Goal: Contribute content: Contribute content

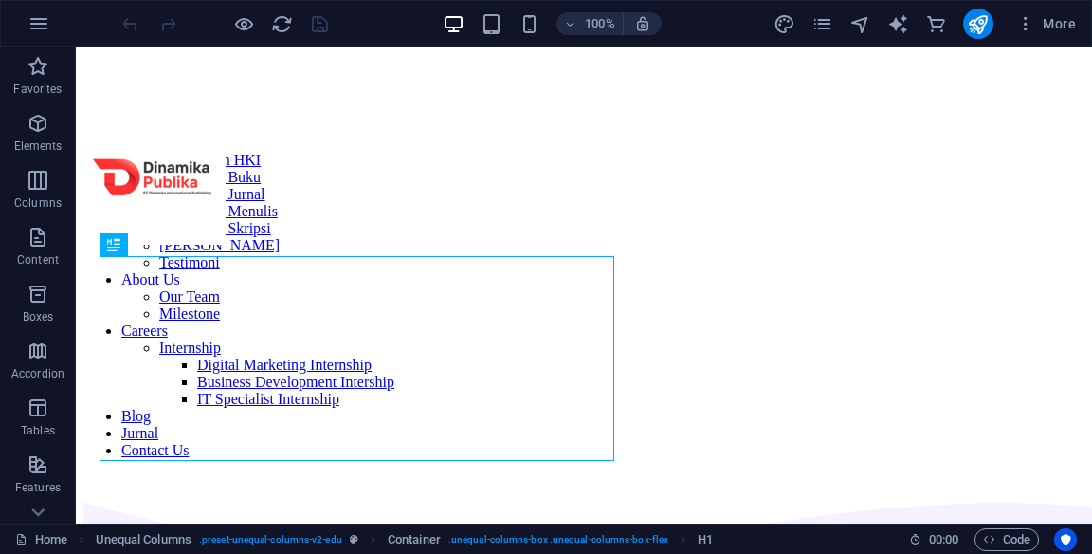
click at [1064, 20] on span "More" at bounding box center [1046, 23] width 60 height 19
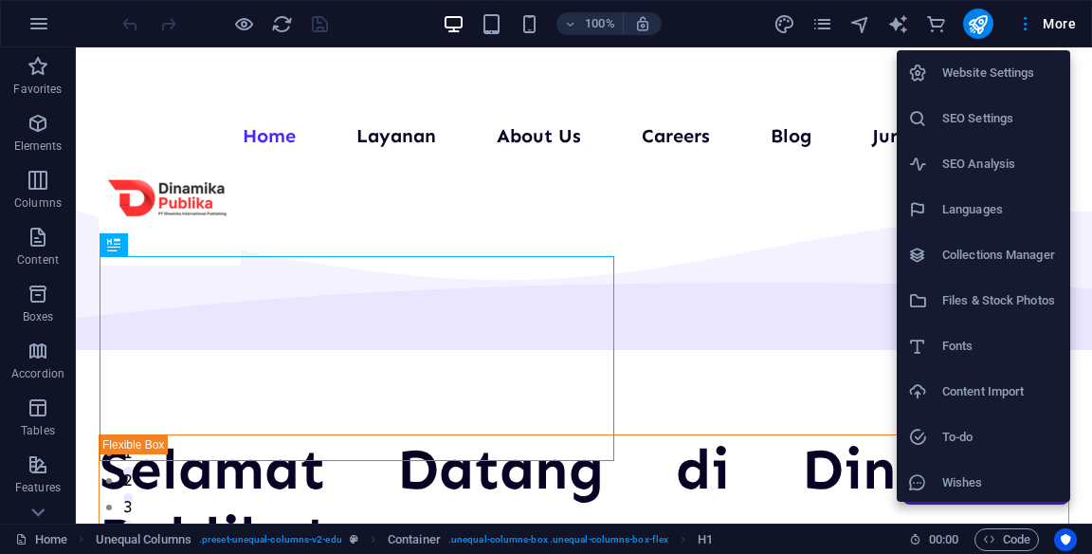
click at [1021, 256] on h6 "Collections Manager" at bounding box center [1000, 255] width 117 height 23
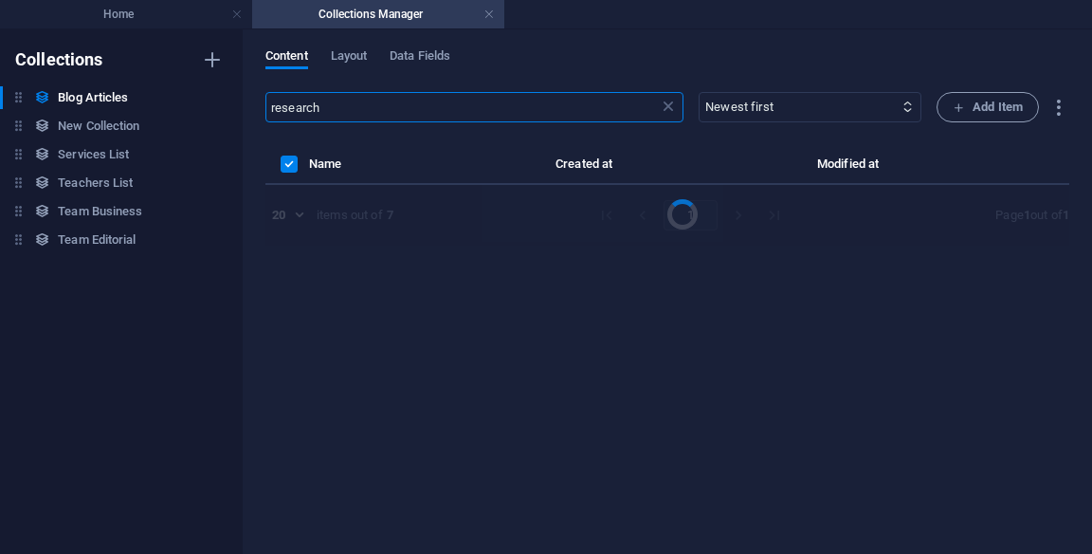
click at [976, 108] on span "Add Item" at bounding box center [988, 107] width 70 height 23
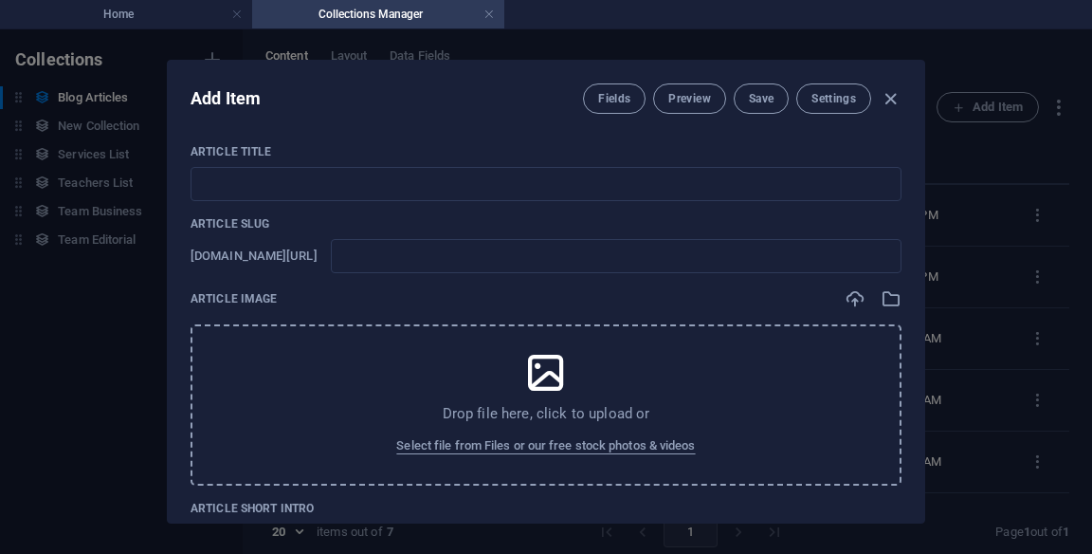
click at [251, 179] on input "text" at bounding box center [546, 184] width 711 height 34
click at [217, 180] on input "text" at bounding box center [546, 184] width 711 height 34
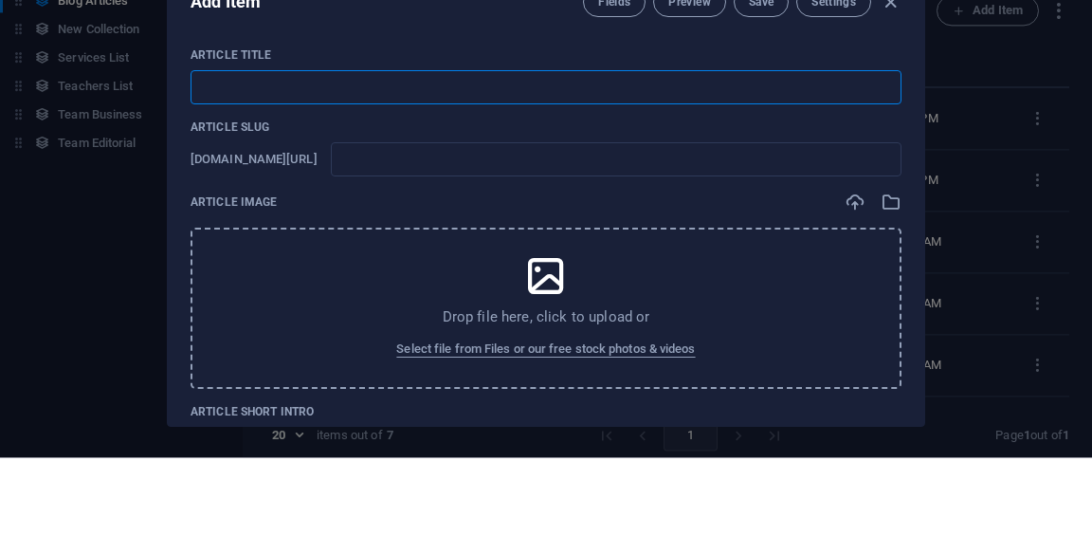
type input "Panduan Praktis: Menyusun Sistematika Makalah yang Efektif"
type input "panduan-praktis-menyusun-sistematika-makalah-yang-efektif"
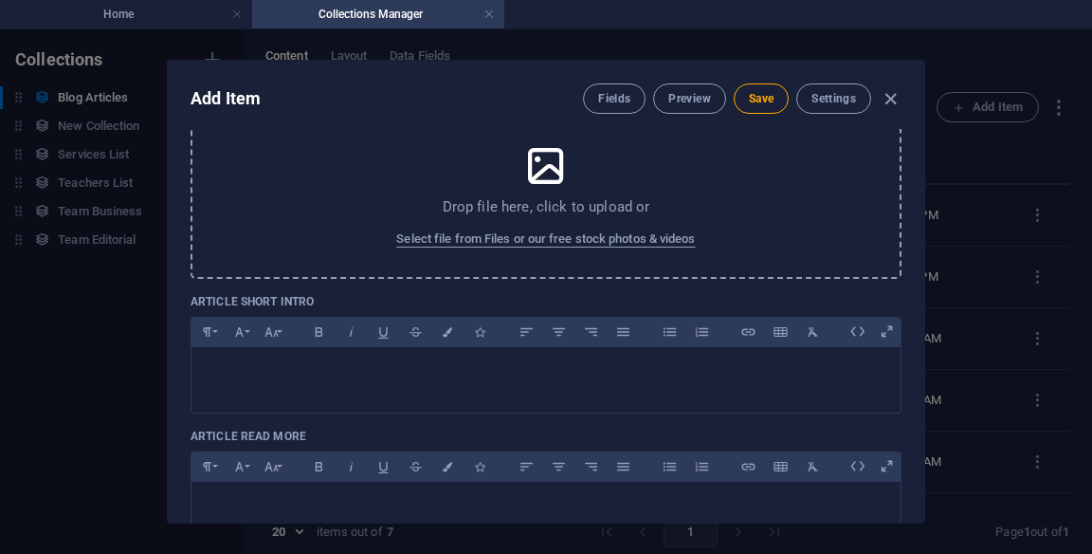
scroll to position [206, 0]
type input "Panduan Praktis: Menyusun Sistematika Makalah yang Efektif"
click at [743, 212] on div "Drop file here, click to upload or Select file from Files or our free stock pho…" at bounding box center [546, 199] width 711 height 161
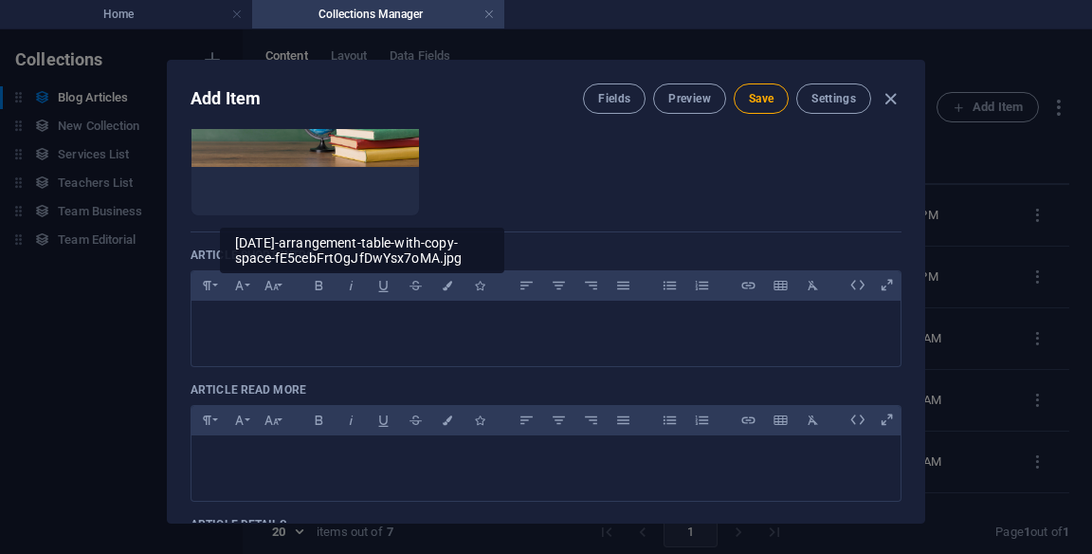
scroll to position [329, 0]
click at [621, 328] on p at bounding box center [546, 324] width 679 height 18
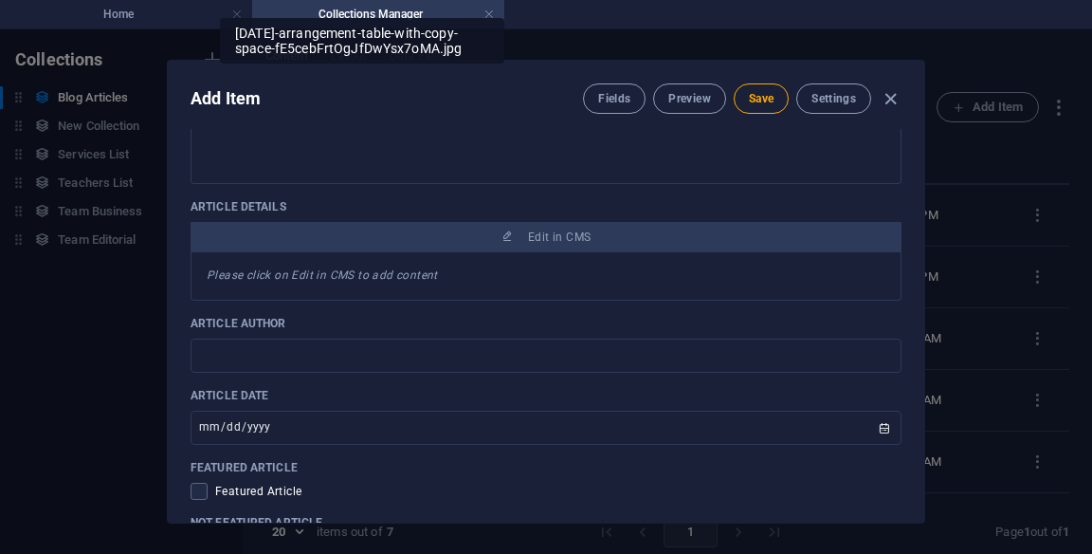
scroll to position [677, 0]
click at [220, 356] on input "text" at bounding box center [546, 353] width 711 height 34
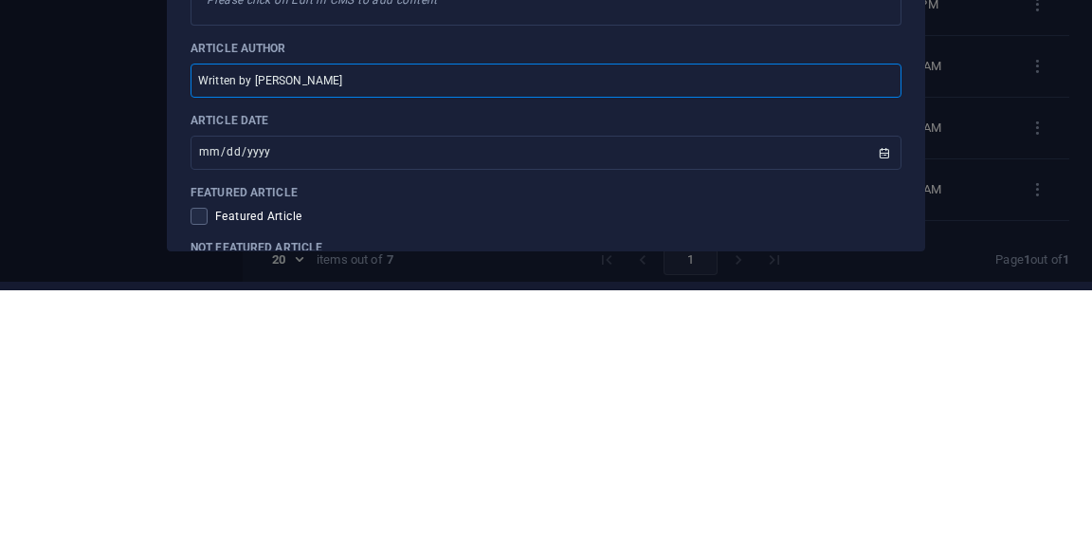
scroll to position [95, 0]
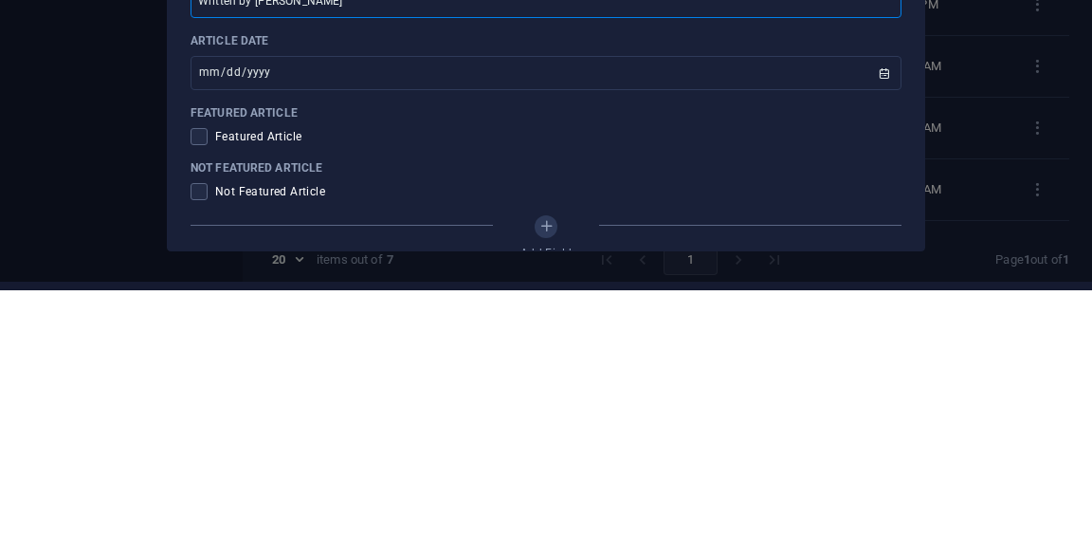
type input "Written by [PERSON_NAME]"
click at [203, 447] on span at bounding box center [199, 455] width 17 height 17
click at [203, 447] on input "checkbox" at bounding box center [203, 455] width 25 height 17
checkbox input "true"
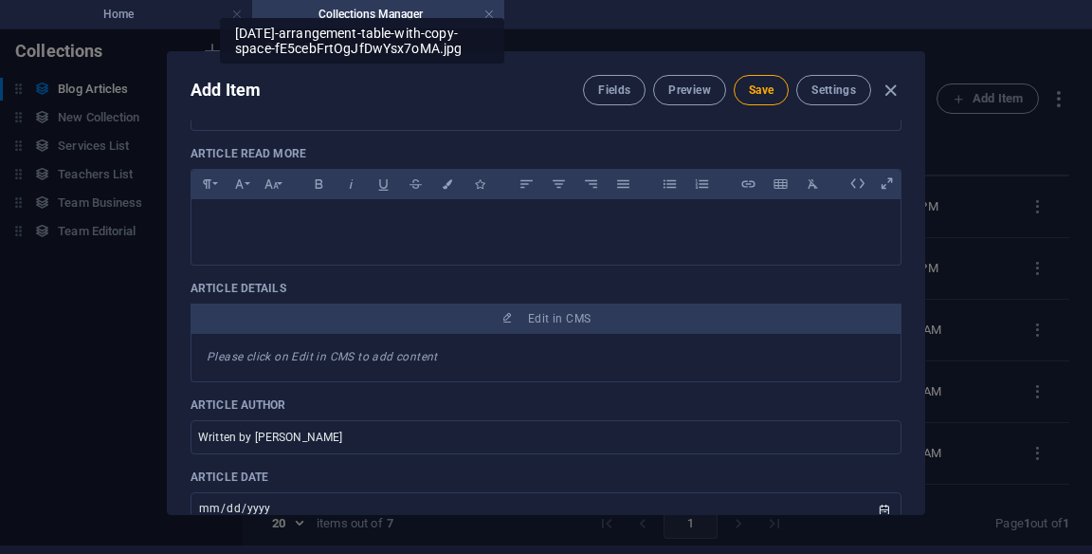
scroll to position [586, 0]
click at [741, 301] on button "Edit in CMS" at bounding box center [546, 316] width 711 height 30
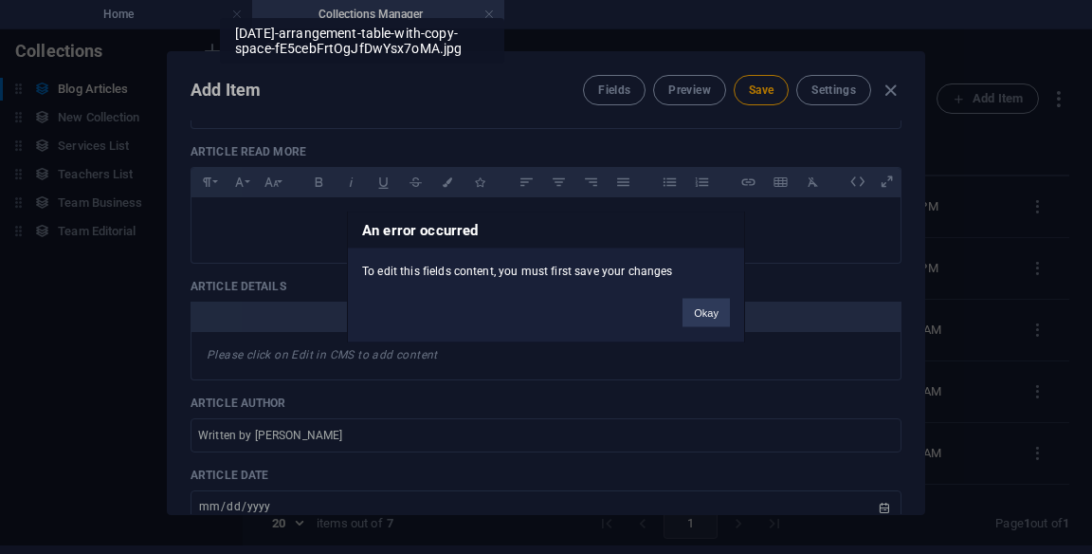
click at [708, 310] on button "Okay" at bounding box center [706, 313] width 47 height 28
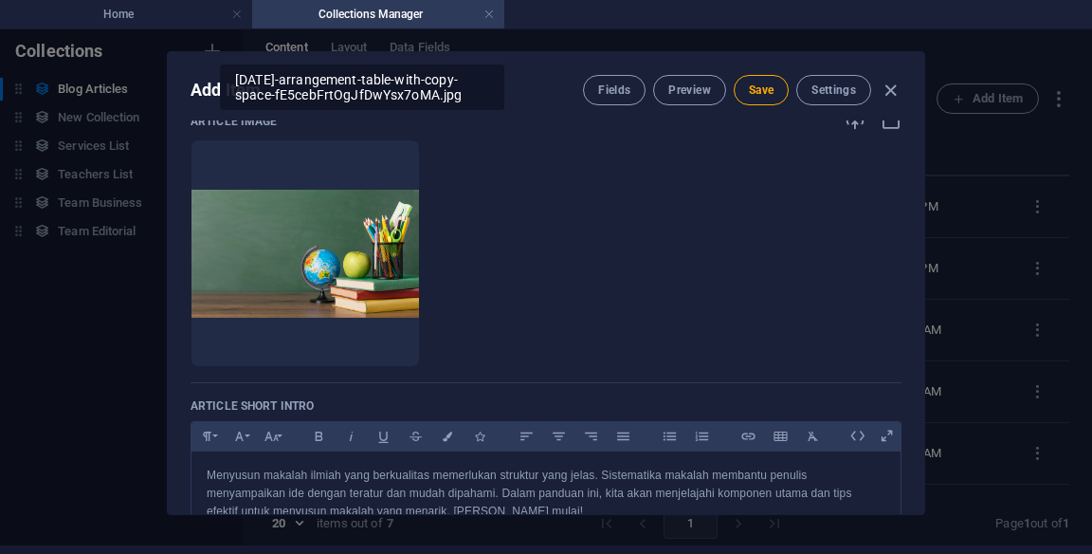
scroll to position [0, 0]
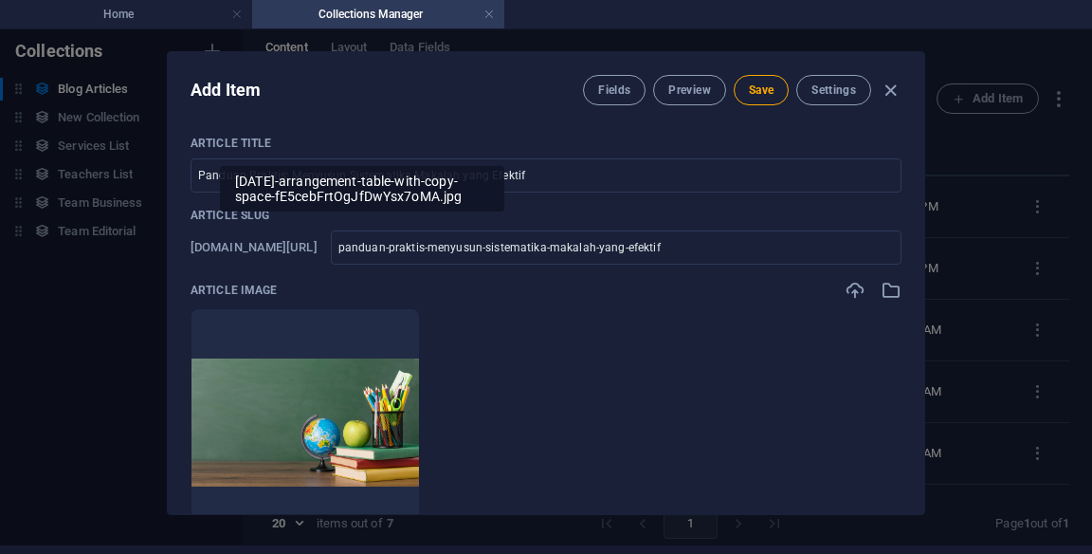
click at [233, 358] on img at bounding box center [306, 422] width 228 height 128
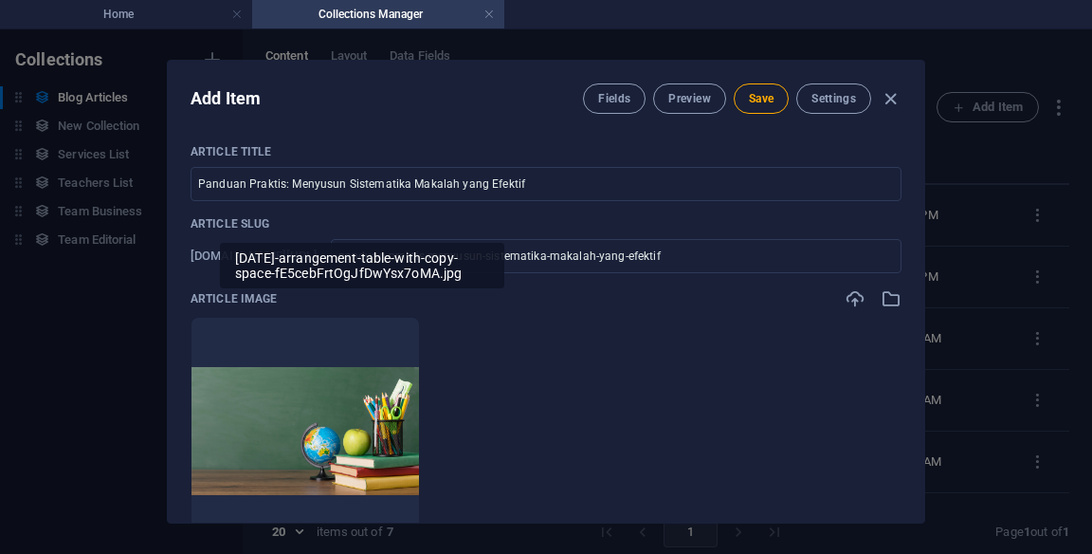
click at [763, 97] on span "Save" at bounding box center [761, 98] width 25 height 15
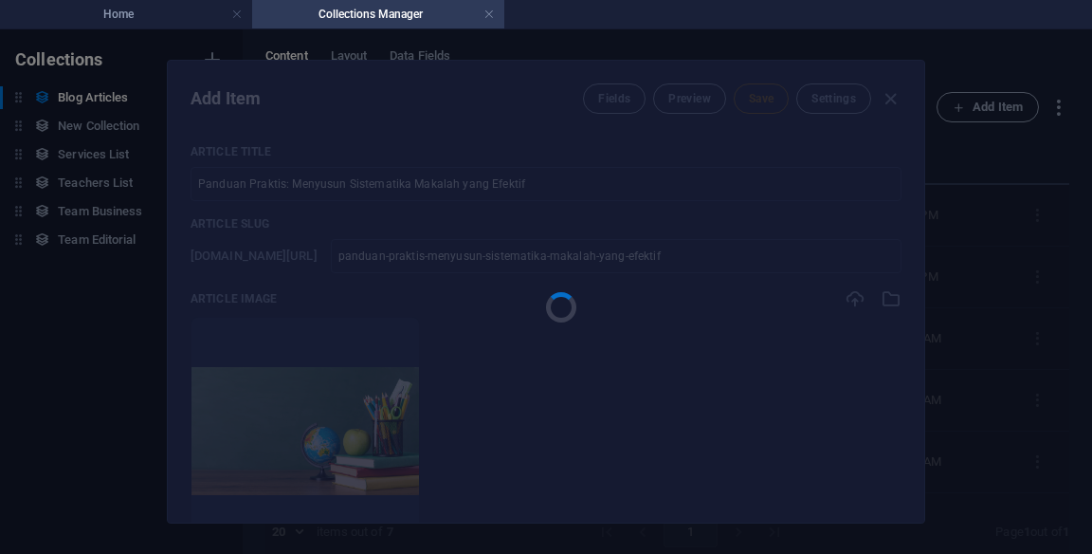
type input "panduan-praktis-menyusun-sistematika-makalah-yang-efektif"
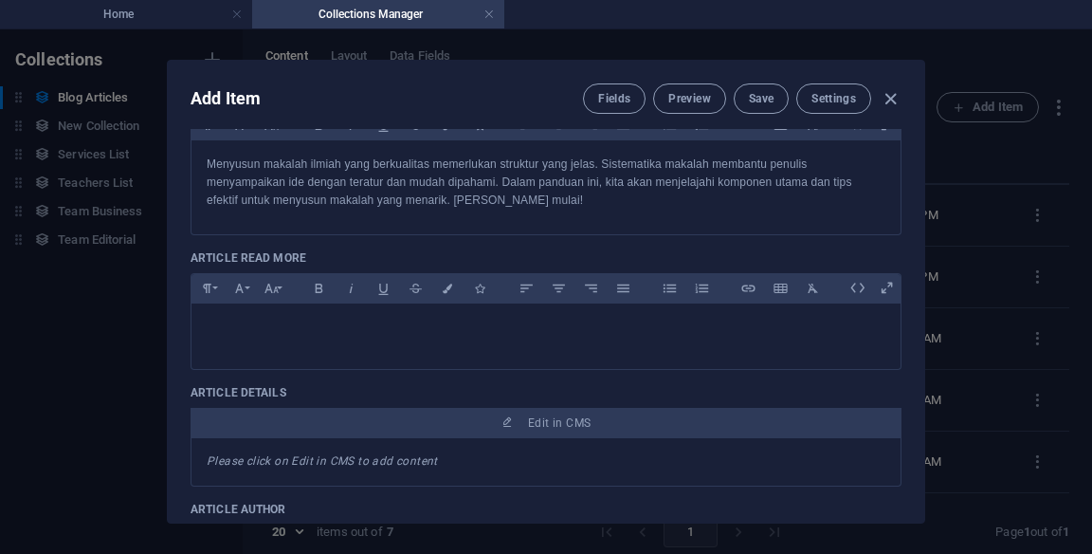
scroll to position [513, 0]
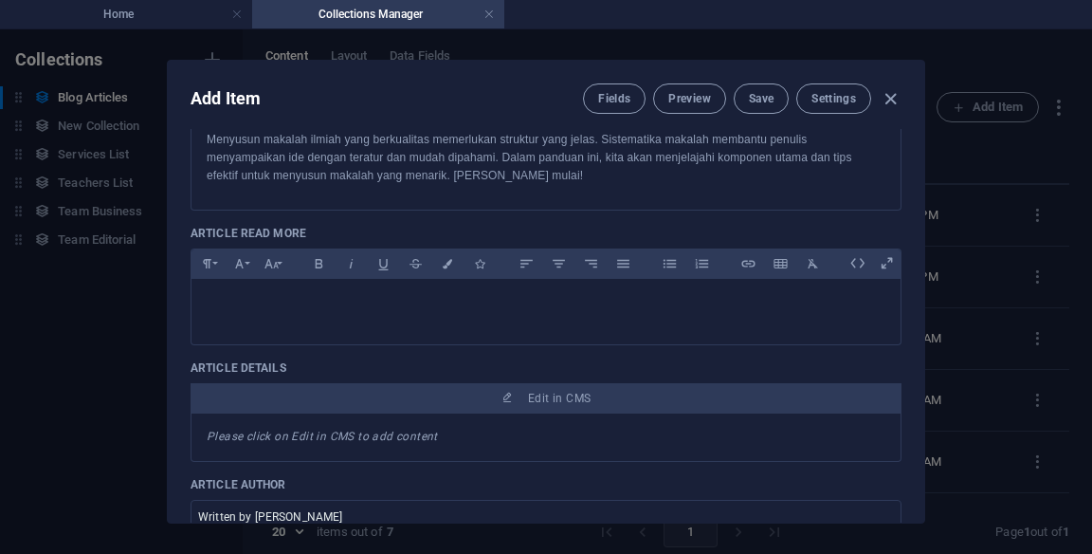
click at [616, 396] on span "Edit in CMS" at bounding box center [546, 398] width 696 height 15
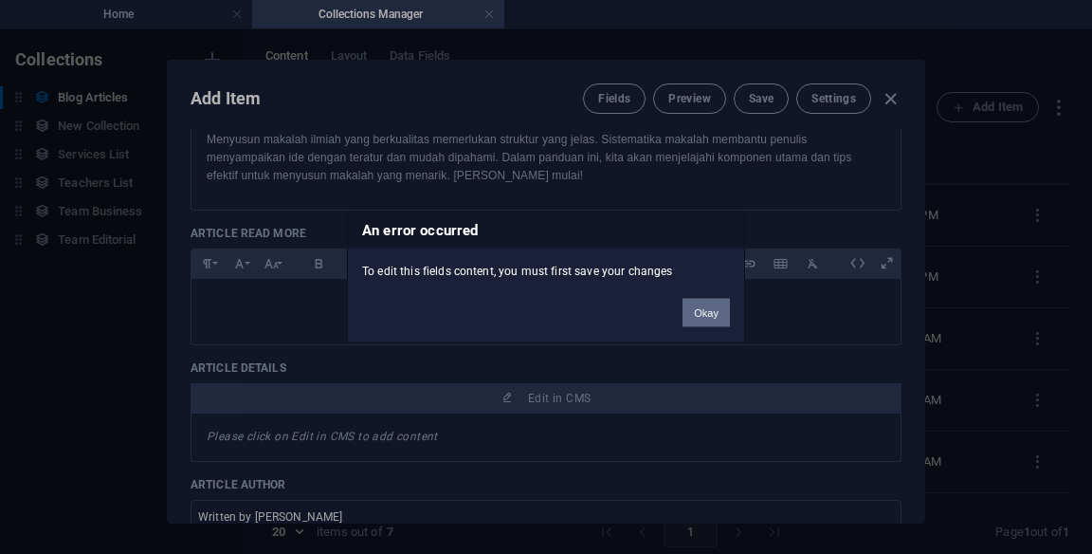
click at [695, 306] on button "Okay" at bounding box center [706, 313] width 47 height 28
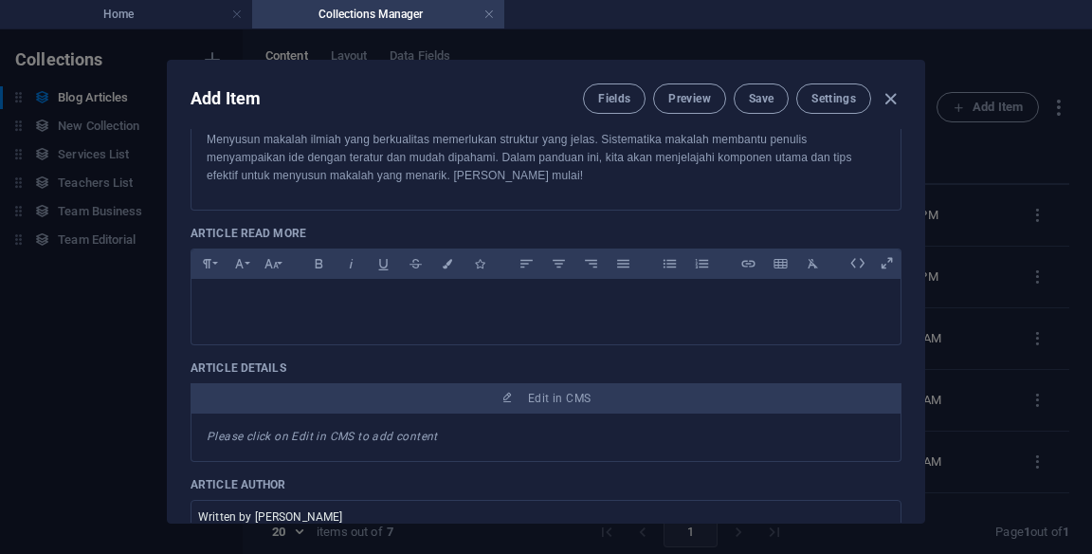
click at [771, 103] on span "Save" at bounding box center [761, 98] width 25 height 15
type input "panduan-praktis-menyusun-sistematika-makalah-yang-efektif"
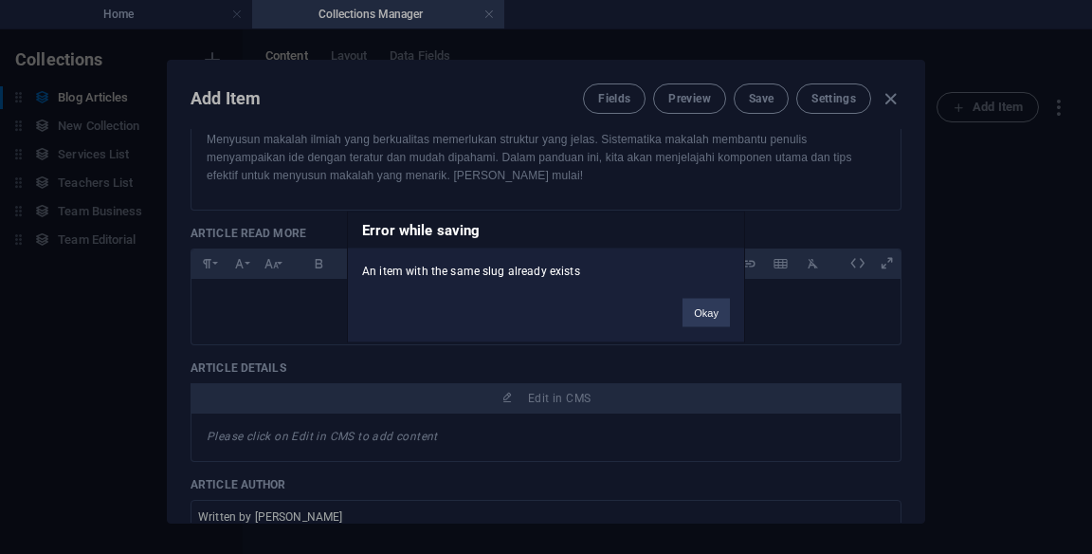
click at [700, 300] on button "Okay" at bounding box center [706, 313] width 47 height 28
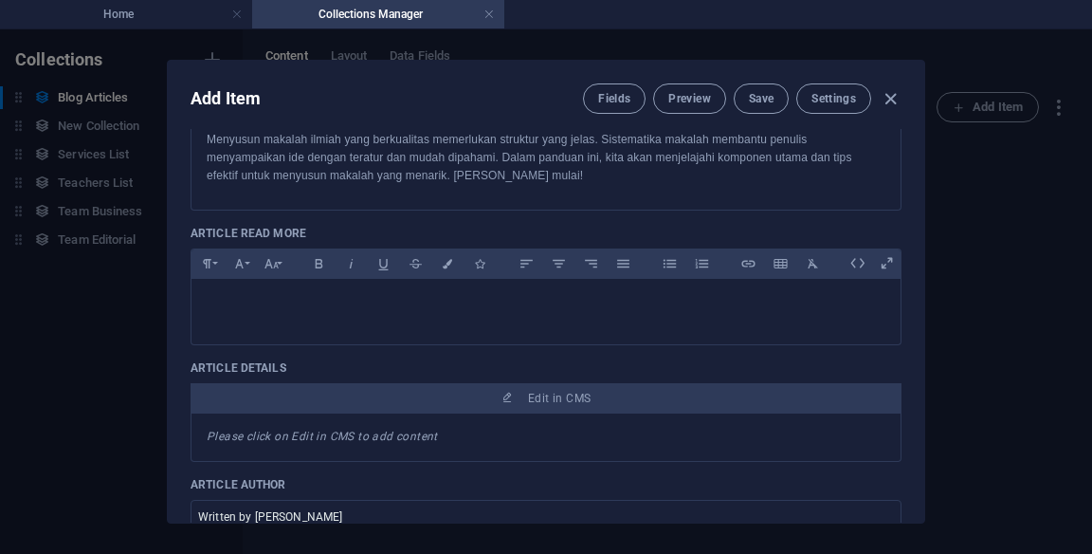
click at [640, 402] on span "Edit in CMS" at bounding box center [546, 398] width 696 height 15
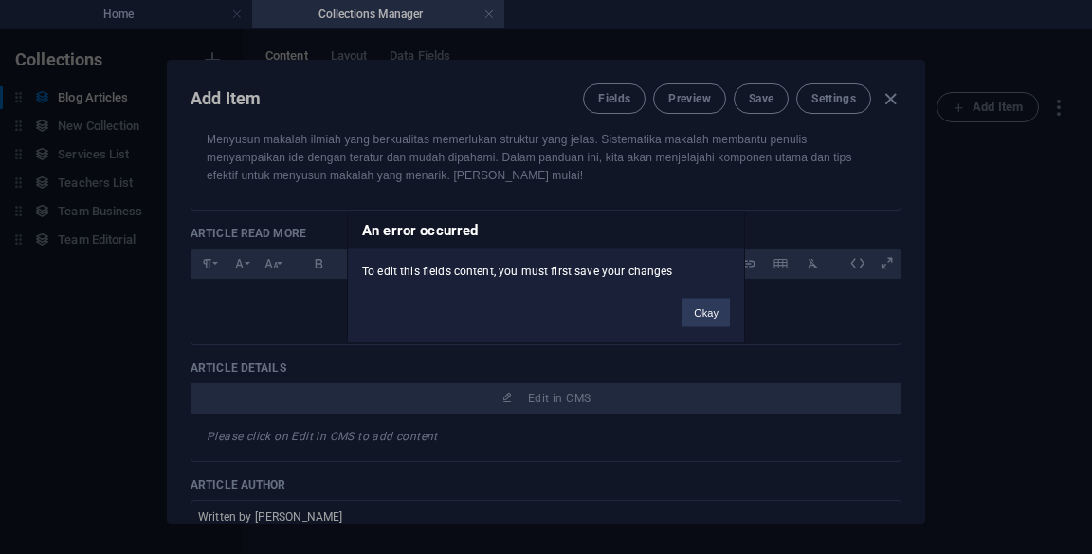
click at [707, 326] on button "Okay" at bounding box center [706, 313] width 47 height 28
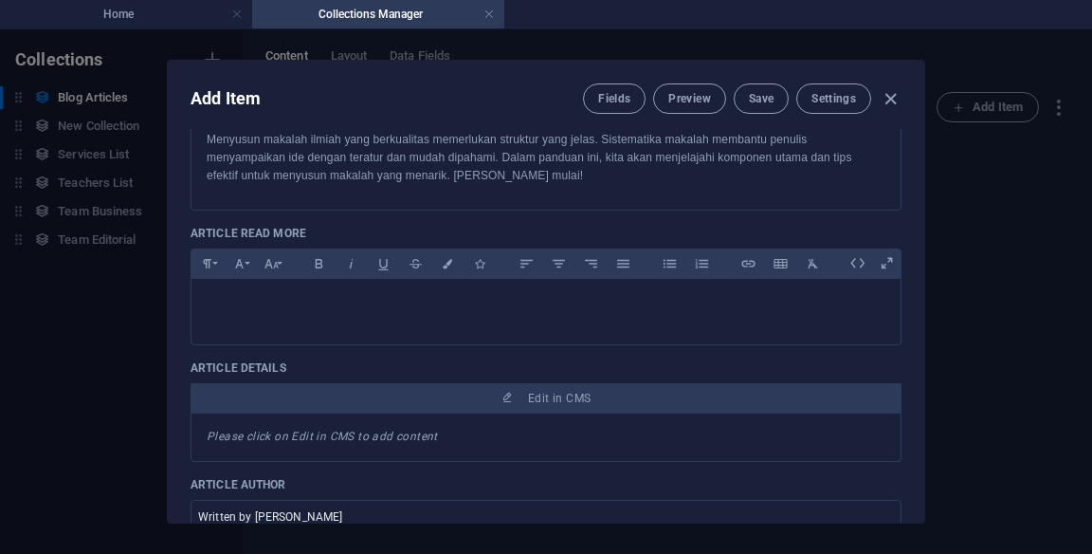
click at [891, 100] on icon "button" at bounding box center [891, 99] width 22 height 22
checkbox input "false"
type input "panduan-praktis-menyusun-sistematika-makalah-yang-efektif"
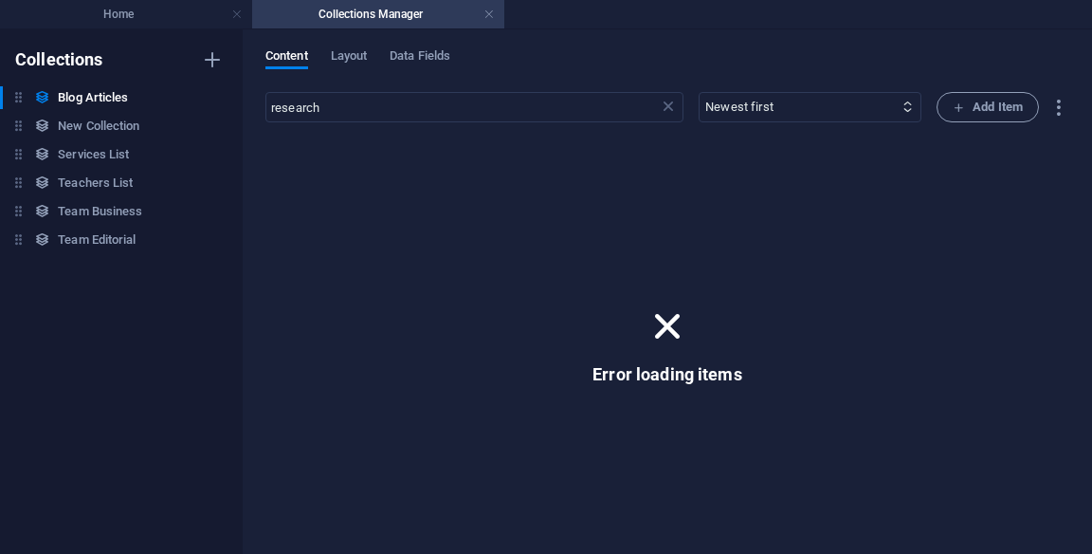
scroll to position [438, 0]
click at [673, 303] on icon at bounding box center [667, 325] width 49 height 49
click at [313, 137] on div "research ​ Newest first Oldest first Last modified Article Title (ascending) Ar…" at bounding box center [667, 313] width 804 height 443
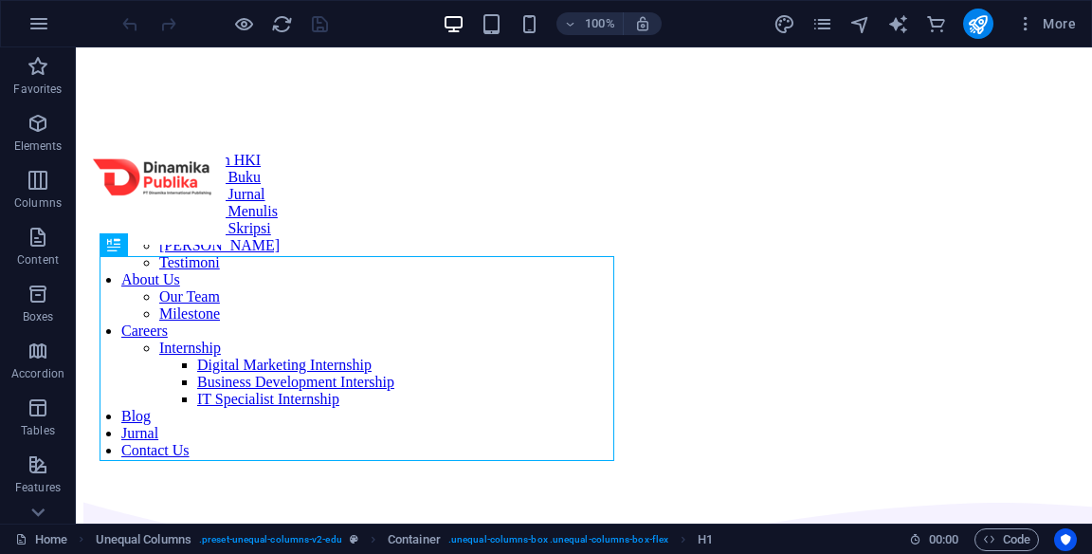
click at [1060, 27] on span "More" at bounding box center [1046, 23] width 60 height 19
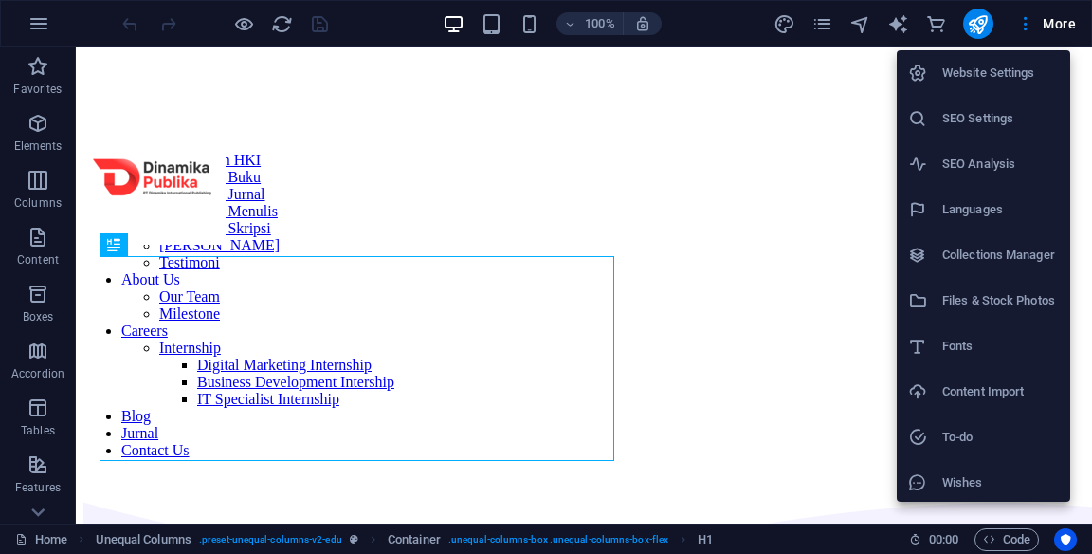
click at [1018, 260] on h6 "Collections Manager" at bounding box center [1000, 255] width 117 height 23
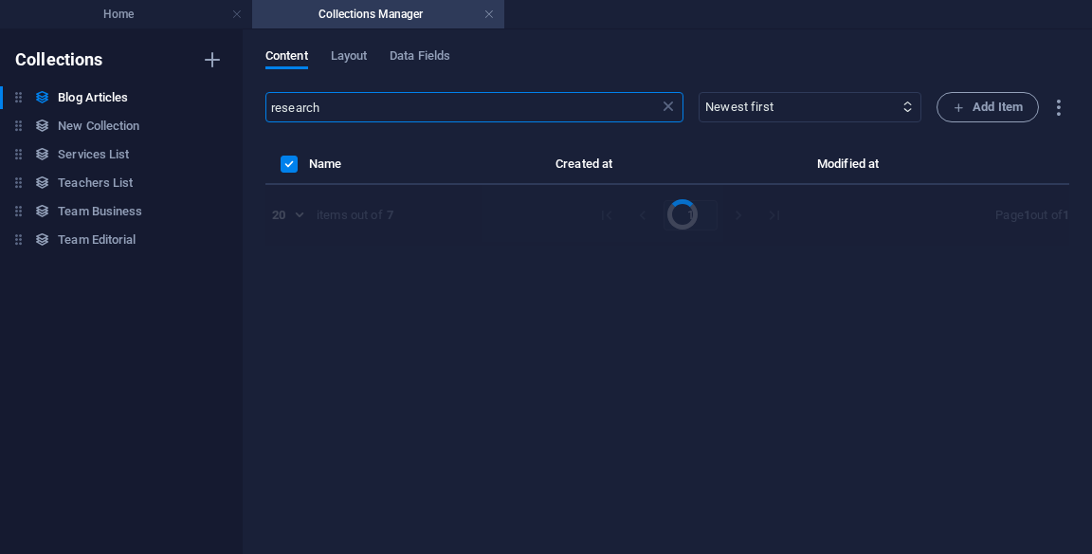
click at [664, 115] on icon at bounding box center [668, 107] width 19 height 19
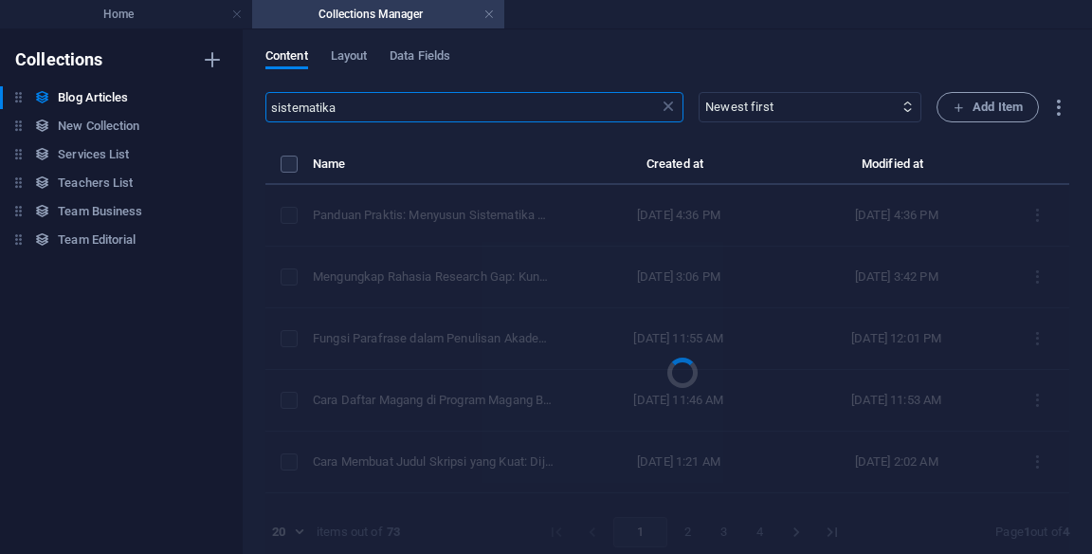
type input "sistematika"
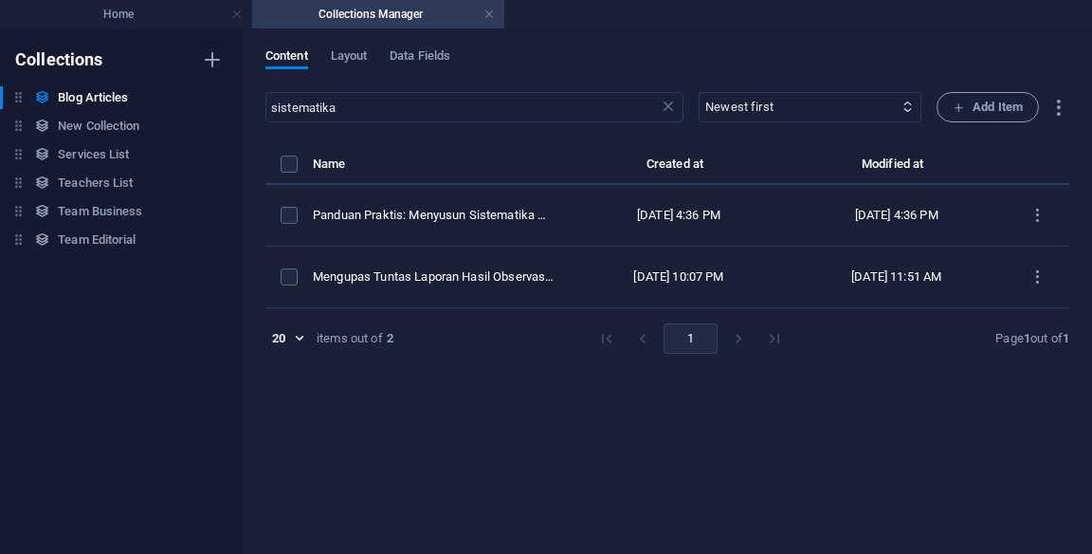
click at [1042, 209] on icon "items list" at bounding box center [1038, 216] width 18 height 18
click at [1030, 261] on h6 "Edit" at bounding box center [1038, 264] width 51 height 23
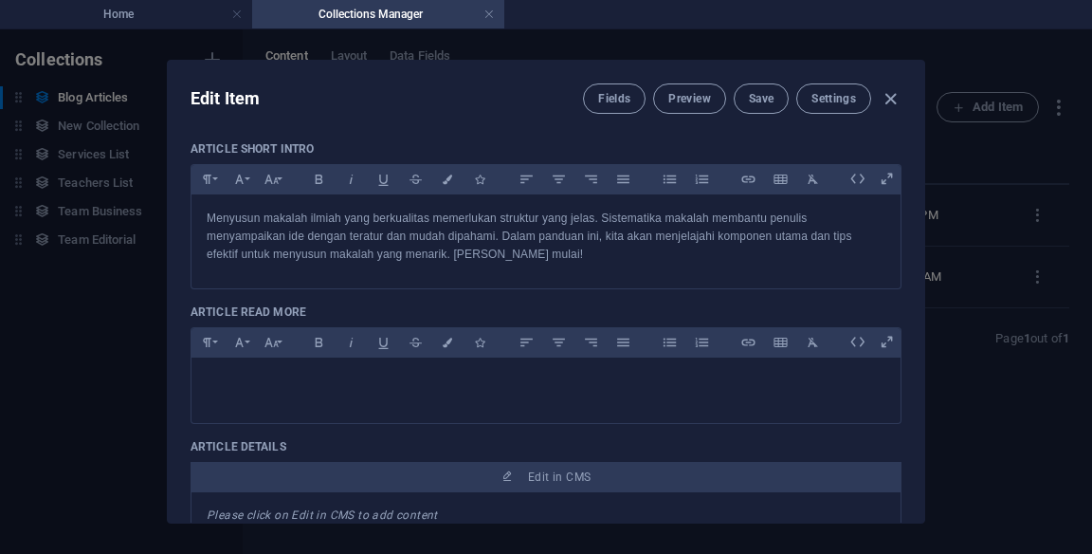
scroll to position [426, 0]
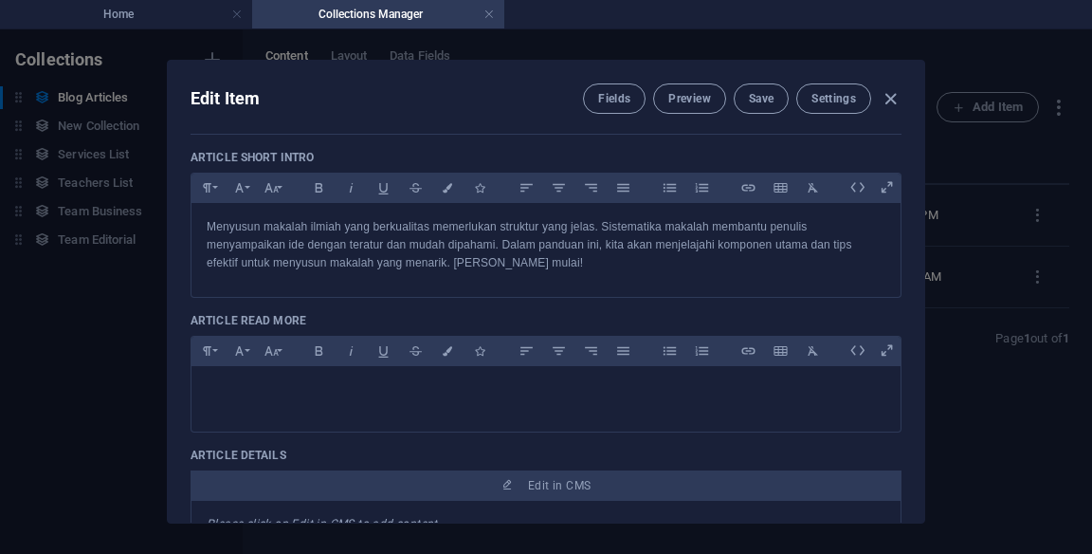
click at [722, 485] on span "Edit in CMS" at bounding box center [546, 485] width 696 height 15
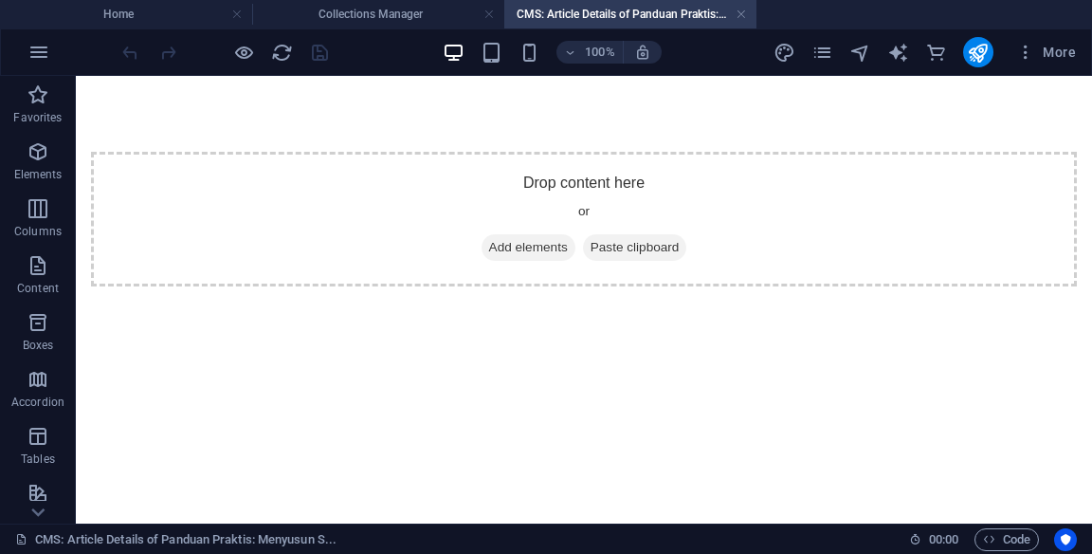
scroll to position [0, 0]
click at [471, 233] on div "Drop content here or Add elements Paste clipboard" at bounding box center [584, 219] width 986 height 135
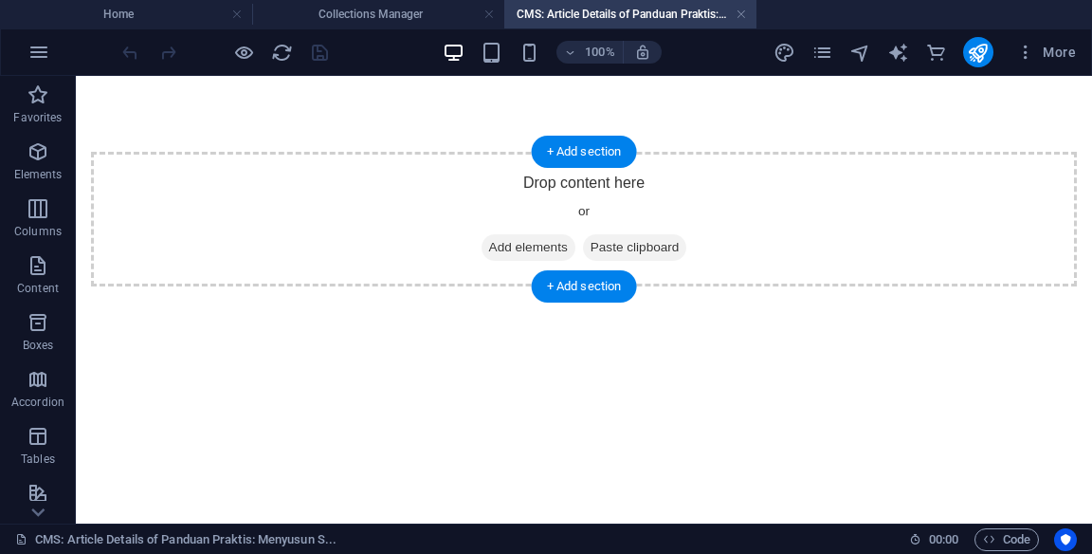
click at [539, 153] on div "+ Add section" at bounding box center [584, 152] width 105 height 32
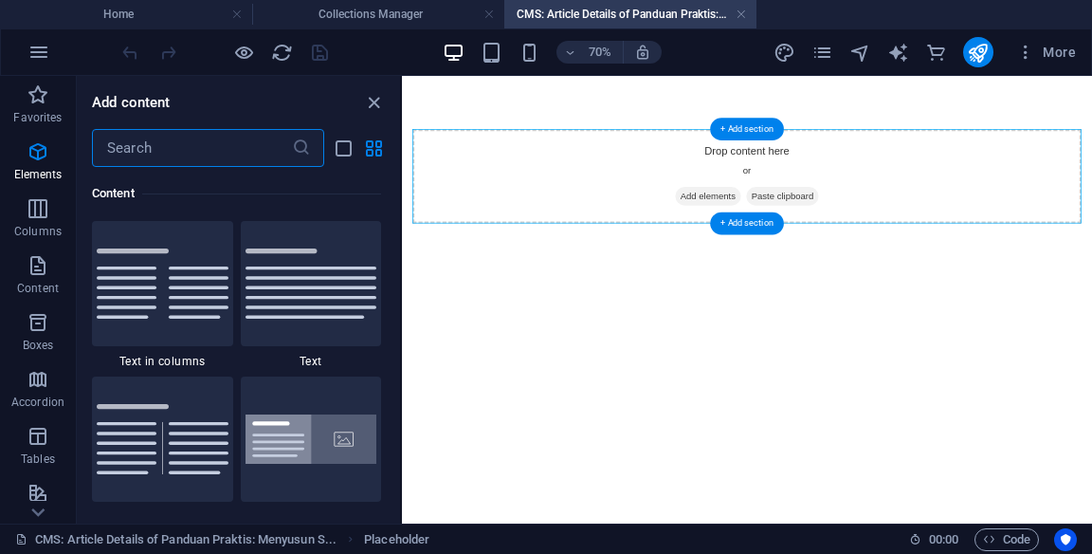
scroll to position [3317, 0]
click at [282, 284] on img at bounding box center [312, 283] width 132 height 70
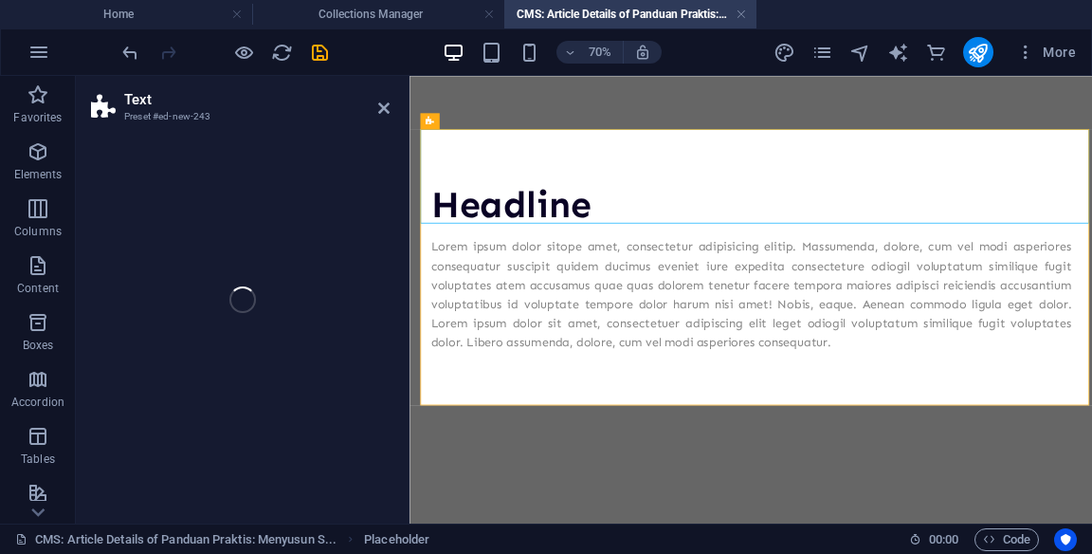
click at [324, 264] on div "Text Preset #ed-new-243 Drag here to replace the existing content. Press “Ctrl”…" at bounding box center [584, 299] width 1016 height 447
click at [311, 271] on div "Text Preset #ed-new-243 Drag here to replace the existing content. Press “Ctrl”…" at bounding box center [584, 299] width 1016 height 447
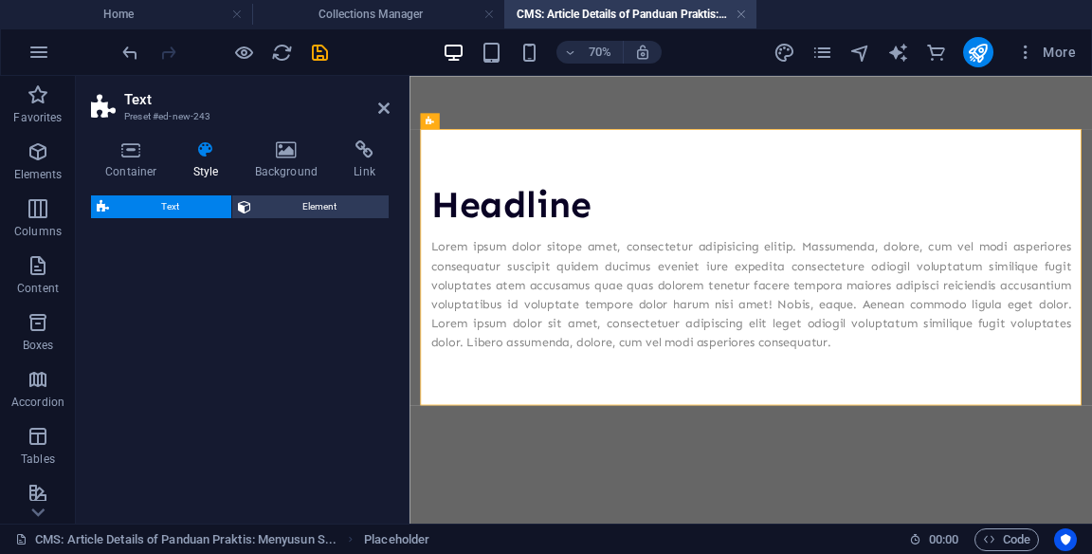
select select "preset-text-v2-default"
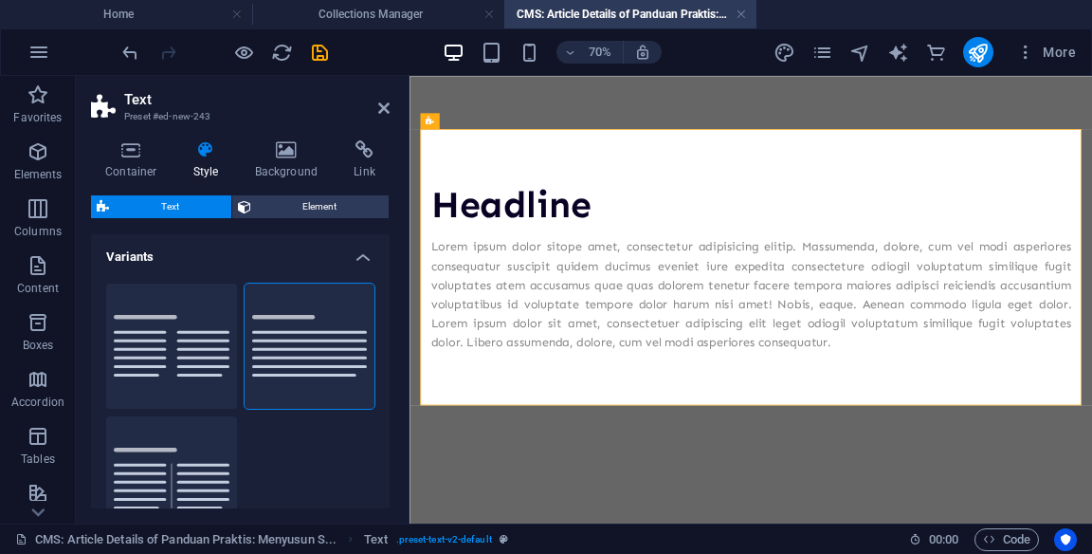
click at [640, 249] on div "Headline" at bounding box center [897, 260] width 915 height 64
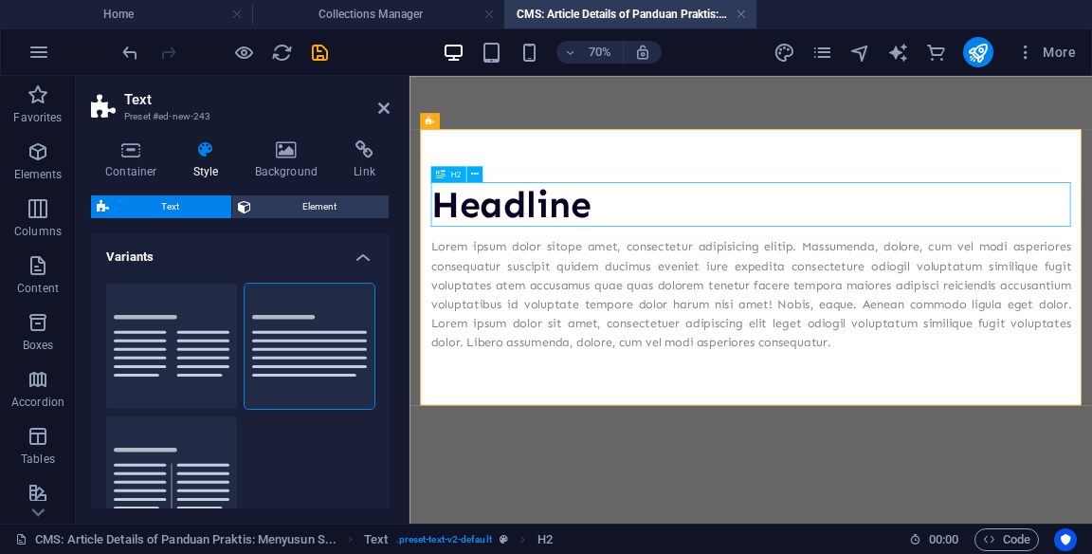
click at [654, 270] on div "Headline" at bounding box center [897, 260] width 915 height 64
click at [659, 233] on div "Headline" at bounding box center [897, 260] width 915 height 64
click at [691, 249] on div "Headline" at bounding box center [897, 260] width 915 height 64
click at [648, 275] on div "Headline" at bounding box center [897, 260] width 915 height 64
click at [655, 252] on div "Headline" at bounding box center [897, 260] width 915 height 64
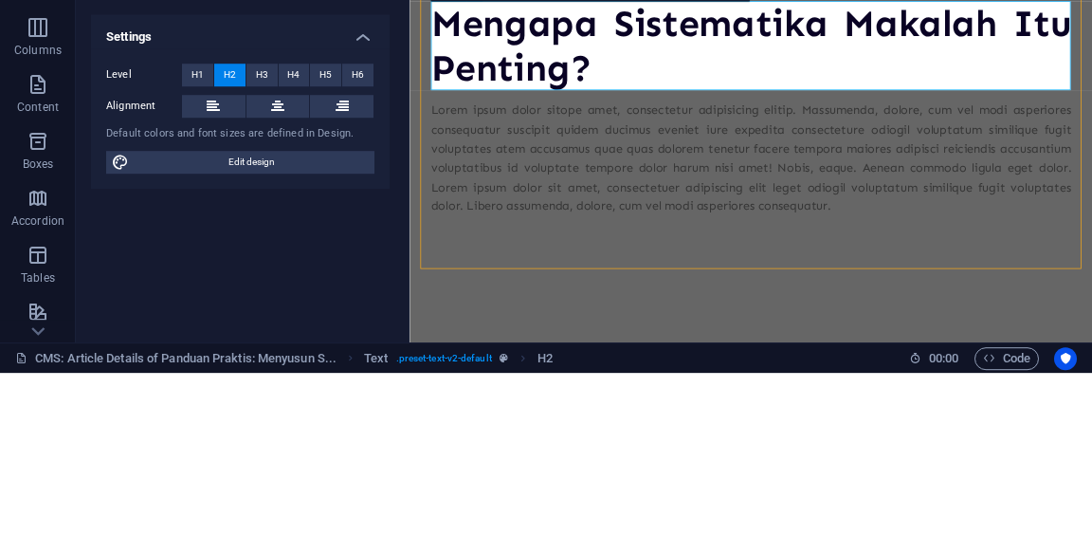
click at [1091, 242] on div "Lorem ipsum dolor sitope amet, consectetur adipisicing elitip. Massumenda, dolo…" at bounding box center [897, 272] width 915 height 164
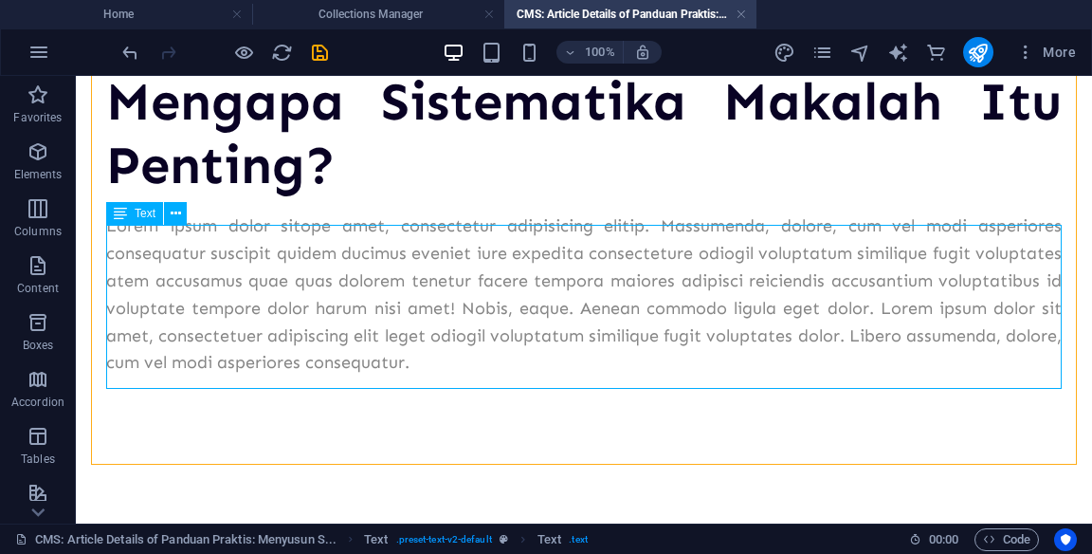
scroll to position [162, 0]
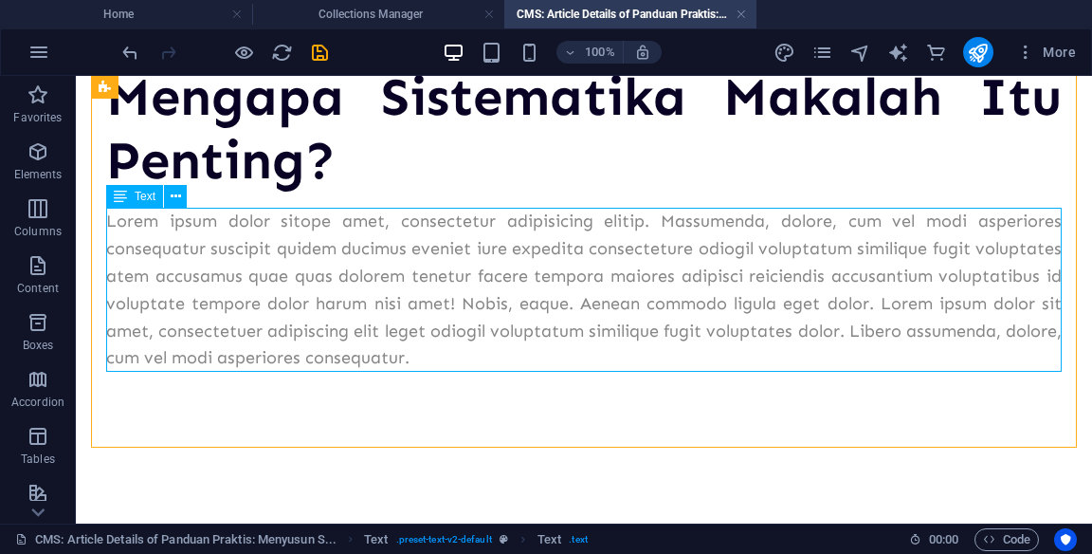
click at [730, 330] on div "Lorem ipsum dolor sitope amet, consectetur adipisicing elitip. Massumenda, dolo…" at bounding box center [584, 290] width 956 height 164
click at [732, 296] on div "Lorem ipsum dolor sitope amet, consectetur adipisicing elitip. Massumenda, dolo…" at bounding box center [584, 290] width 956 height 164
click at [747, 280] on div "Lorem ipsum dolor sitope amet, consectetur adipisicing elitip. Massumenda, dolo…" at bounding box center [584, 290] width 956 height 164
click at [749, 265] on div "Lorem ipsum dolor sitope amet, consectetur adipisicing elitip. Massumenda, dolo…" at bounding box center [584, 290] width 956 height 164
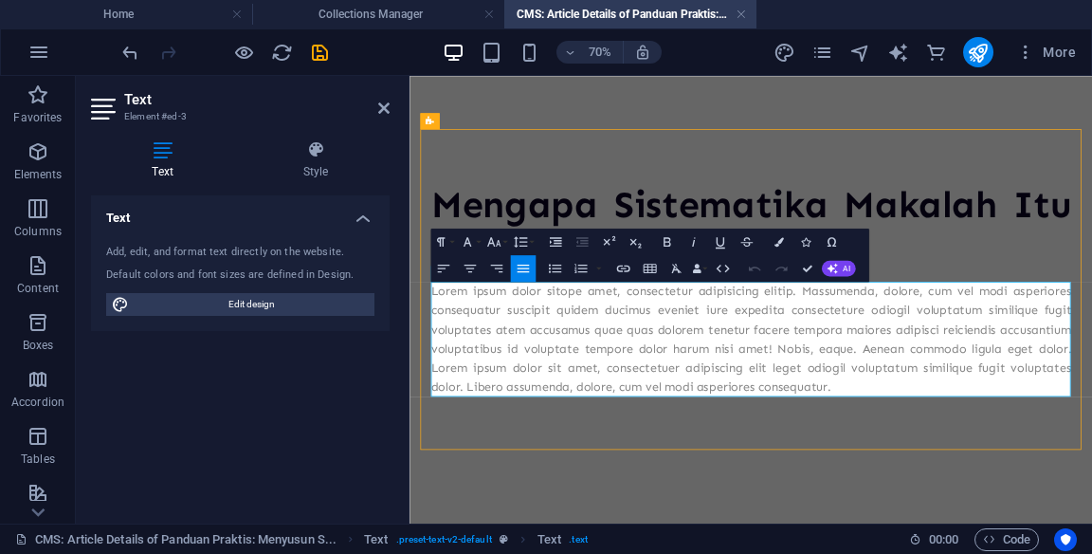
scroll to position [0, 0]
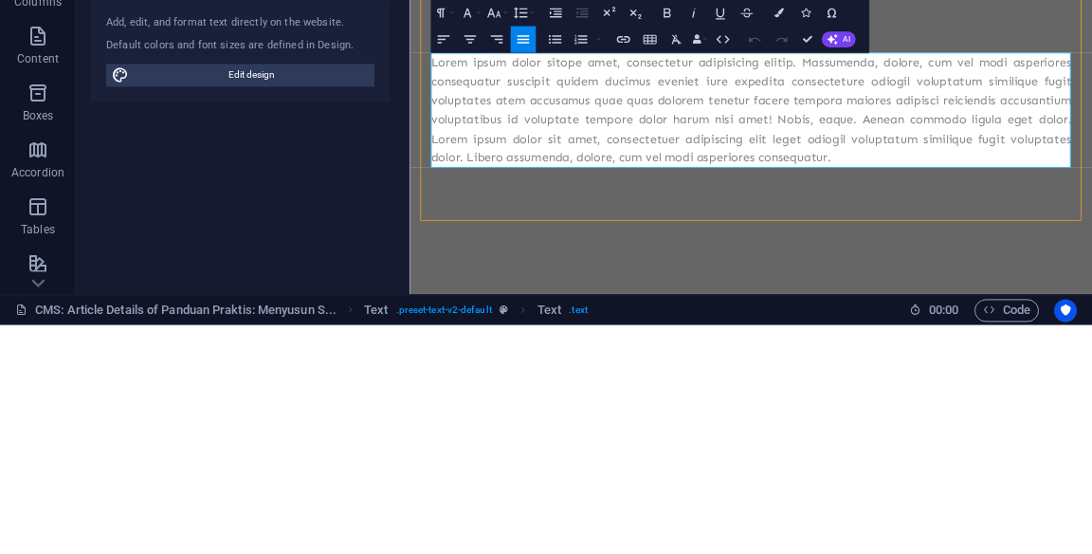
click at [958, 275] on p "Lorem ipsum dolor sitope amet, consectetur adipisicing elitip. Massumenda, dolo…" at bounding box center [897, 223] width 915 height 164
click at [959, 265] on p "Lorem ipsum dolor sitope amet, consectetur adipisicing elitip. Massumenda, dolo…" at bounding box center [897, 223] width 915 height 164
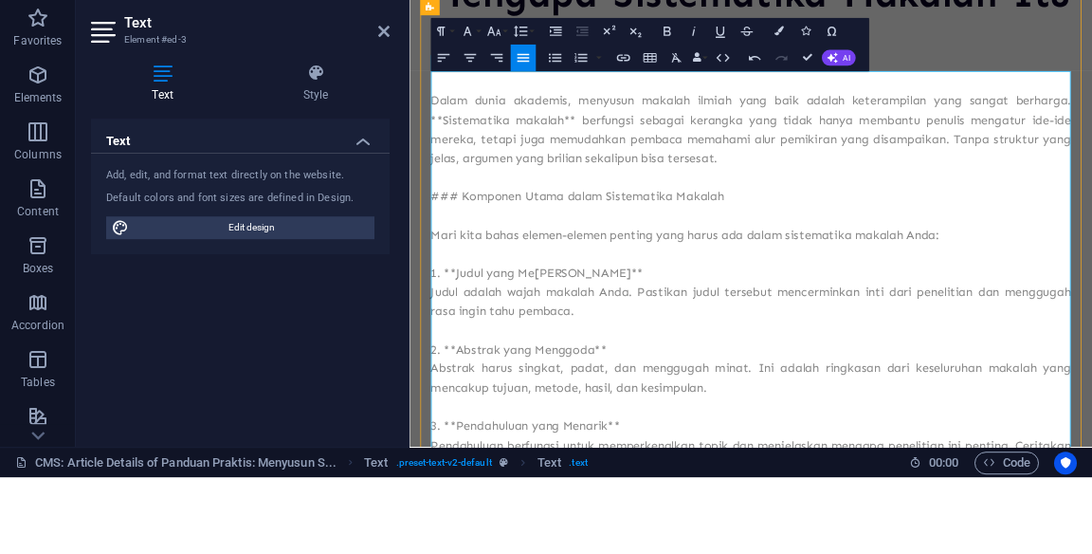
scroll to position [192, 0]
click at [457, 172] on p "Dalam dunia akademis, menyusun makalah ilmiah yang baik adalah keterampilan yan…" at bounding box center [897, 184] width 915 height 109
click at [637, 180] on p "Dalam dunia akademis, menyusun makalah ilmiah yang baik adalah keterampilan yan…" at bounding box center [897, 184] width 915 height 109
click at [492, 294] on p at bounding box center [897, 307] width 915 height 27
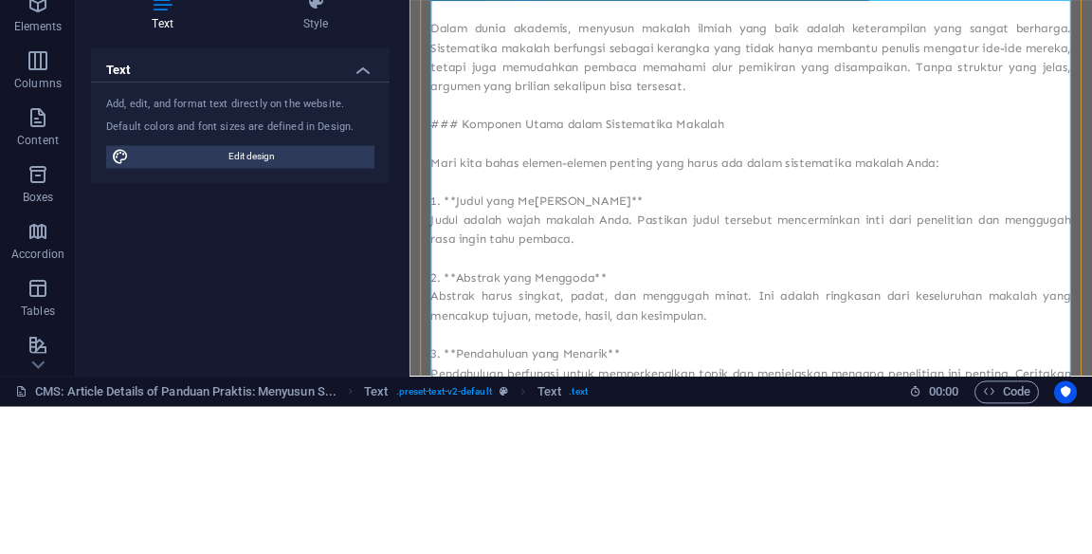
click at [487, 199] on p "### Komponen Utama dalam Sistematika Makalah" at bounding box center [897, 208] width 915 height 27
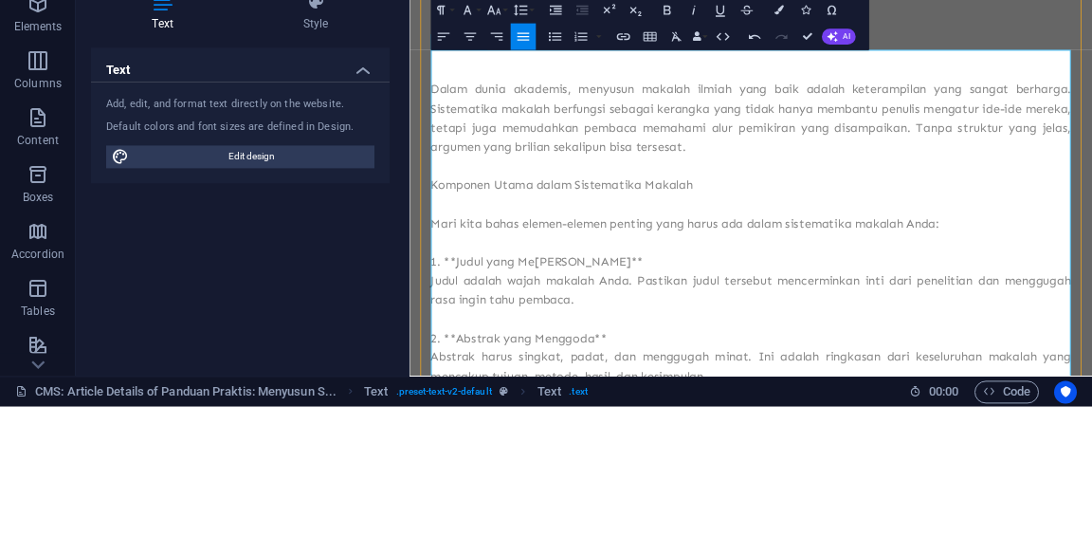
scroll to position [157, 0]
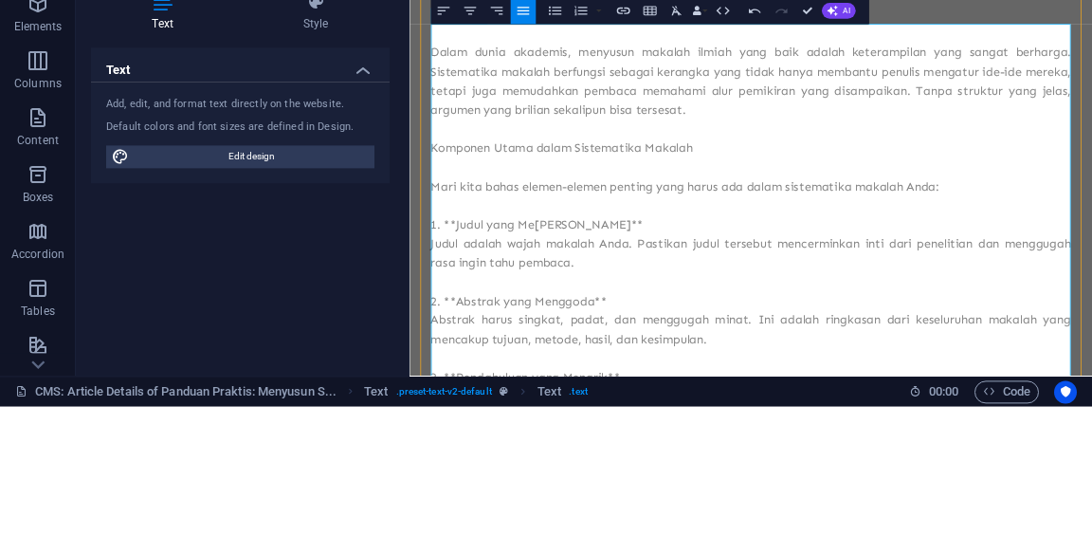
click at [494, 246] on p "Komponen Utama dalam Sistematika Makalah" at bounding box center [897, 242] width 915 height 27
click at [487, 241] on p "Komponen Utama dalam Sistematika Makalah" at bounding box center [897, 242] width 915 height 27
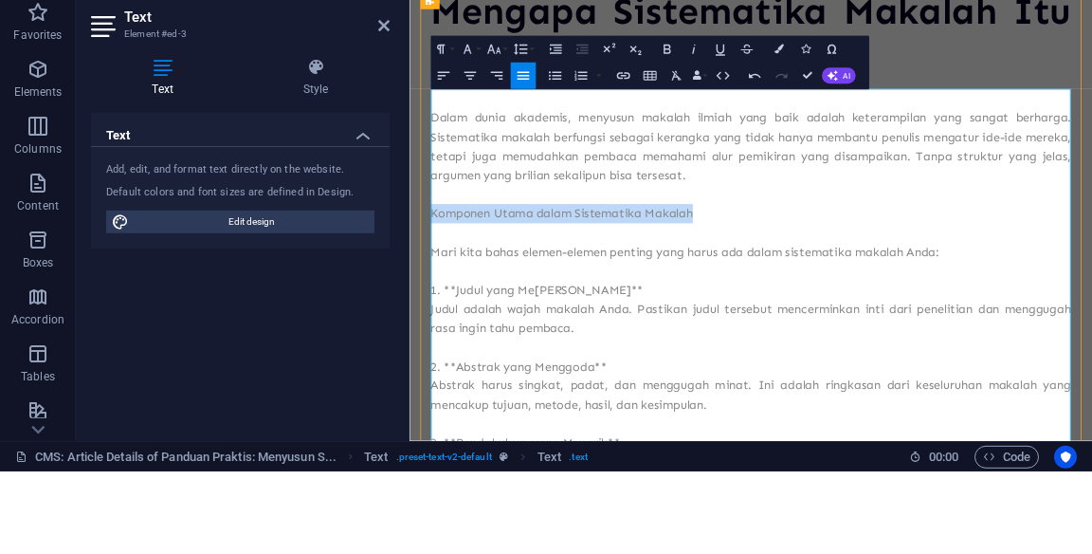
click at [659, 131] on icon "button" at bounding box center [667, 131] width 16 height 16
click at [504, 131] on button "Font Size" at bounding box center [497, 132] width 26 height 27
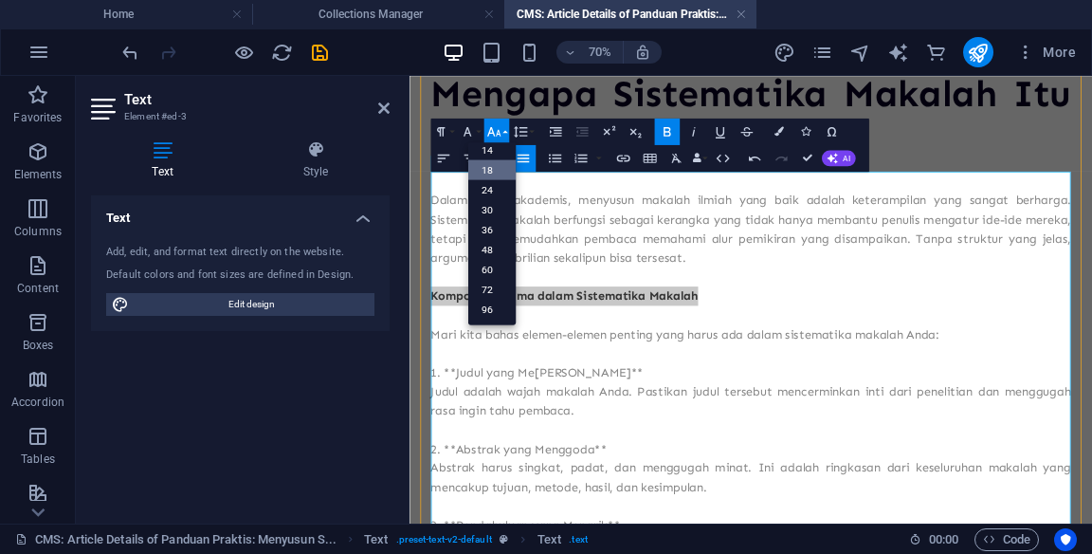
scroll to position [152, 0]
click at [494, 209] on link "30" at bounding box center [491, 210] width 47 height 20
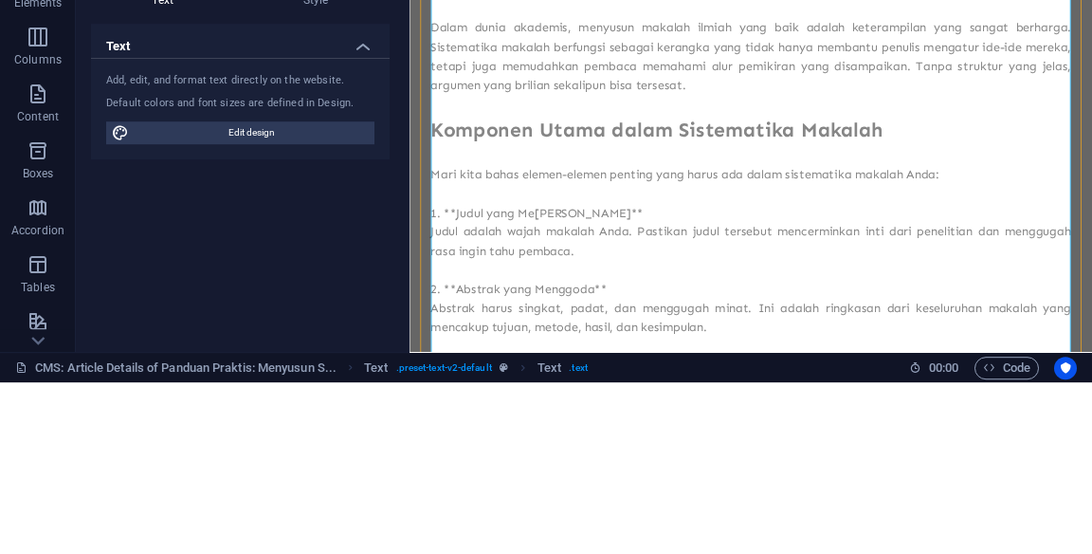
scroll to position [193, 0]
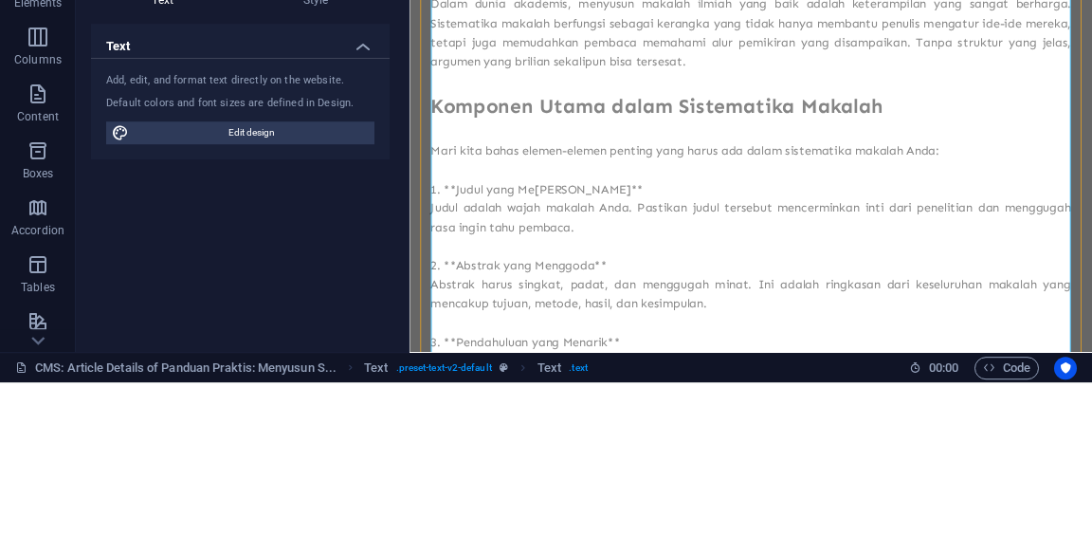
click at [459, 266] on p "Mari kita bahas elemen-elemen penting yang harus ada dalam sistematika makalah …" at bounding box center [897, 256] width 915 height 27
click at [454, 259] on p "Mari kita bahas elemen-elemen penting yang harus ada dalam sistematika makalah …" at bounding box center [897, 256] width 915 height 27
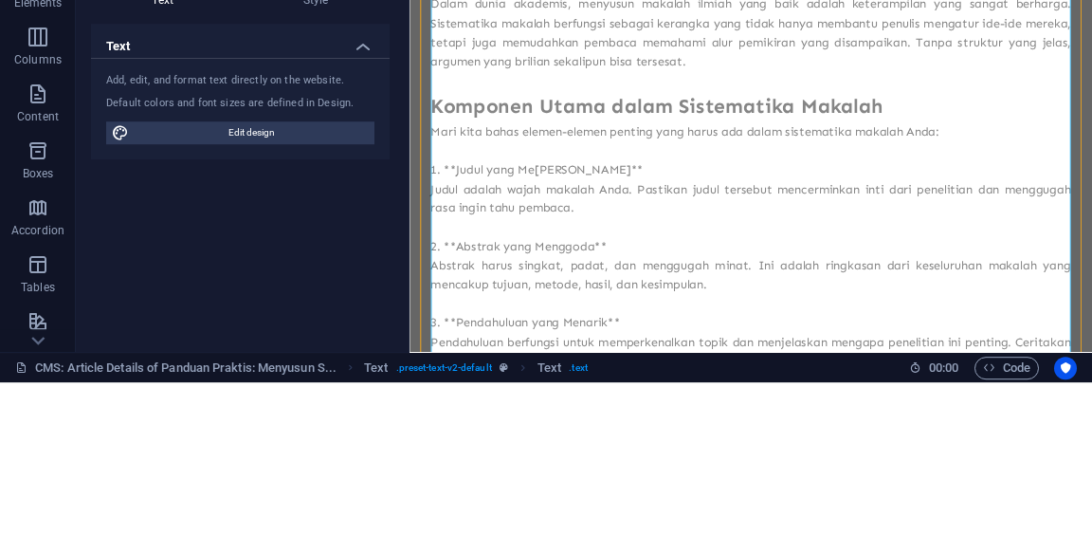
click at [475, 283] on p "1. **Judul yang Menarik Perhatian**" at bounding box center [897, 283] width 915 height 27
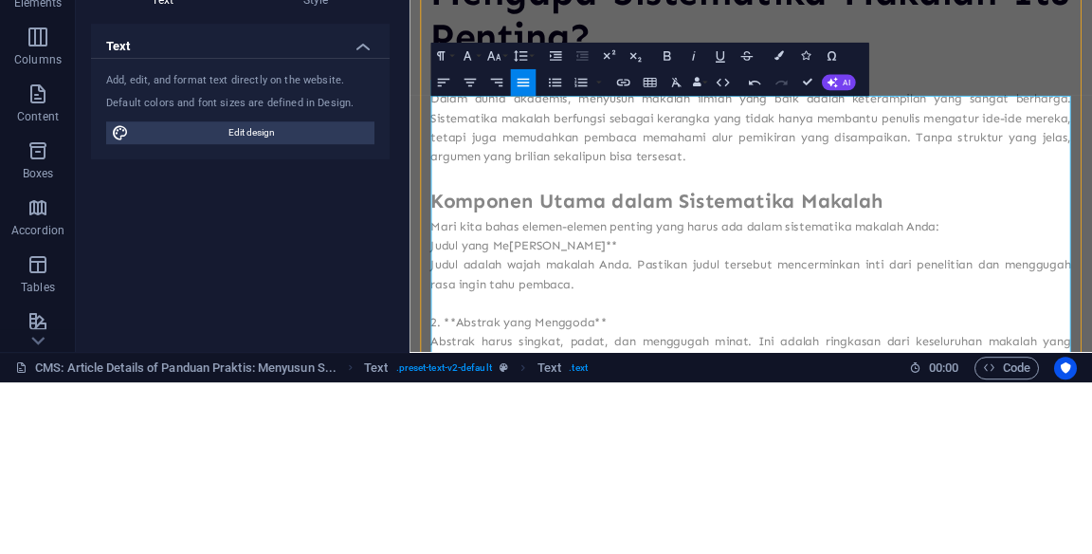
scroll to position [19, 0]
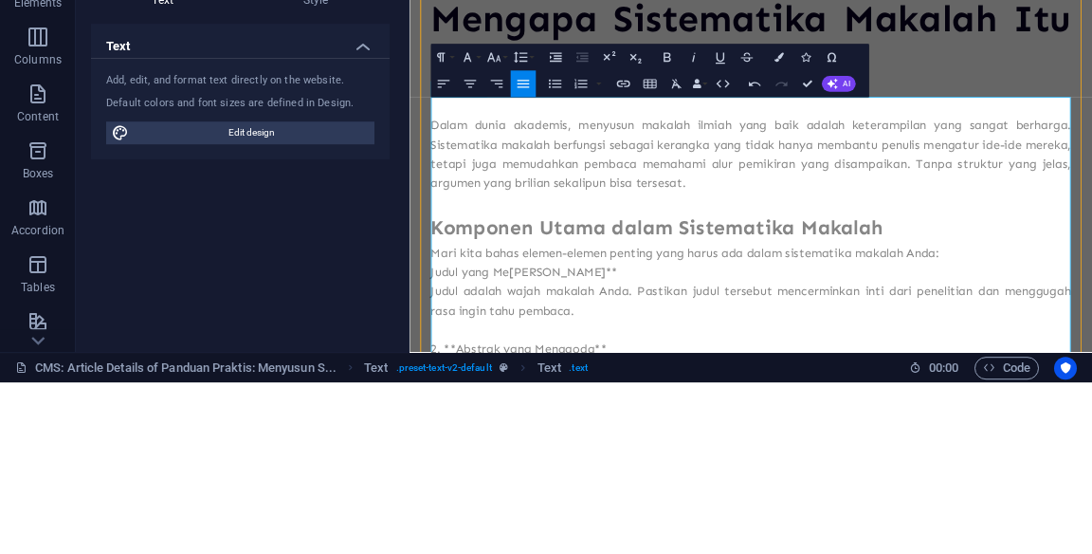
click at [584, 261] on icon "button" at bounding box center [581, 254] width 16 height 16
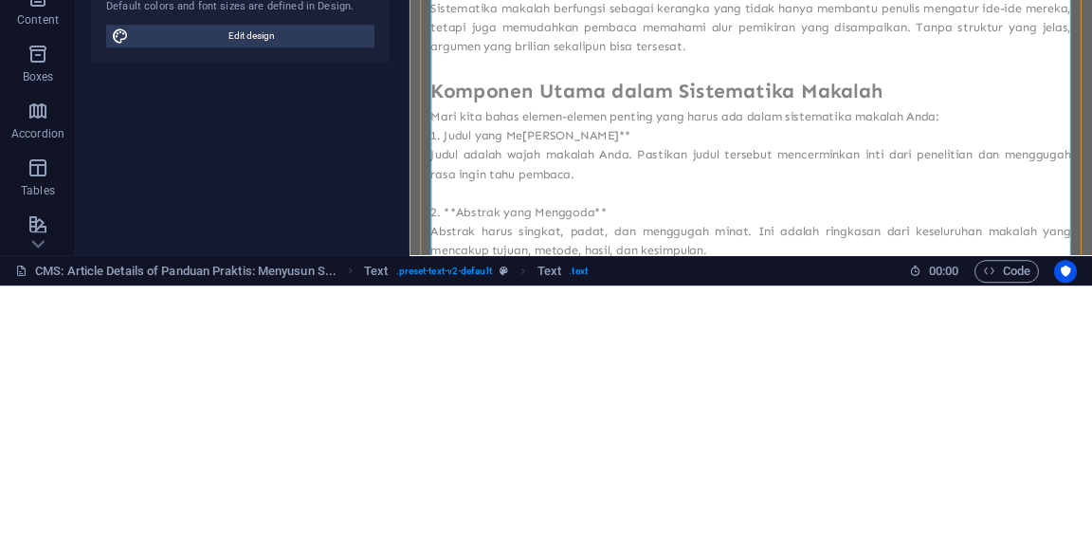
scroll to position [76, 0]
click at [789, 257] on p "Mari kita bahas elemen-elemen penting yang harus ada dalam sistematika makalah …" at bounding box center [897, 249] width 915 height 27
click at [457, 306] on p "Judul adalah wajah makalah Anda. Pastikan judul tersebut mencerminkan inti dari…" at bounding box center [897, 318] width 915 height 55
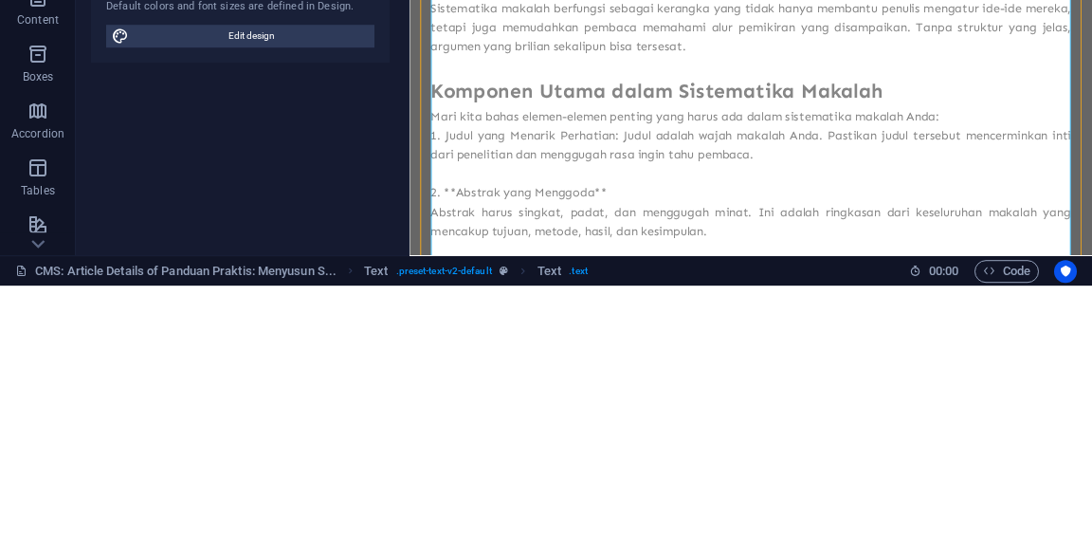
click at [444, 250] on p "Mari kita bahas elemen-elemen penting yang harus ada dalam sistematika makalah …" at bounding box center [897, 249] width 915 height 27
click at [452, 257] on p "Mari kita bahas elemen-elemen penting yang harus ada dalam sistematika makalah …" at bounding box center [897, 249] width 915 height 27
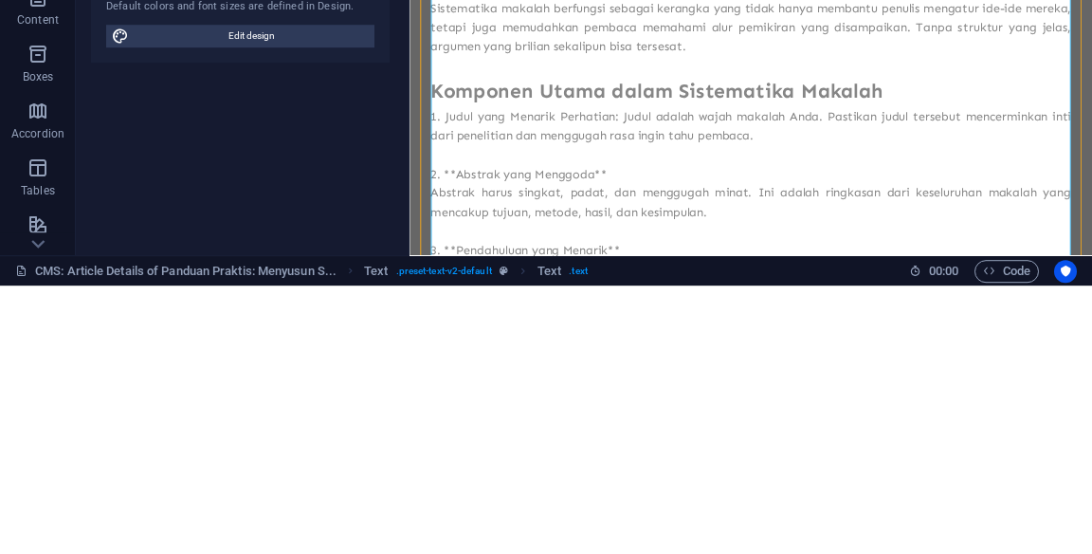
click at [472, 332] on p "2. **Abstrak yang Menggoda**" at bounding box center [897, 332] width 915 height 27
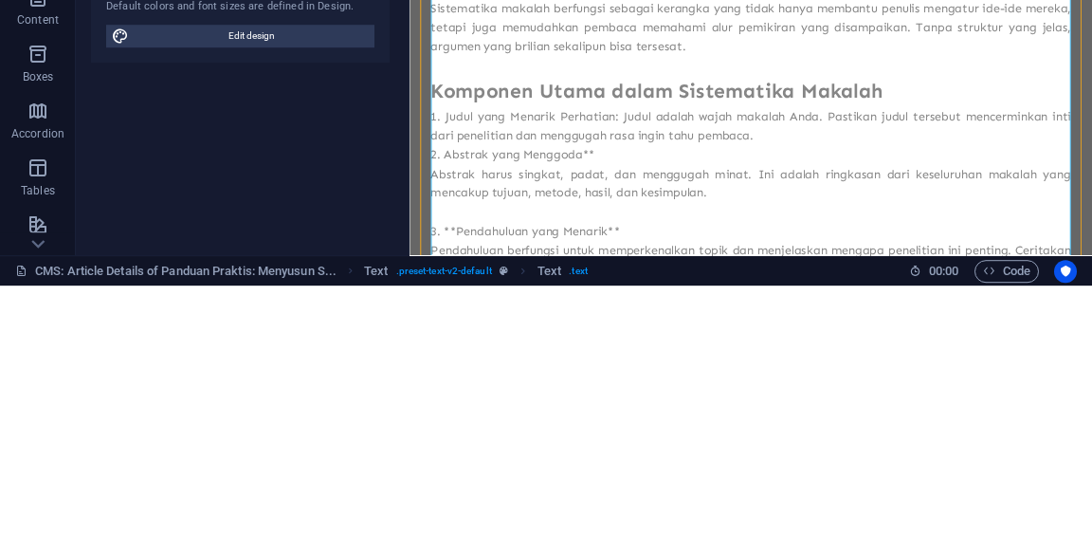
click at [458, 342] on p "Abstrak harus singkat, padat, dan menggugah minat. Ini adalah ringkasan dari ke…" at bounding box center [897, 346] width 915 height 55
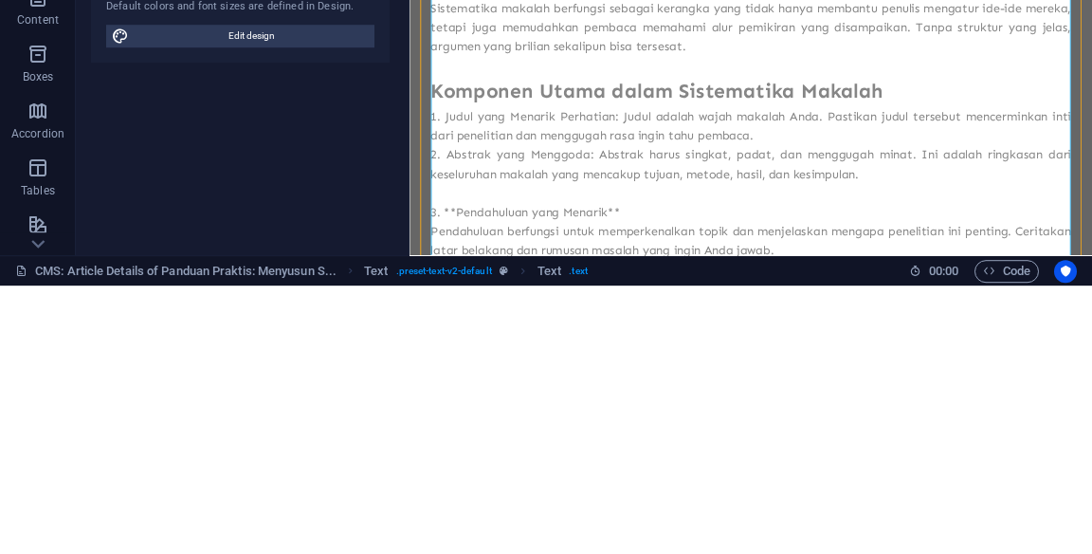
click at [487, 252] on li "Judul yang Menarik Perhatian: Judul adalah wajah makalah Anda. Pastikan judul t…" at bounding box center [897, 263] width 915 height 55
click at [487, 251] on li "Judul yang Menarik Perhatian: Judul adalah wajah makalah Anda. Pastikan judul t…" at bounding box center [897, 263] width 915 height 55
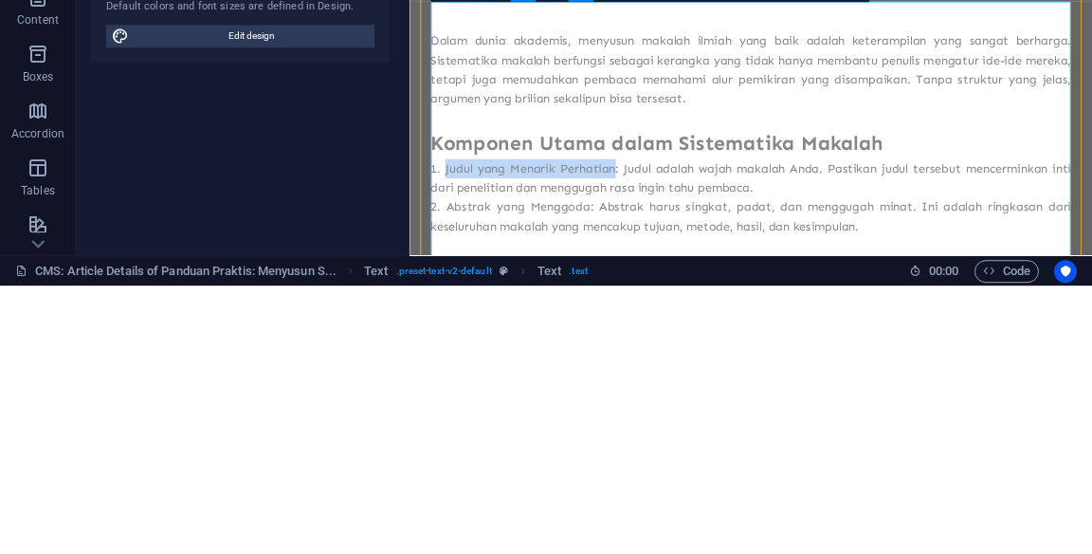
scroll to position [0, 0]
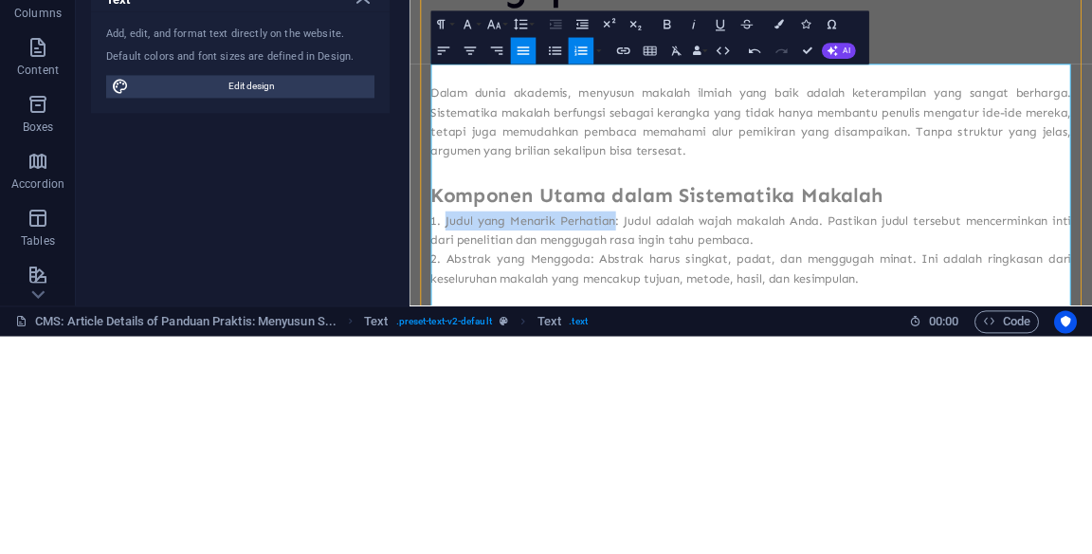
click at [666, 242] on icon "button" at bounding box center [667, 241] width 7 height 9
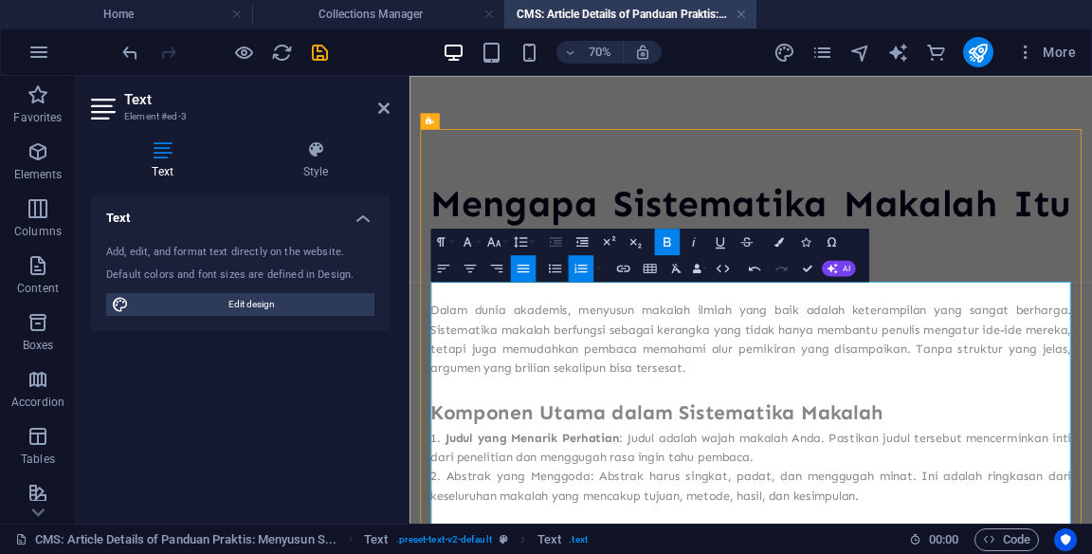
click at [387, 112] on icon at bounding box center [383, 107] width 11 height 15
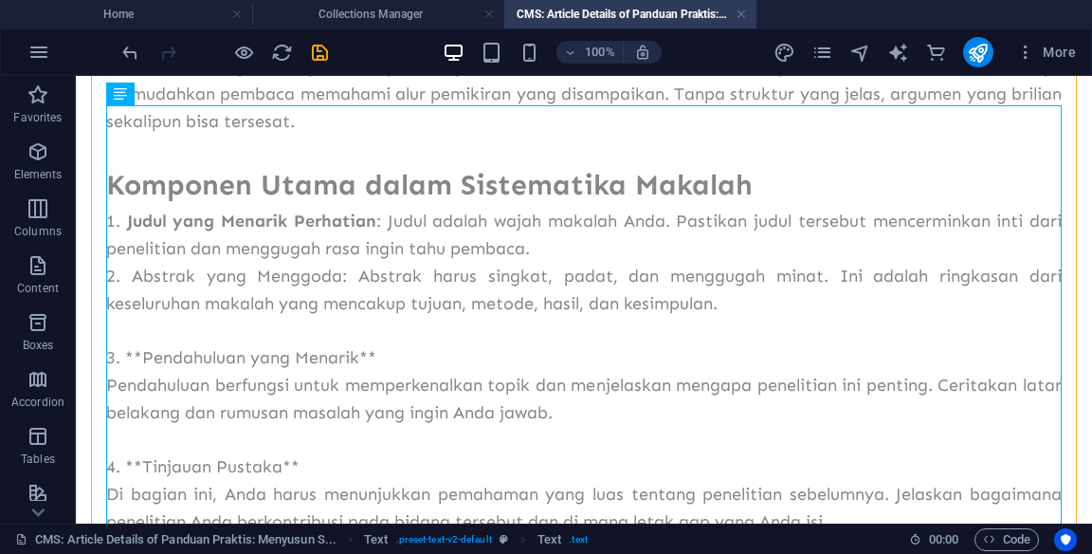
scroll to position [396, 0]
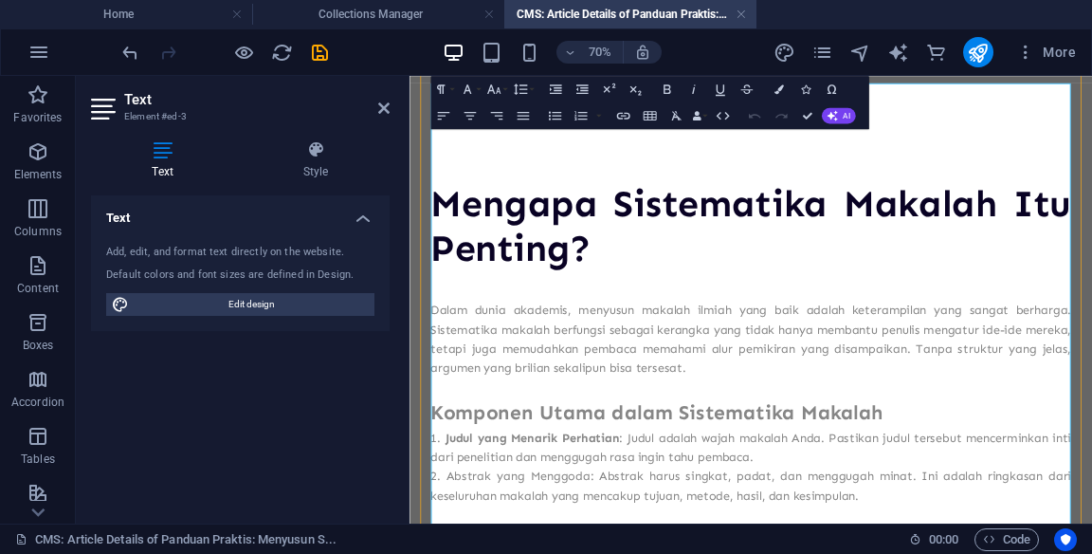
scroll to position [283, 0]
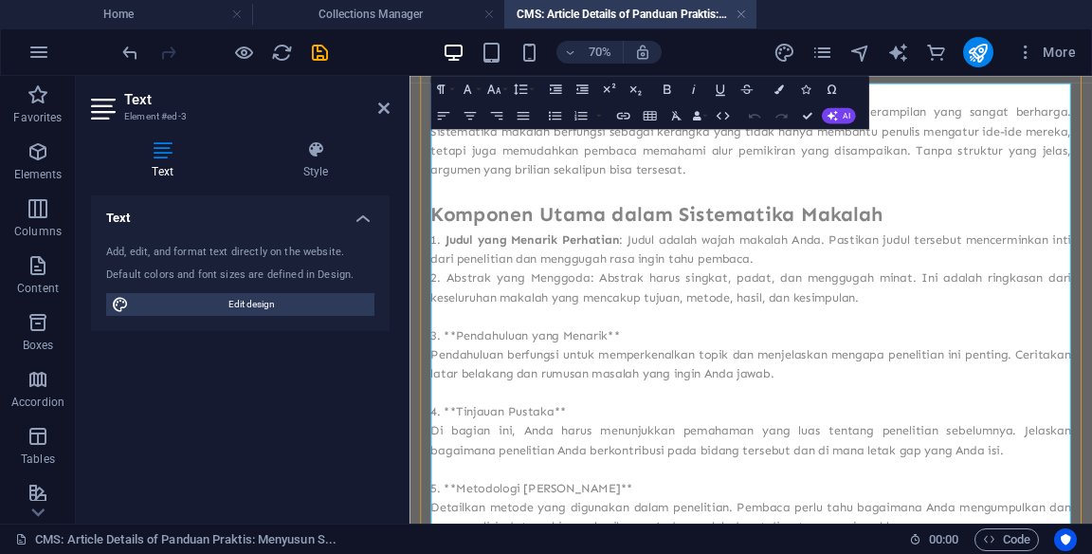
click at [478, 456] on p "3. **Pendahuluan yang Menarik**" at bounding box center [897, 445] width 915 height 27
click at [1004, 429] on p at bounding box center [897, 418] width 915 height 27
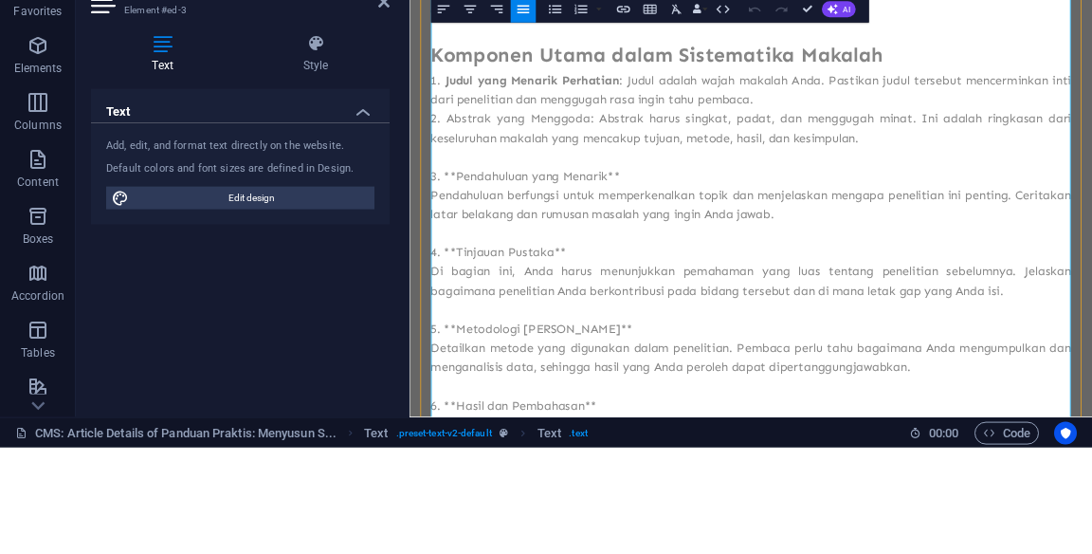
scroll to position [430, 0]
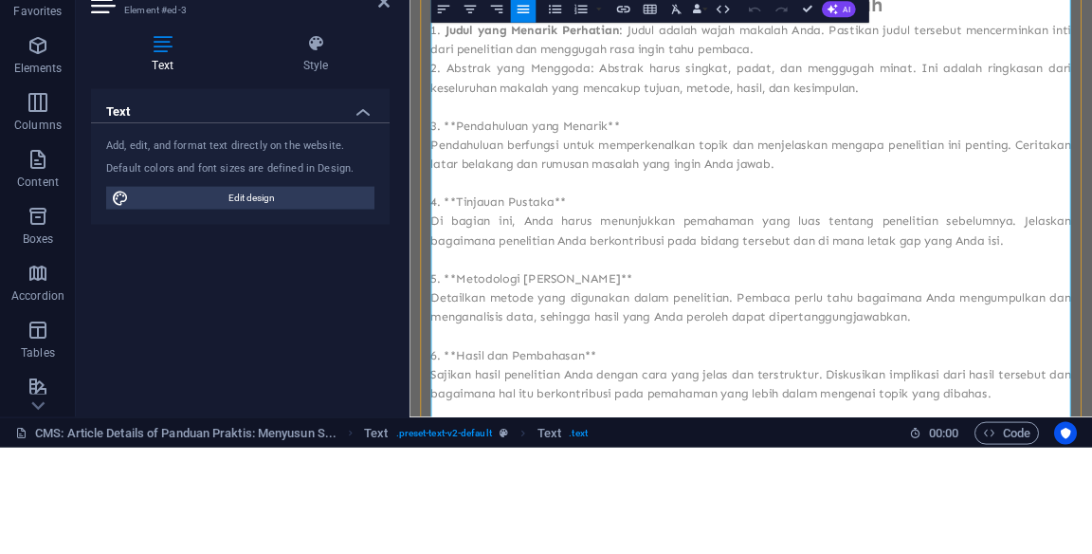
click at [490, 185] on p "3. **Pendahuluan yang Menarik**" at bounding box center [897, 192] width 915 height 27
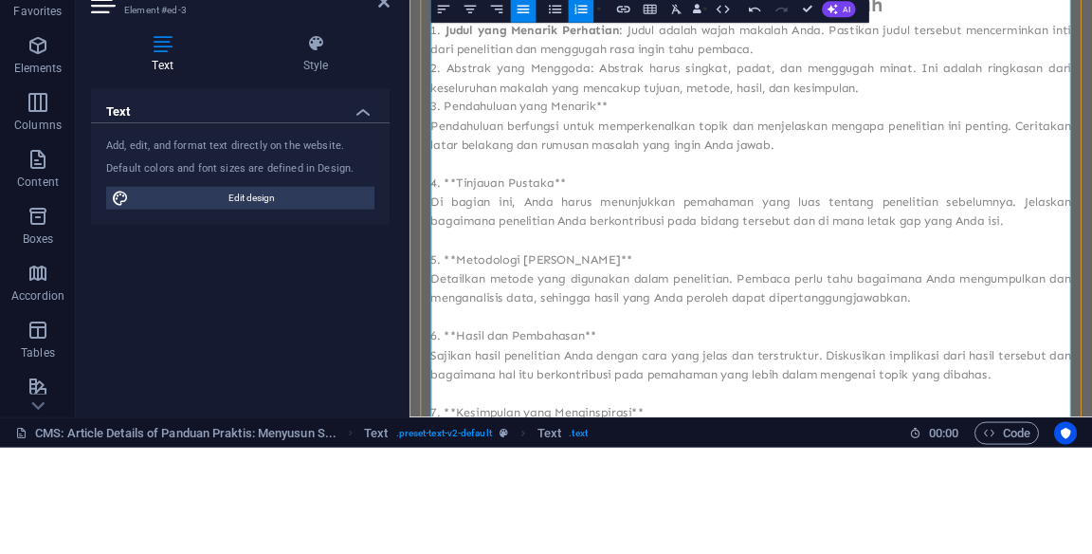
click at [470, 196] on p "Pendahuluan berfungsi untuk memperkenalkan topik dan menjelaskan mengapa peneli…" at bounding box center [897, 206] width 915 height 55
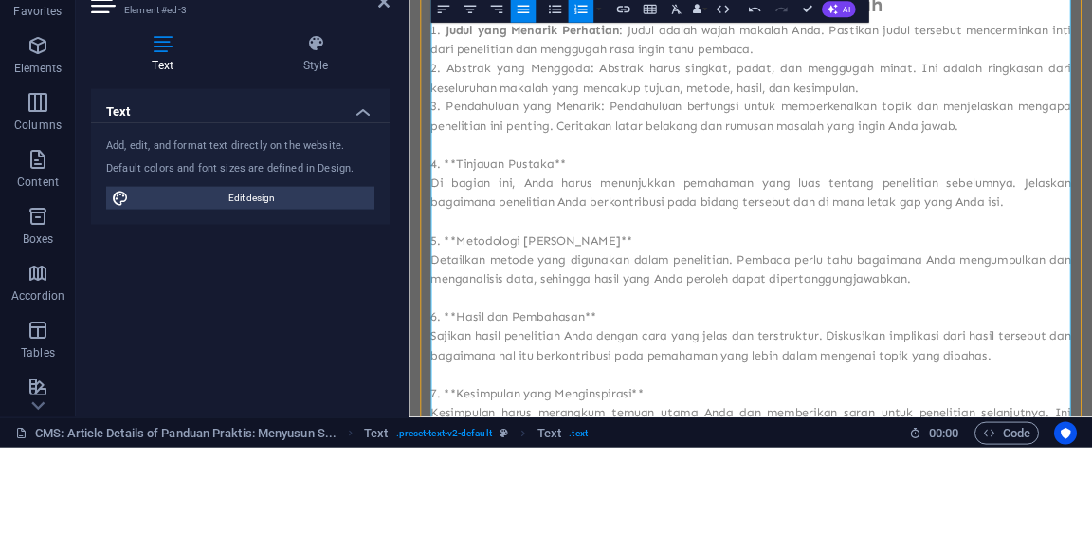
click at [506, 109] on li "Abstrak yang Menggoda: Abstrak harus singkat, padat, dan menggugah minat. Ini a…" at bounding box center [897, 125] width 915 height 55
click at [500, 111] on li "Abstrak yang Menggoda: Abstrak harus singkat, padat, dan menggugah minat. Ini a…" at bounding box center [897, 125] width 915 height 55
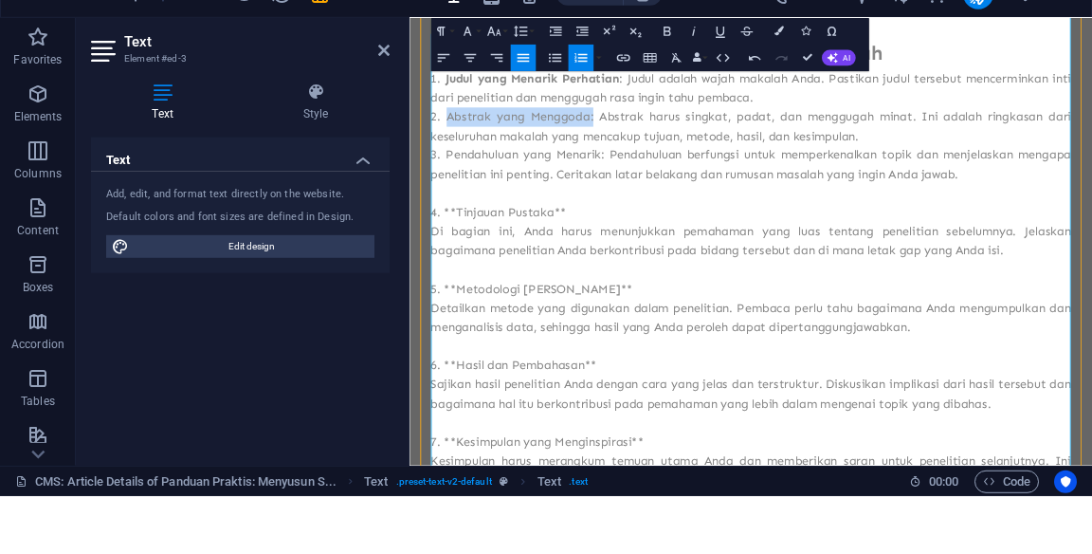
click at [666, 89] on icon "button" at bounding box center [667, 88] width 7 height 9
click at [500, 215] on li "Pendahuluan yang Menarik: Pendahuluan berfungsi untuk memperkenalkan topik dan …" at bounding box center [897, 226] width 915 height 55
click at [507, 211] on li "Pendahuluan yang Menarik: Pendahuluan berfungsi untuk memperkenalkan topik dan …" at bounding box center [897, 226] width 915 height 55
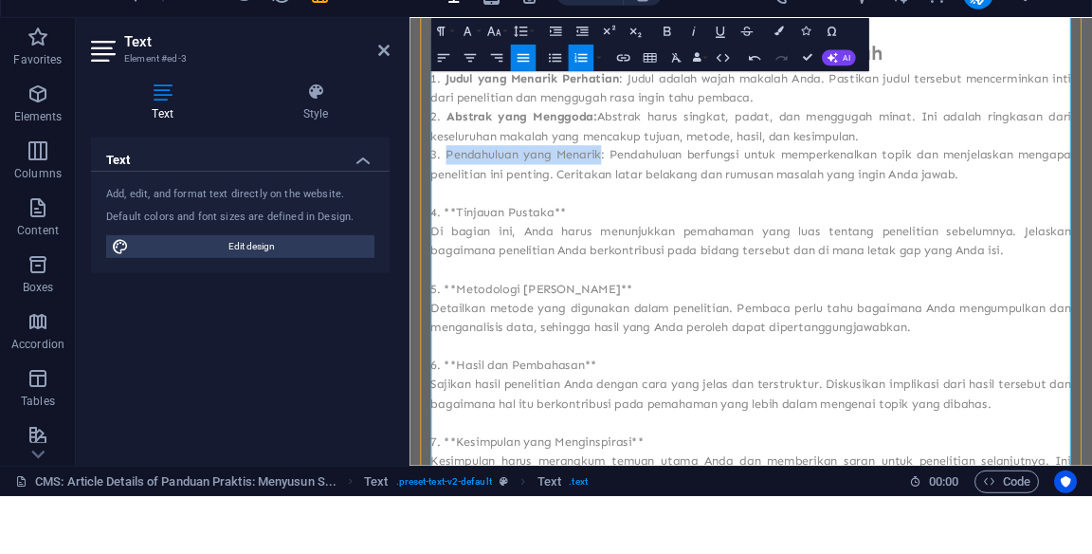
click at [662, 96] on icon "button" at bounding box center [667, 90] width 16 height 16
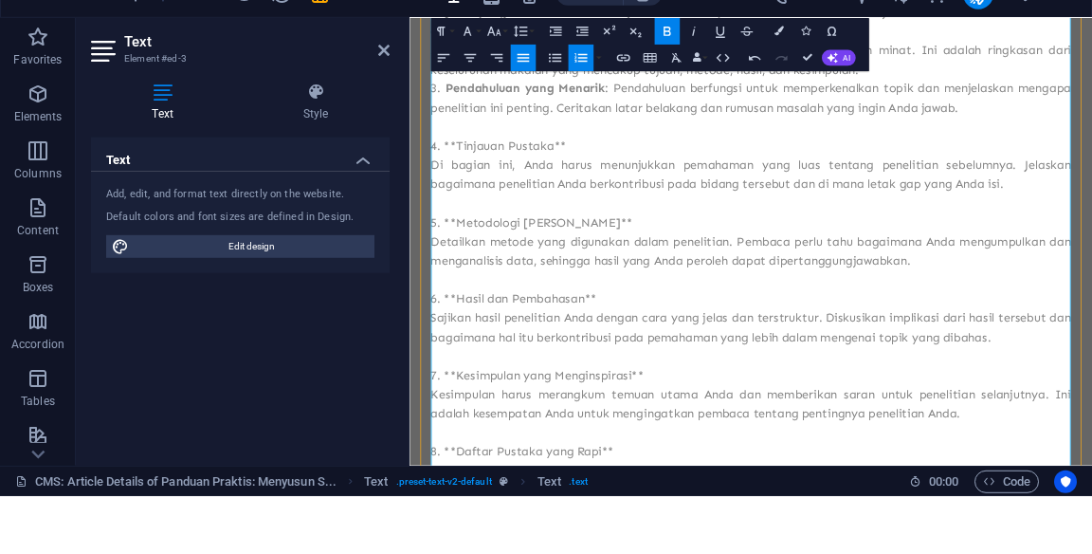
scroll to position [524, 0]
click at [478, 207] on p "4. **Tinjauan Pustaka**" at bounding box center [897, 201] width 915 height 27
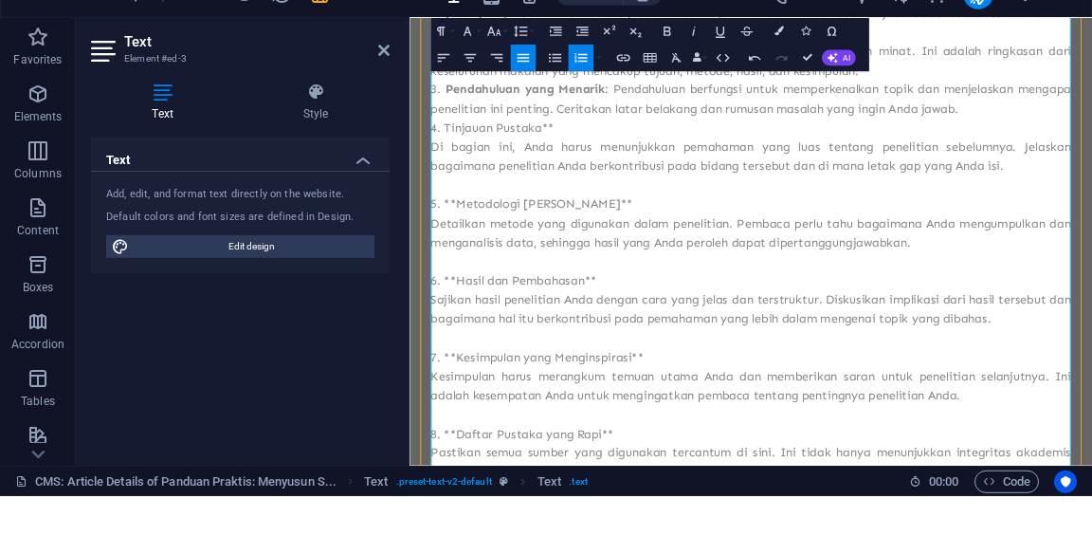
click at [778, 162] on li "Tinjauan Pustaka**" at bounding box center [897, 173] width 915 height 27
click at [468, 193] on p "Di bagian ini, Anda harus menunjukkan pemahaman yang luas tentang penelitian se…" at bounding box center [897, 215] width 915 height 55
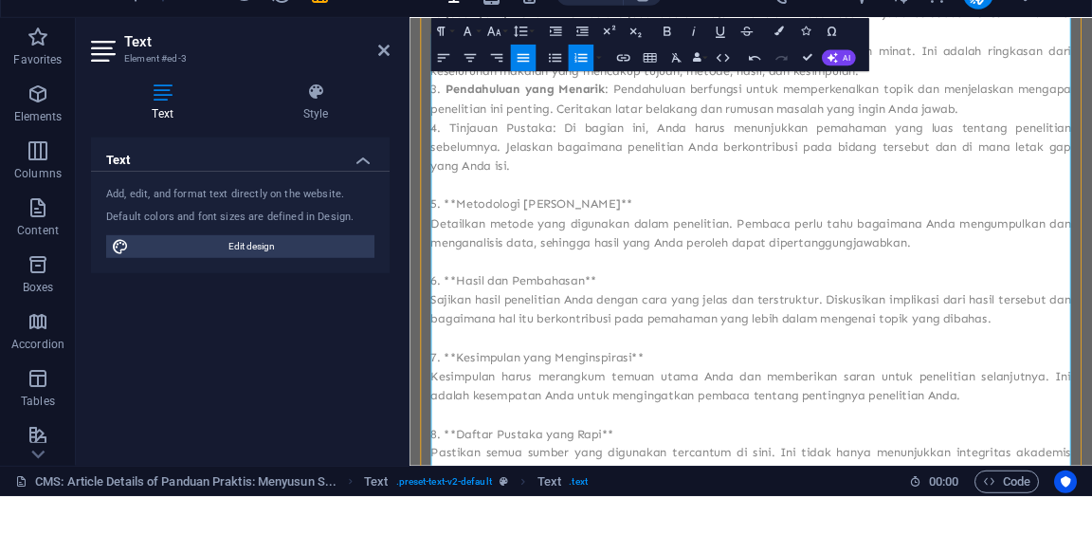
click at [494, 171] on li "Tinjauan Pustaka: Di bagian ini, Anda harus menunjukkan pemahaman yang luas ten…" at bounding box center [897, 201] width 915 height 82
click at [495, 171] on li "Tinjauan Pustaka: Di bagian ini, Anda harus menunjukkan pemahaman yang luas ten…" at bounding box center [897, 201] width 915 height 82
click at [666, 89] on icon "button" at bounding box center [667, 88] width 7 height 9
click at [476, 283] on p "5. **Metodologi yang Jelas**" at bounding box center [897, 282] width 915 height 27
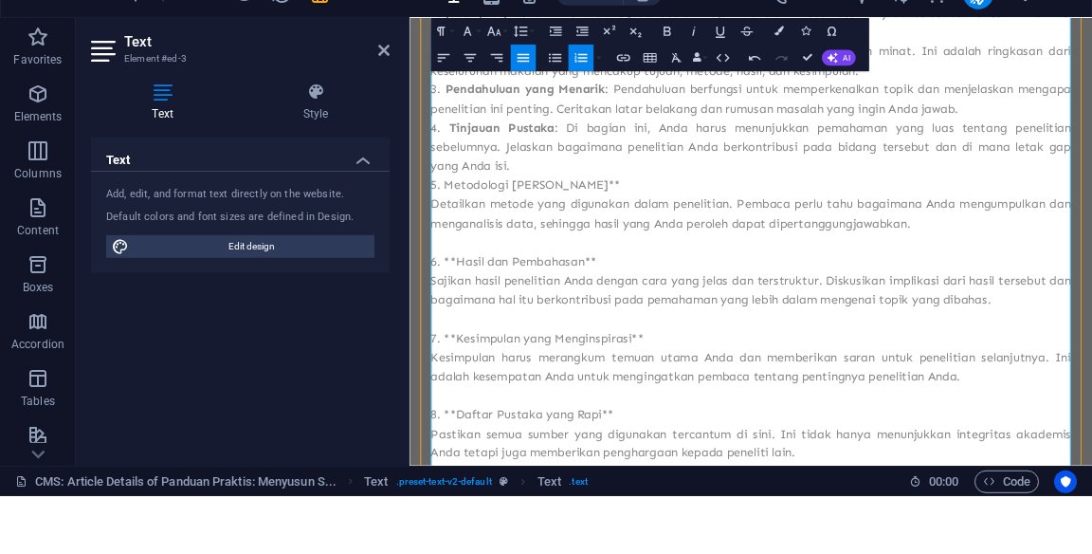
click at [460, 286] on p "Detailkan metode yang digunakan dalam penelitian. Pembaca perlu tahu bagaimana …" at bounding box center [897, 296] width 915 height 55
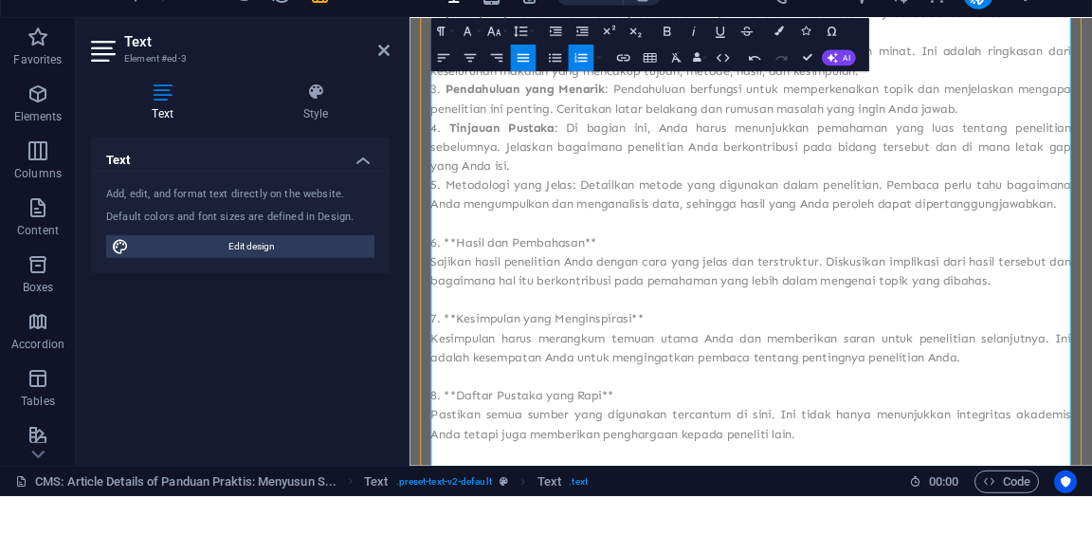
click at [498, 243] on li "Metodologi yang Jelas: Detailkan metode yang digunakan dalam penelitian. Pembac…" at bounding box center [897, 269] width 915 height 55
click at [504, 241] on li "Tinjauan Pustaka : Di bagian ini, Anda harus menunjukkan pemahaman yang luas te…" at bounding box center [897, 201] width 915 height 82
click at [508, 266] on li "Metodologi yang Jelas: Detailkan metode yang digunakan dalam penelitian. Pembac…" at bounding box center [897, 269] width 915 height 55
click at [514, 257] on li "Metodologi yang Jelas: Detailkan metode yang digunakan dalam penelitian. Pembac…" at bounding box center [897, 269] width 915 height 55
click at [667, 100] on button "Bold" at bounding box center [667, 89] width 26 height 27
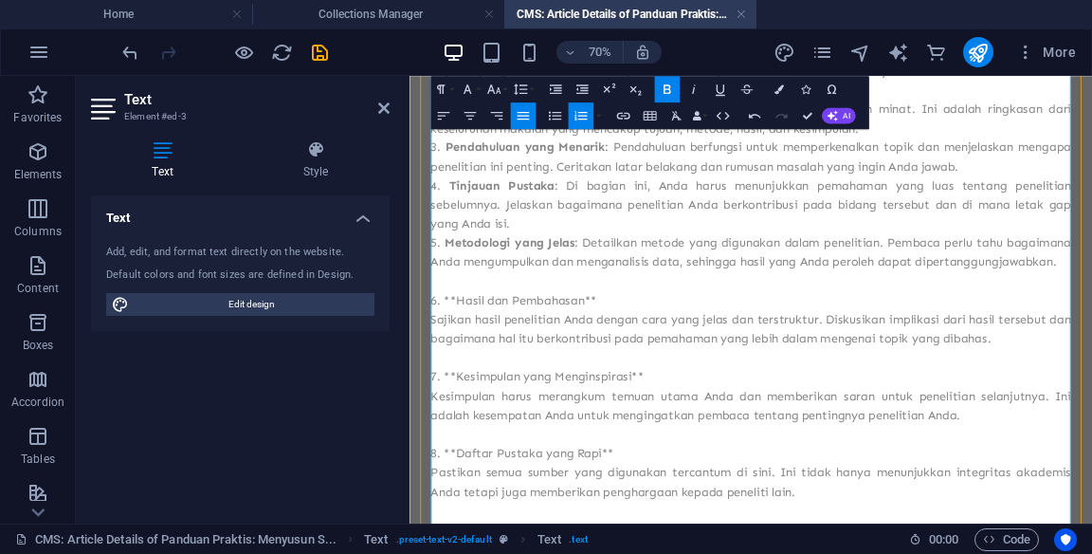
click at [469, 401] on p "6. **Hasil dan Pembahasan**" at bounding box center [897, 396] width 915 height 27
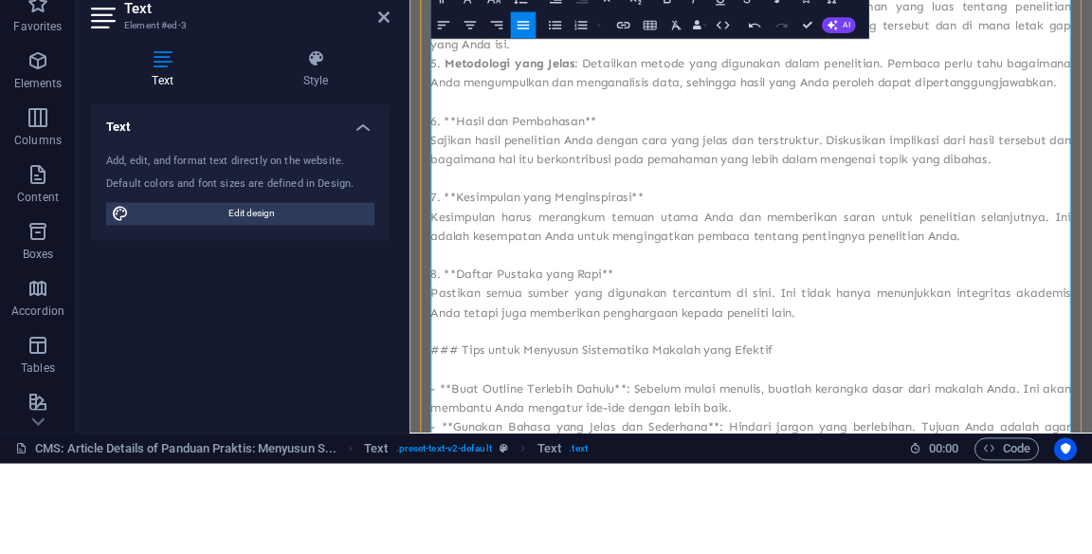
scroll to position [648, 0]
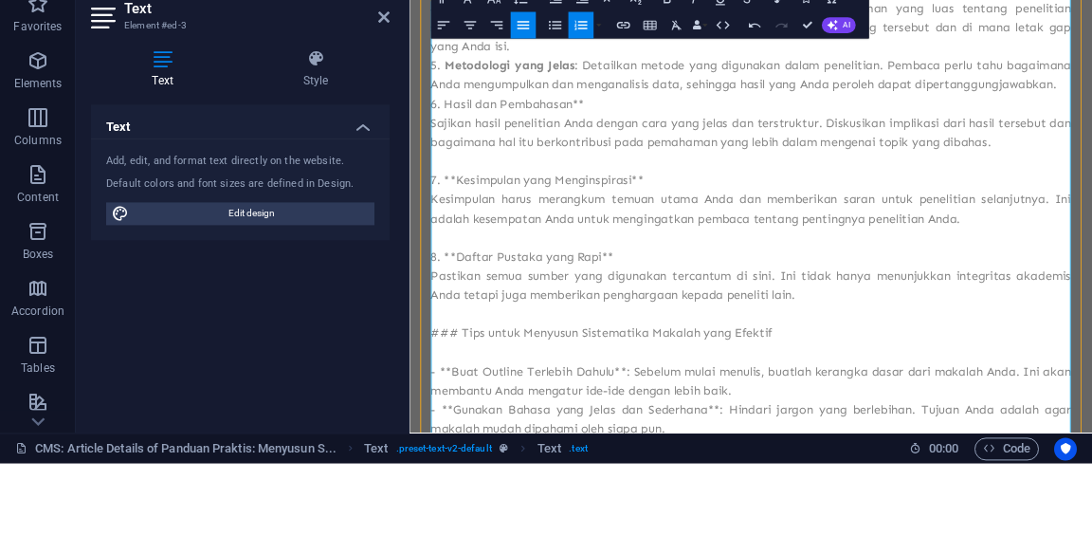
click at [466, 193] on p "Sajikan hasil penelitian Anda dengan cara yang jelas dan terstruktur. Diskusika…" at bounding box center [897, 197] width 915 height 55
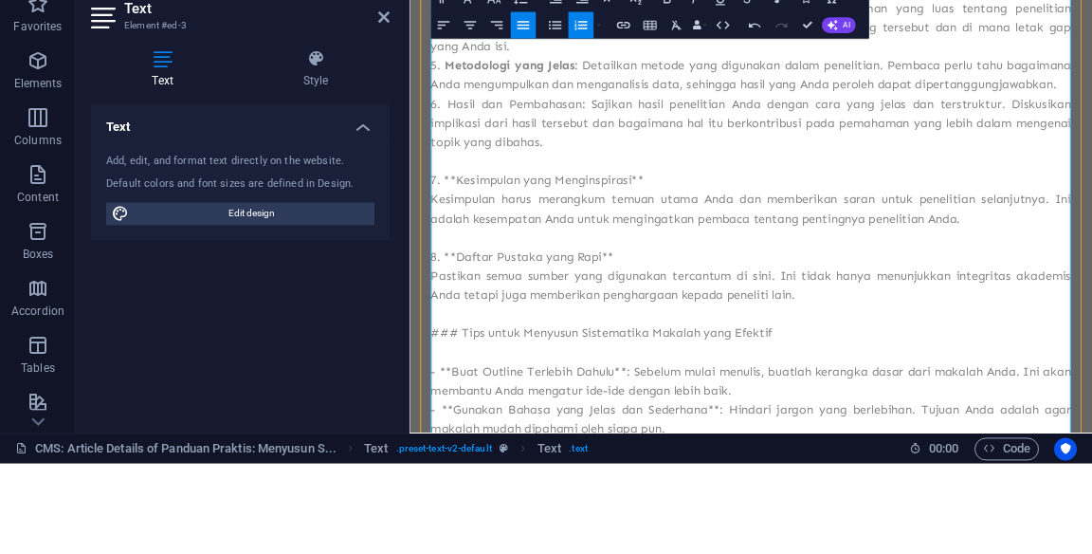
click at [466, 163] on li "Hasil dan Pembahasan: Sajikan hasil penelitian Anda dengan cara yang jelas dan …" at bounding box center [897, 183] width 915 height 82
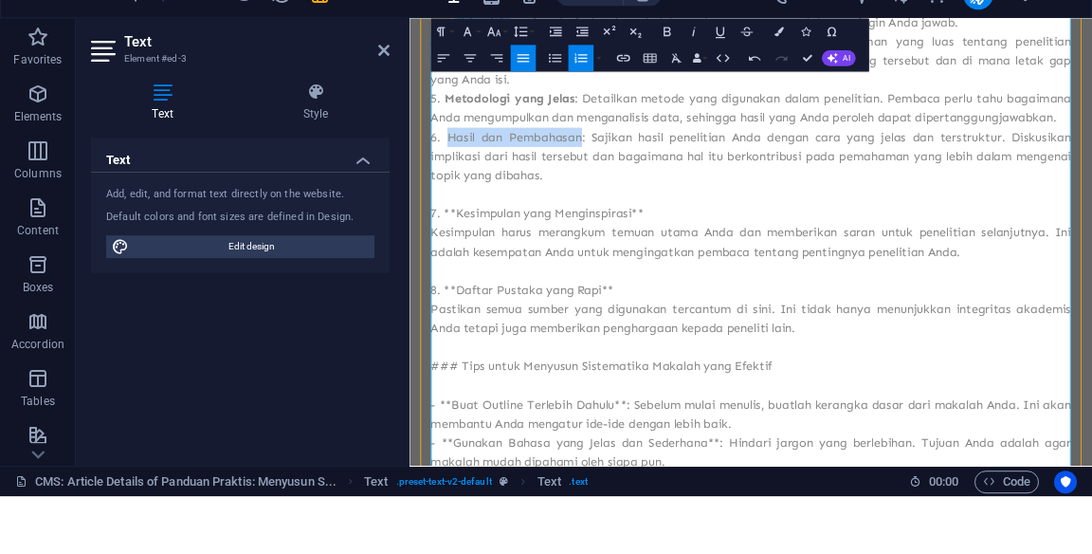
click at [666, 90] on icon "button" at bounding box center [667, 90] width 16 height 16
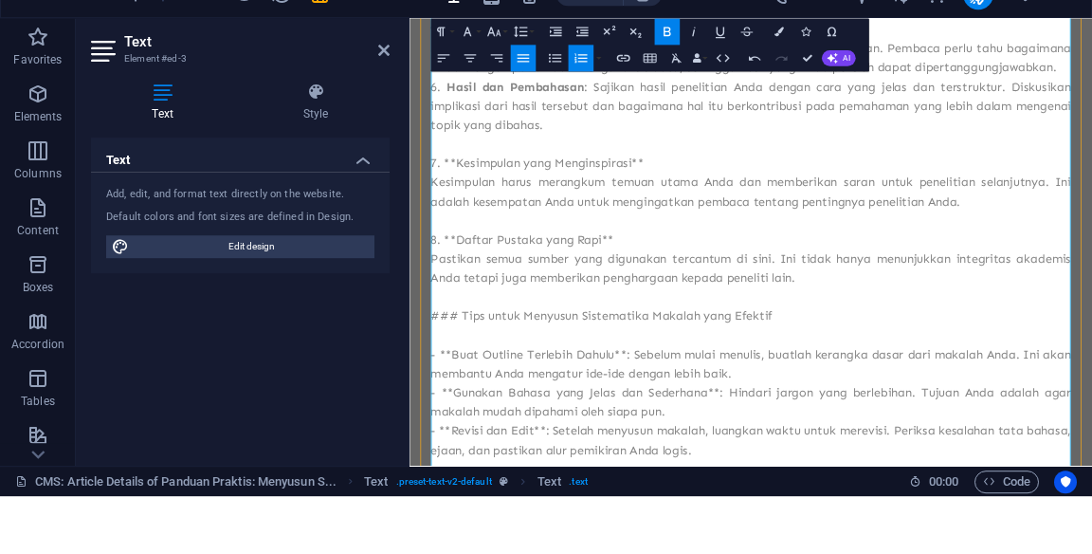
scroll to position [745, 0]
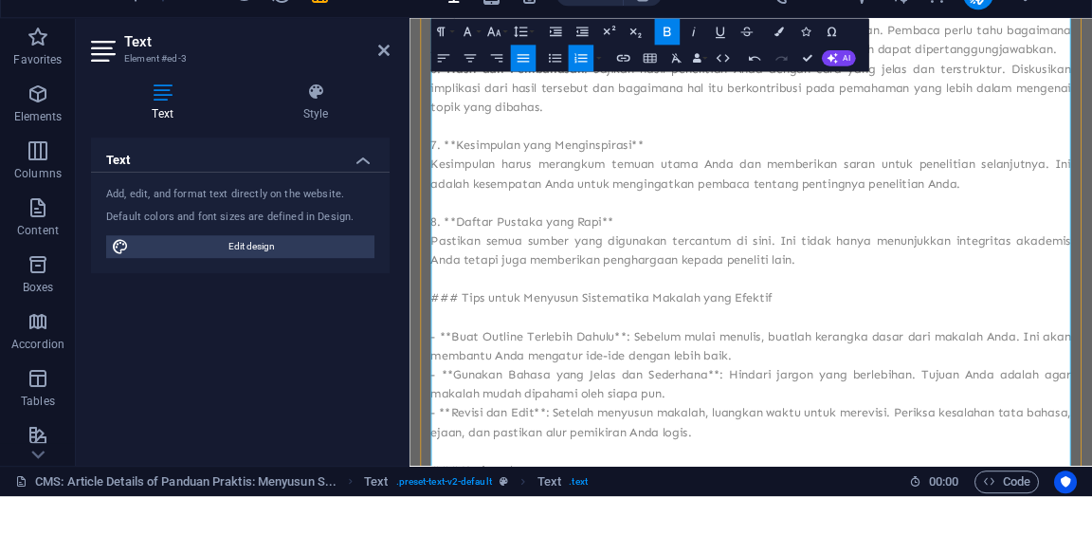
click at [474, 194] on p "7. **Kesimpulan yang Menginspirasi**" at bounding box center [897, 199] width 915 height 27
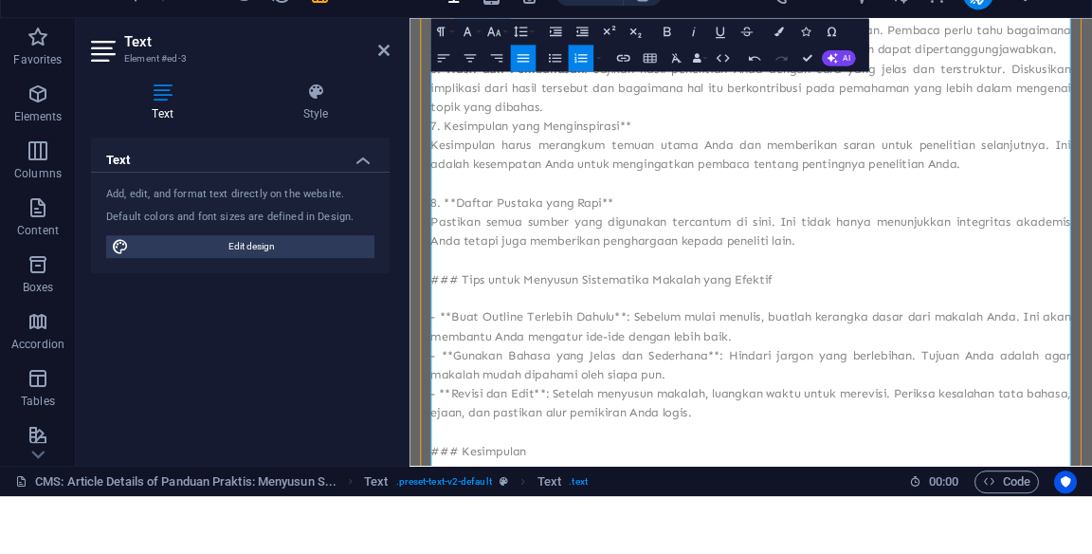
click at [460, 194] on p "Kesimpulan harus merangkum temuan utama Anda dan memberikan saran untuk penelit…" at bounding box center [897, 213] width 915 height 55
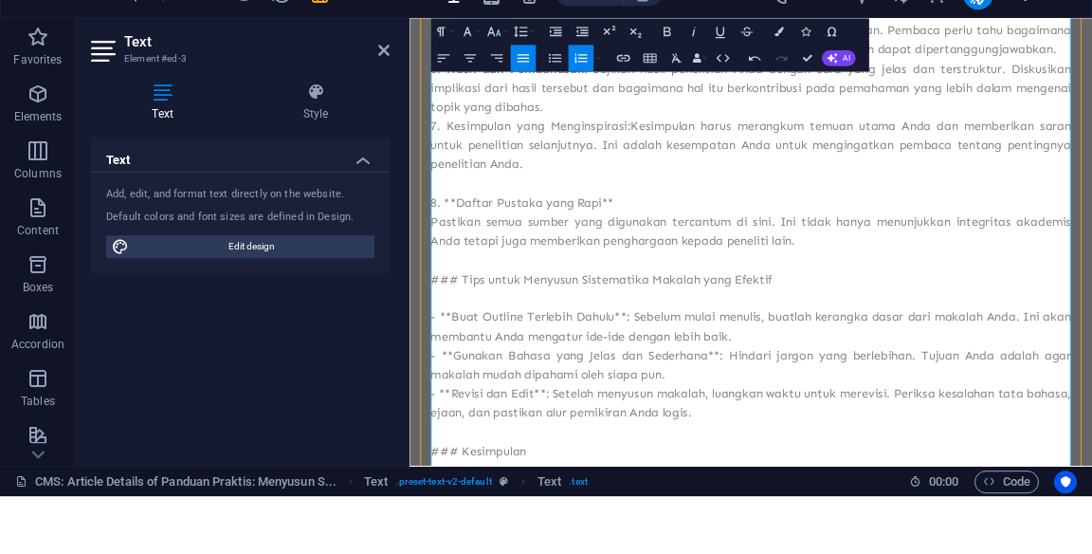
click at [513, 167] on li "Kesimpulan yang Menginspirasi:Kesimpulan harus merangkum temuan utama Anda dan …" at bounding box center [897, 199] width 915 height 82
click at [514, 167] on li "Kesimpulan yang Menginspirasi:Kesimpulan harus merangkum temuan utama Anda dan …" at bounding box center [897, 199] width 915 height 82
click at [667, 90] on icon "button" at bounding box center [667, 90] width 16 height 16
click at [737, 174] on li "Kesimpulan yang Menginspirasi :Kesimpulan harus merangkum temuan utama Anda dan…" at bounding box center [897, 199] width 915 height 82
click at [472, 269] on p "8. **Daftar Pustaka yang Rapi**" at bounding box center [897, 281] width 915 height 27
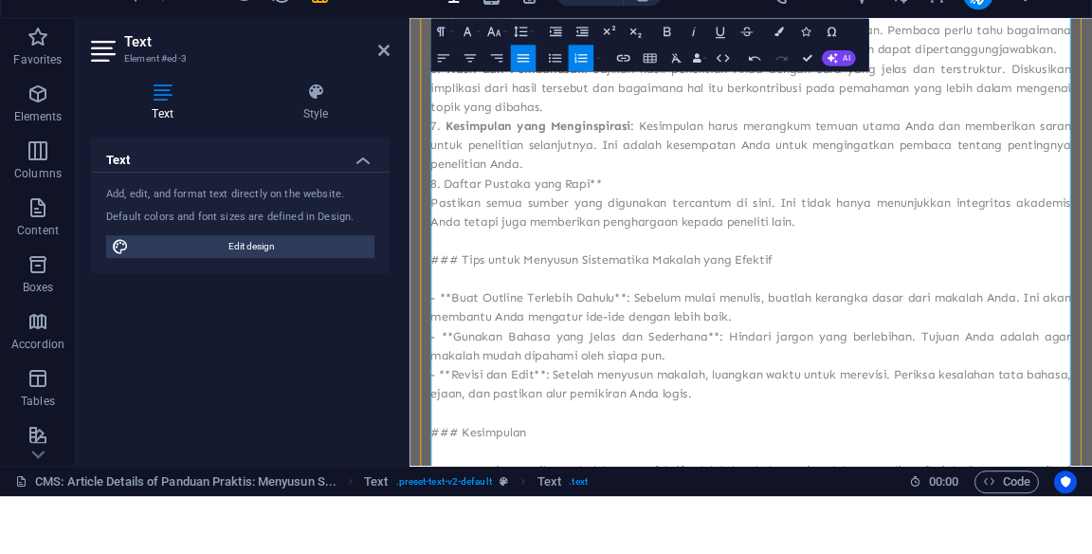
click at [713, 246] on li "Daftar Pustaka yang Rapi**" at bounding box center [897, 254] width 915 height 27
click at [466, 271] on p "Pastikan semua sumber yang digunakan tercantum di sini. Ini tidak hanya menunju…" at bounding box center [897, 295] width 915 height 55
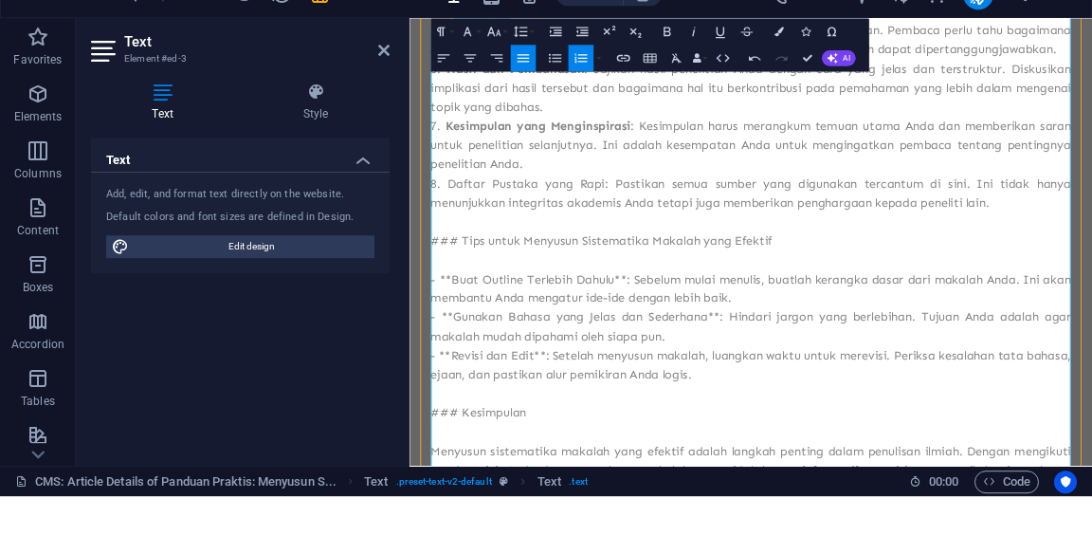
click at [500, 256] on li "Daftar Pustaka yang Rapi: Pastikan semua sumber yang digunakan tercantum di sin…" at bounding box center [897, 268] width 915 height 55
click at [490, 258] on li "Daftar Pustaka yang Rapi: Pastikan semua sumber yang digunakan tercantum di sin…" at bounding box center [897, 268] width 915 height 55
click at [666, 93] on icon "button" at bounding box center [667, 88] width 7 height 9
click at [962, 250] on li "Daftar Pustaka yang Rapi : Pastikan semua sumber yang digunakan tercantum di si…" at bounding box center [897, 268] width 915 height 55
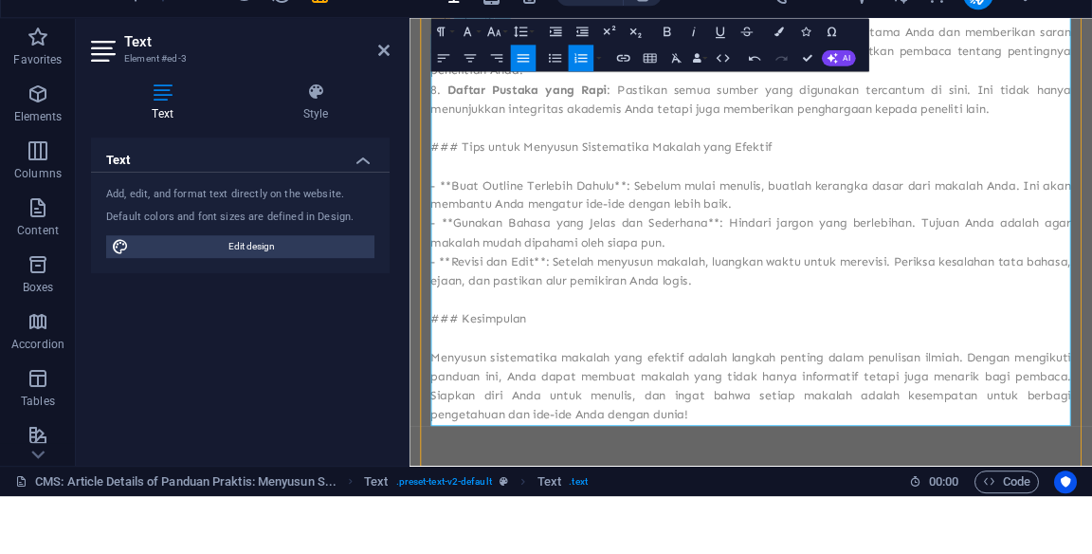
scroll to position [882, 0]
click at [487, 206] on p "### Tips untuk Menyusun Sistematika Makalah yang Efektif" at bounding box center [897, 199] width 915 height 27
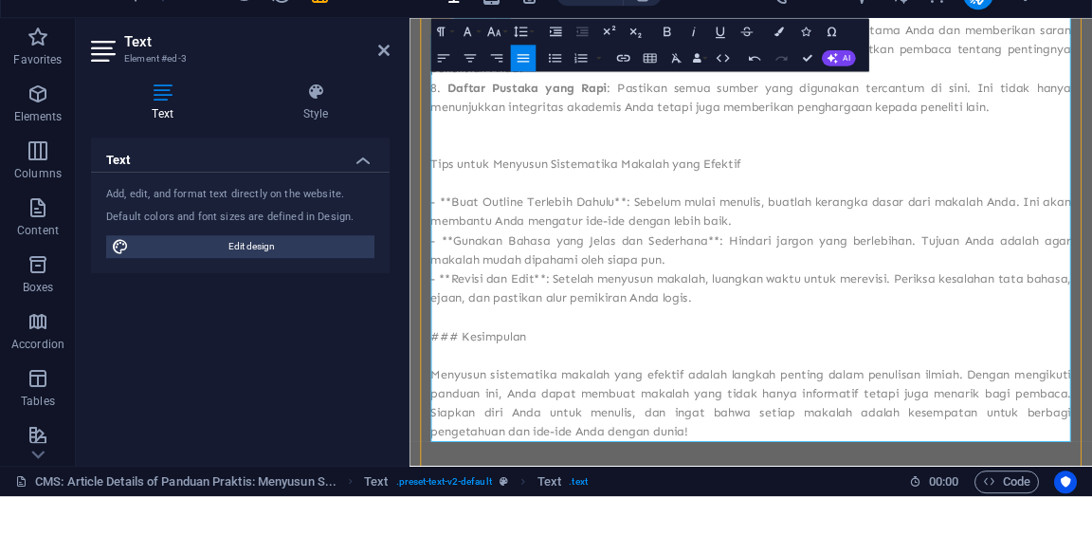
click at [446, 228] on p "Tips untuk Menyusun Sistematika Makalah yang Efektif" at bounding box center [897, 226] width 915 height 27
click at [454, 220] on p "Tips untuk Menyusun Sistematika Makalah yang Efektif" at bounding box center [897, 226] width 915 height 27
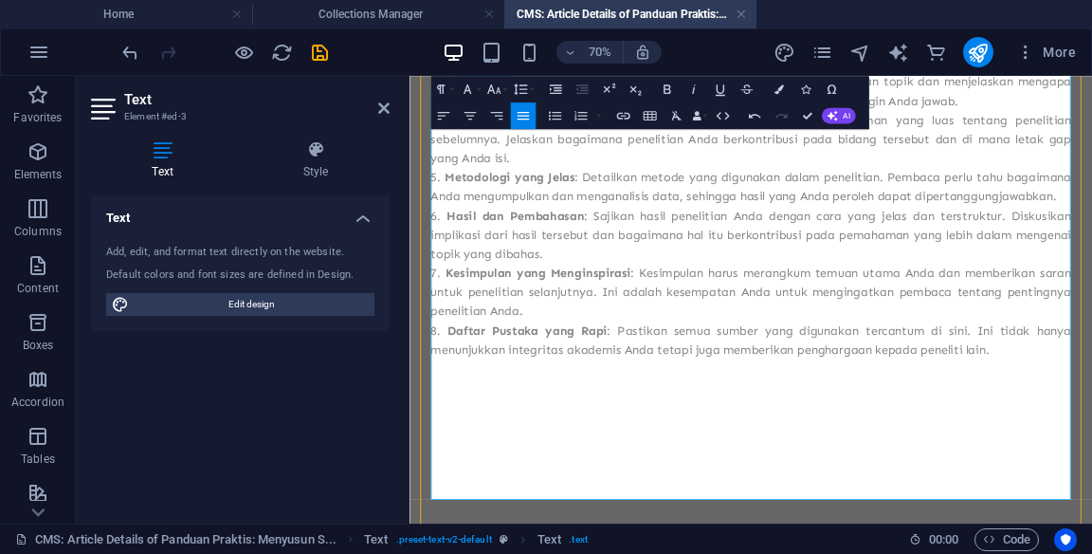
scroll to position [616, 0]
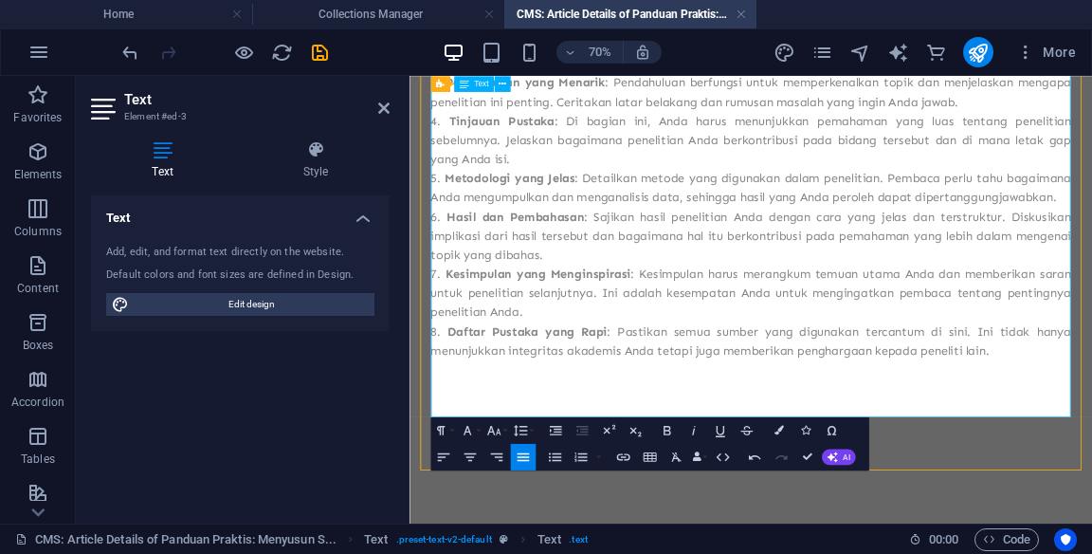
click at [1091, 528] on p at bounding box center [897, 522] width 915 height 27
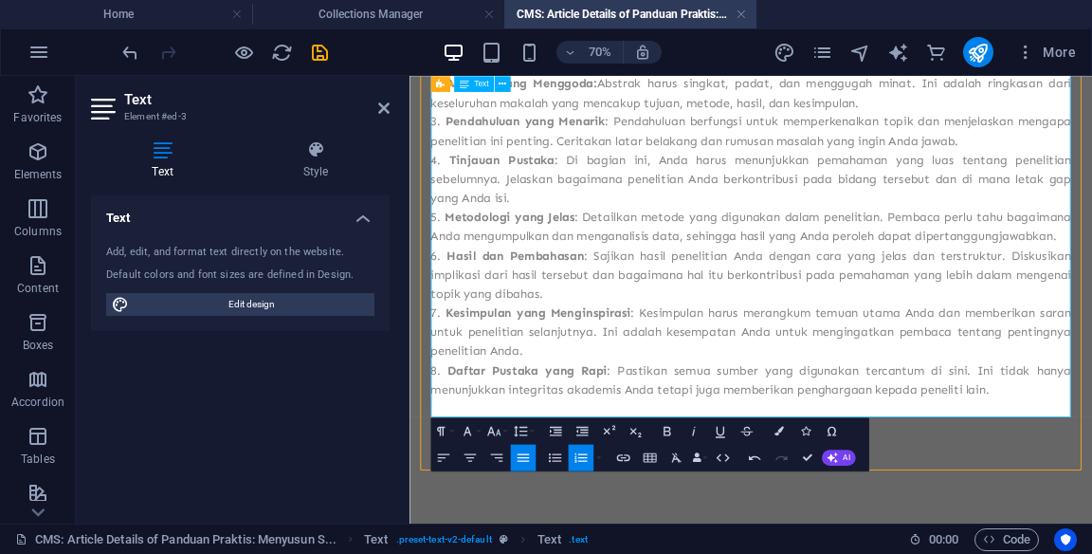
scroll to position [533, 0]
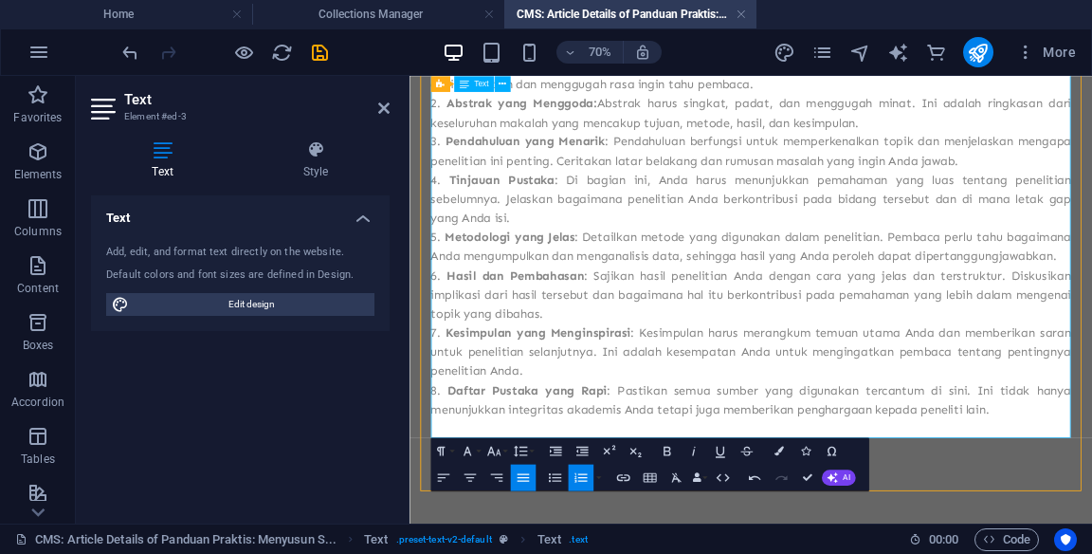
click at [1091, 553] on div "Mengapa Sistematika Makalah Itu Penting? Dalam dunia akademis, menyusun makalah…" at bounding box center [897, 144] width 945 height 1050
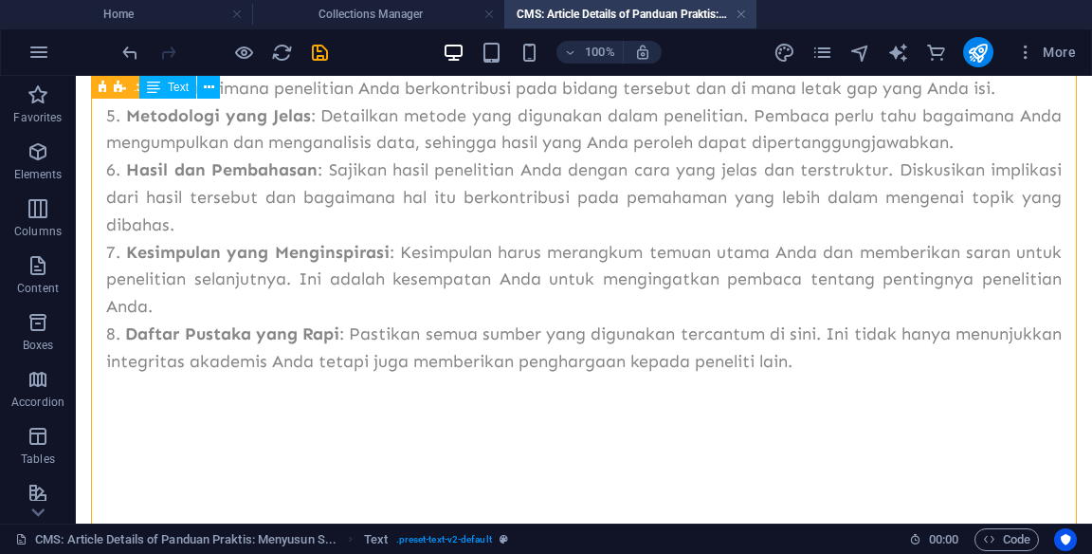
scroll to position [726, 0]
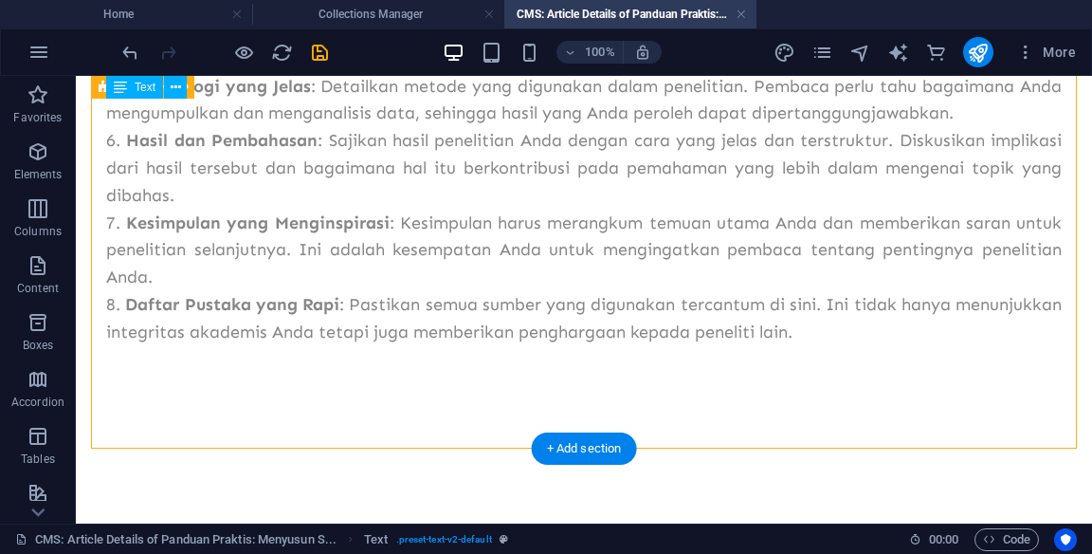
click at [597, 443] on div "+ Add section" at bounding box center [584, 448] width 105 height 32
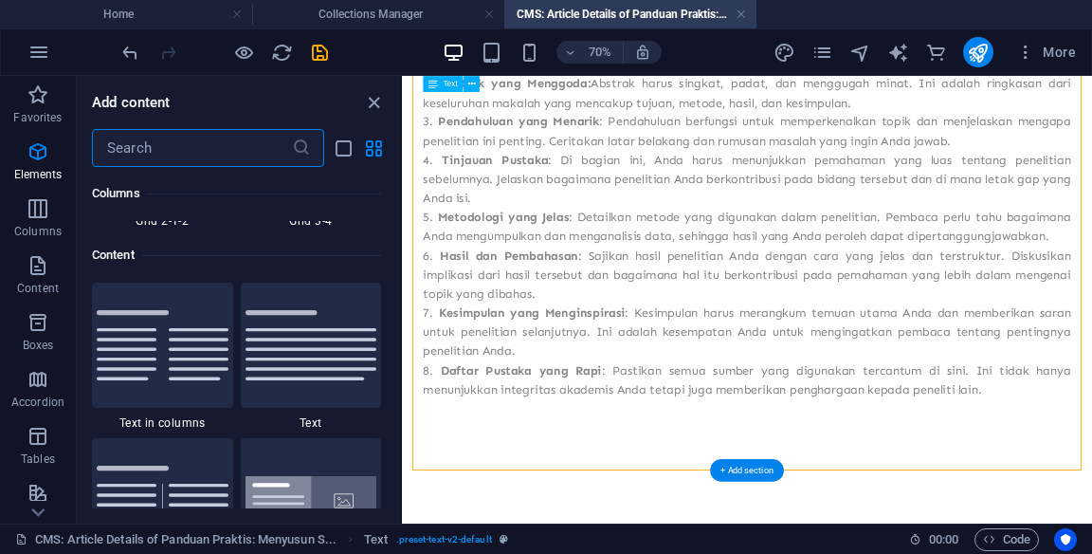
scroll to position [3317, 0]
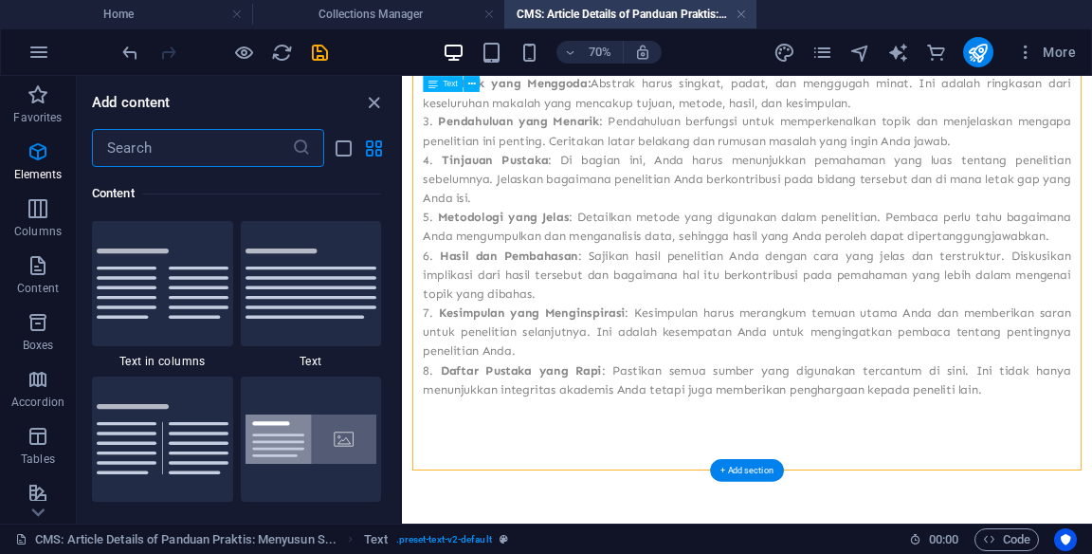
click at [298, 306] on div at bounding box center [311, 283] width 141 height 125
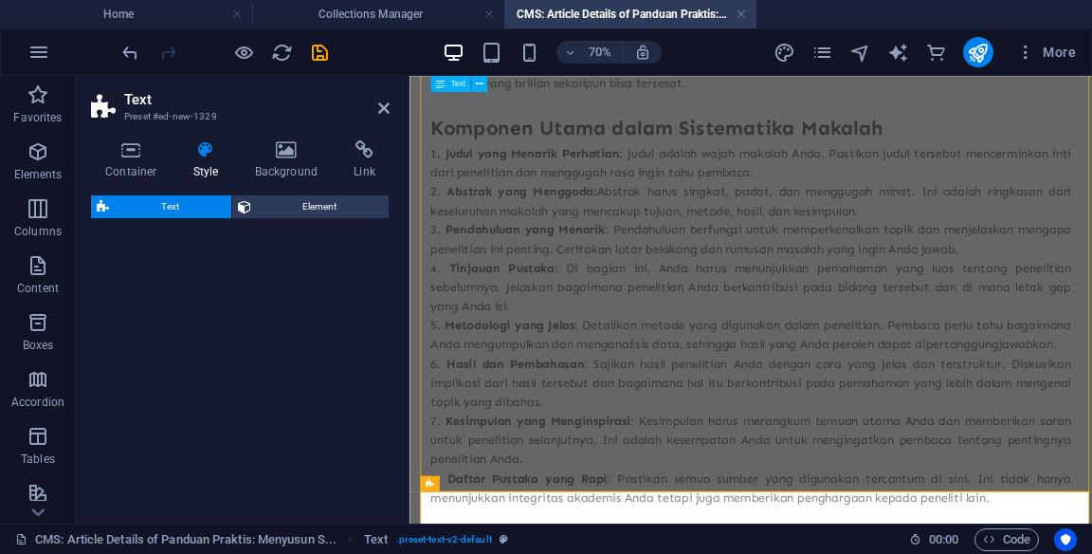
select select "preset-text-v2-default"
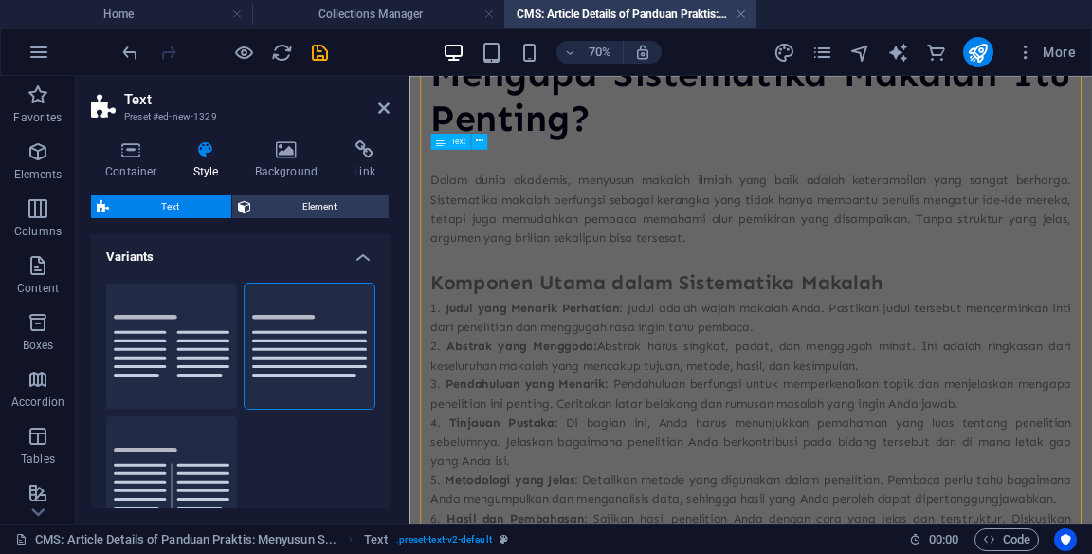
scroll to position [189, 0]
click at [383, 104] on icon at bounding box center [383, 107] width 11 height 15
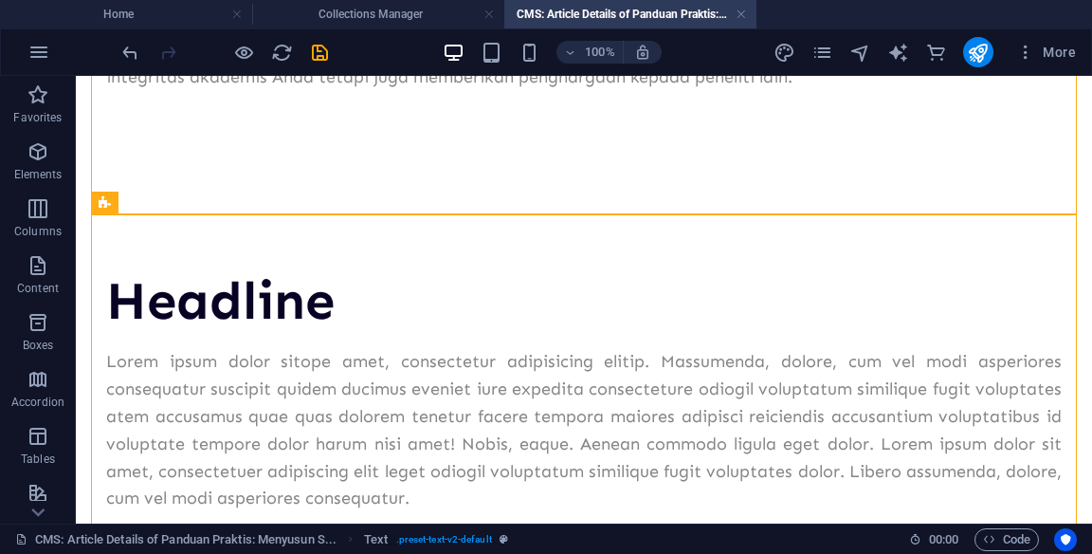
scroll to position [1006, 0]
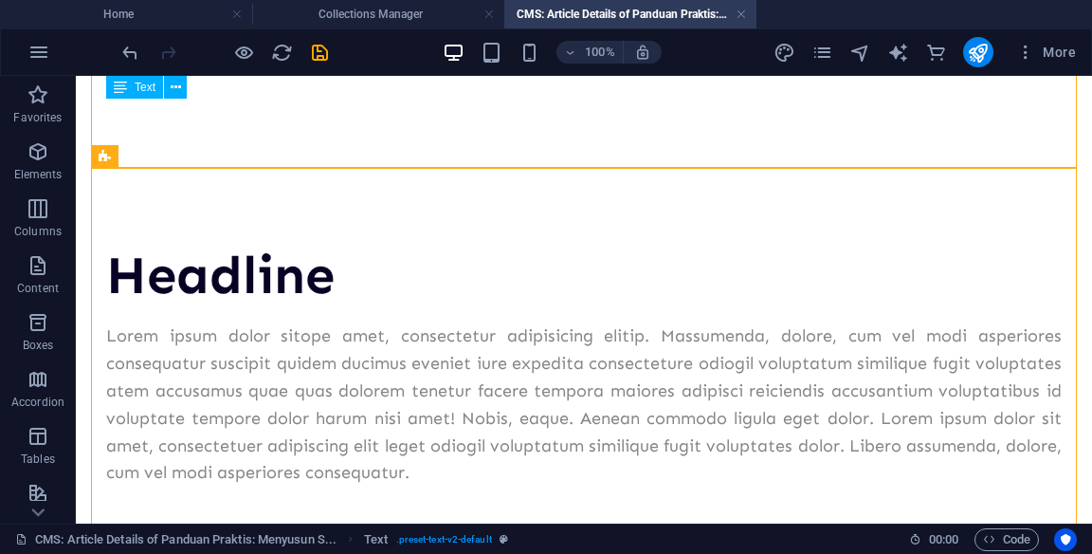
click at [180, 224] on div "Headline Lorem ipsum dolor sitope amet, consectetur adipisicing elitip. Massume…" at bounding box center [584, 365] width 986 height 394
click at [156, 152] on icon at bounding box center [160, 157] width 10 height 20
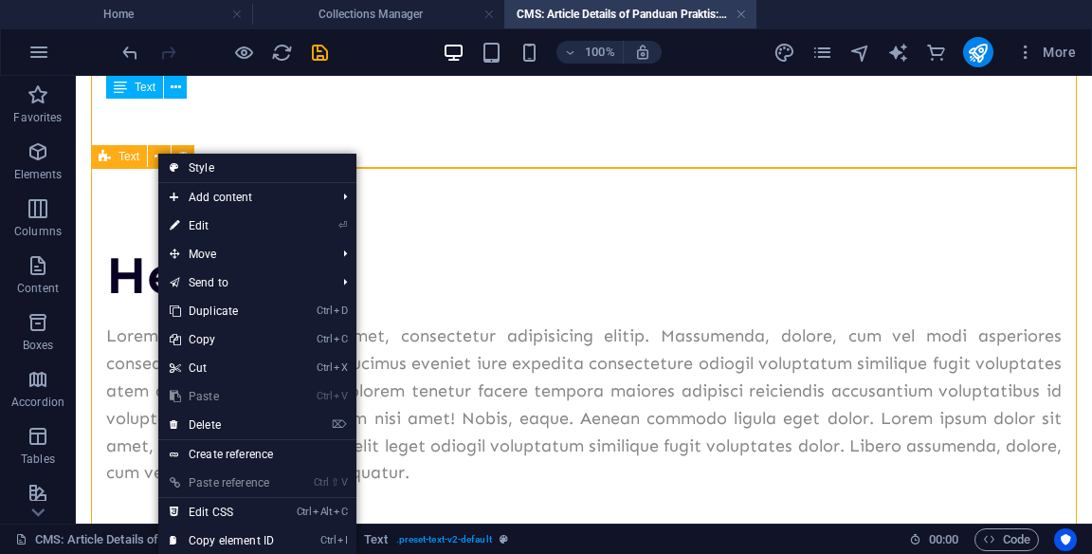
click at [200, 423] on link "⌦ Delete" at bounding box center [221, 425] width 127 height 28
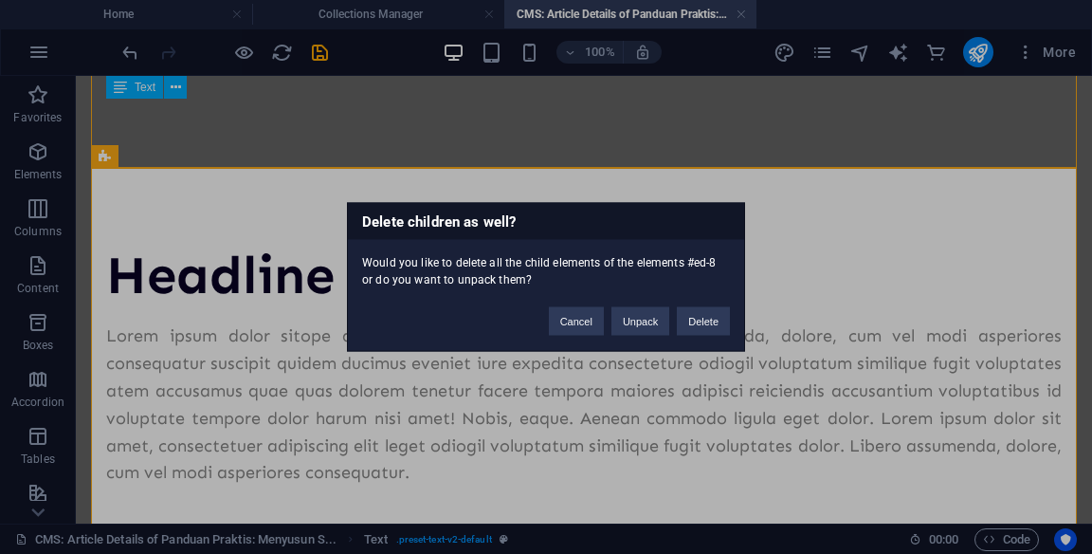
click at [704, 319] on button "Delete" at bounding box center [703, 321] width 53 height 28
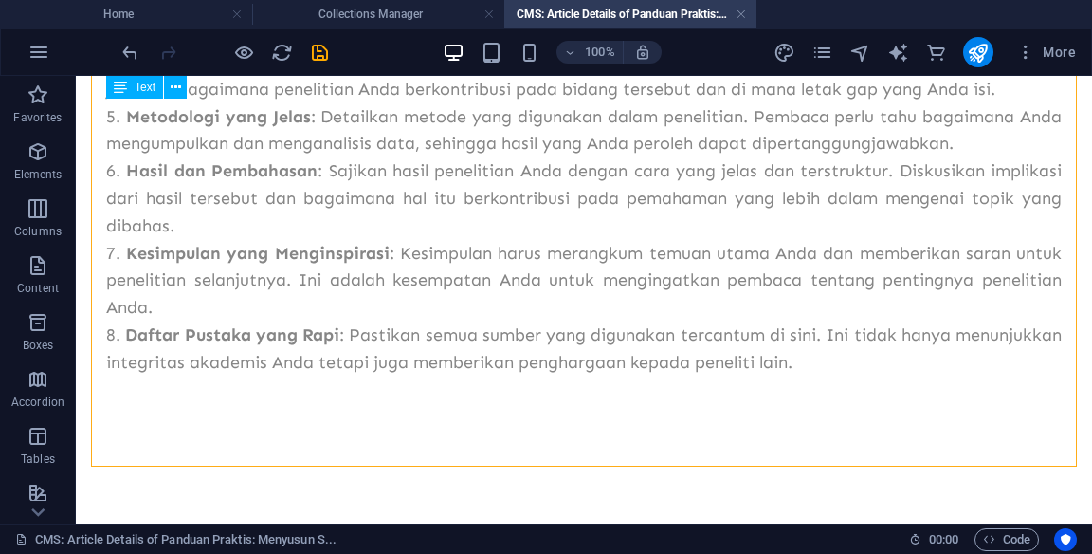
scroll to position [696, 0]
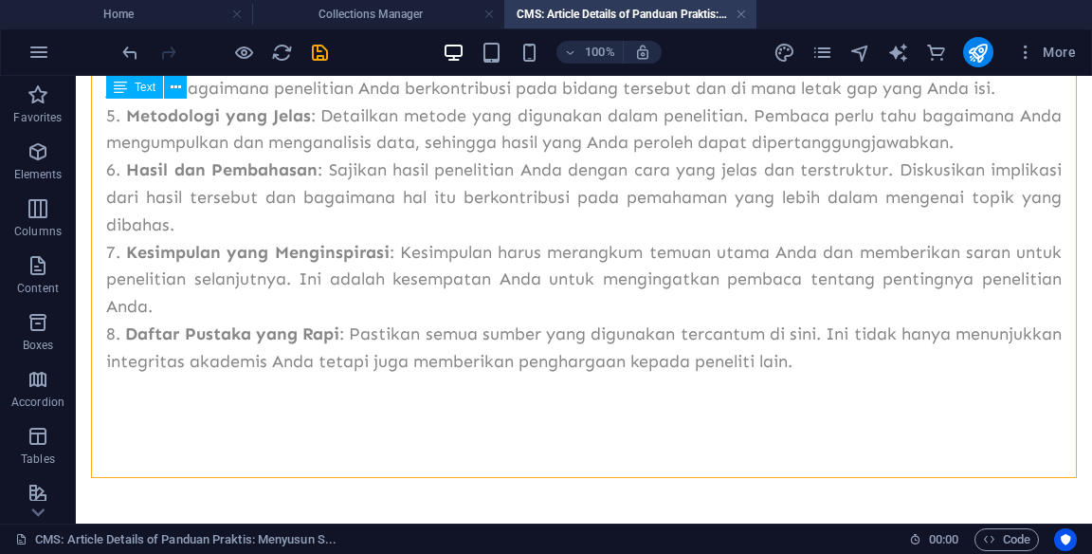
click at [914, 392] on div "Dalam dunia akademis, menyusun makalah ilmiah yang baik adalah keterampilan yan…" at bounding box center [584, 38] width 956 height 728
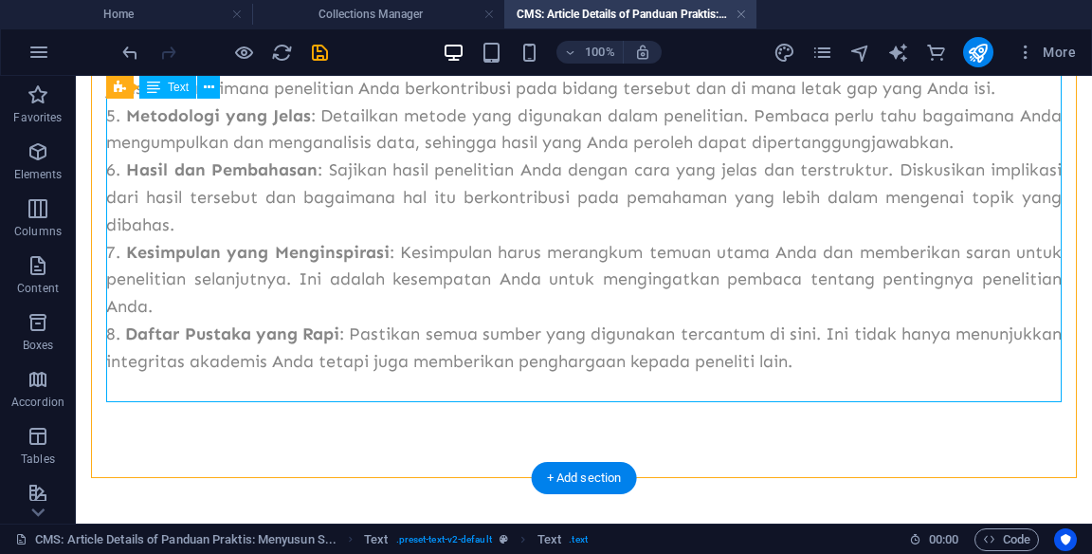
click at [967, 388] on div "Dalam dunia akademis, menyusun makalah ilmiah yang baik adalah keterampilan yan…" at bounding box center [584, 38] width 956 height 728
click at [942, 345] on div "Dalam dunia akademis, menyusun makalah ilmiah yang baik adalah keterampilan yan…" at bounding box center [584, 38] width 956 height 728
click at [943, 356] on div "Dalam dunia akademis, menyusun makalah ilmiah yang baik adalah keterampilan yan…" at bounding box center [584, 38] width 956 height 728
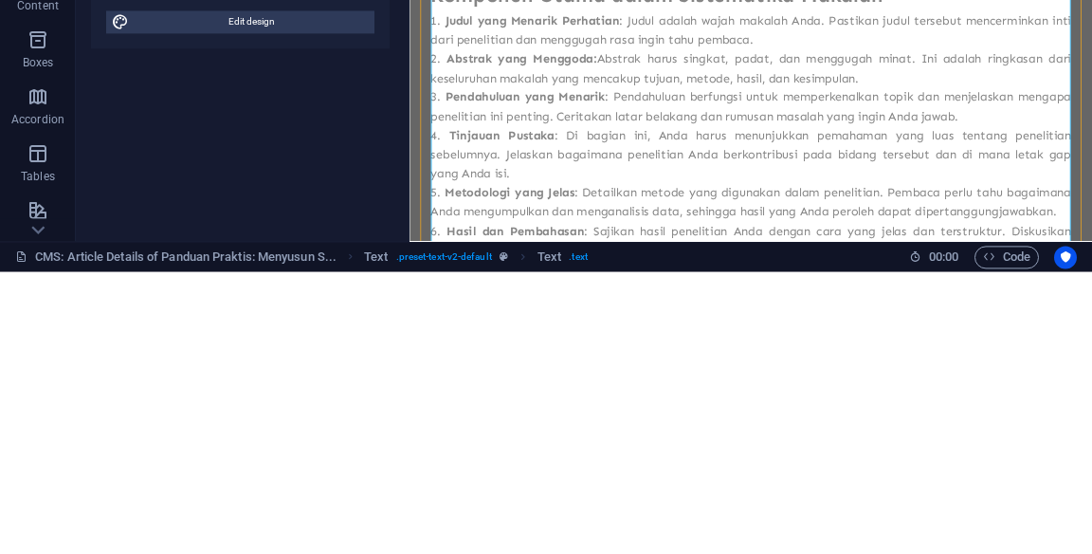
scroll to position [561, 0]
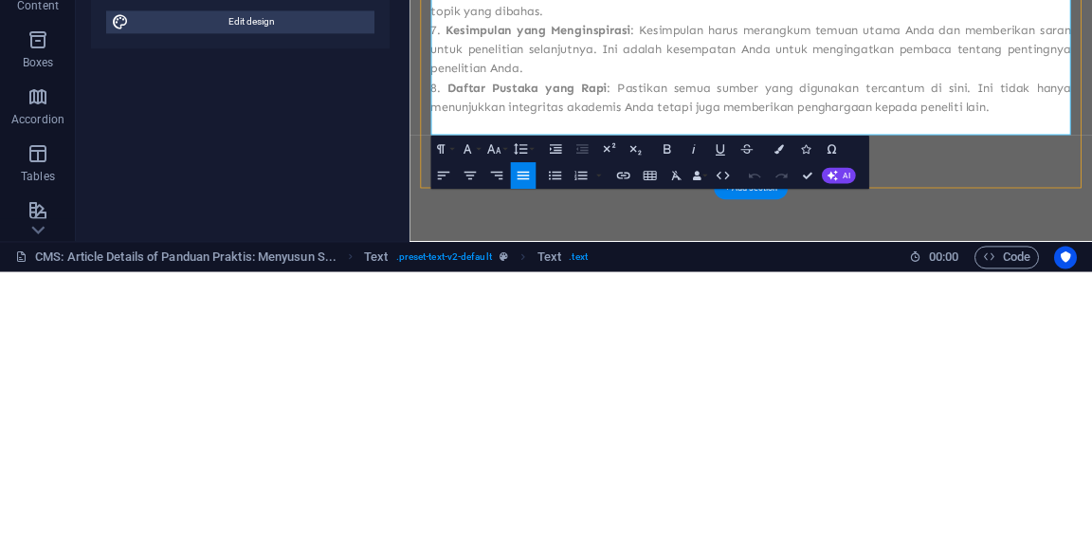
click at [1091, 262] on p at bounding box center [897, 268] width 915 height 27
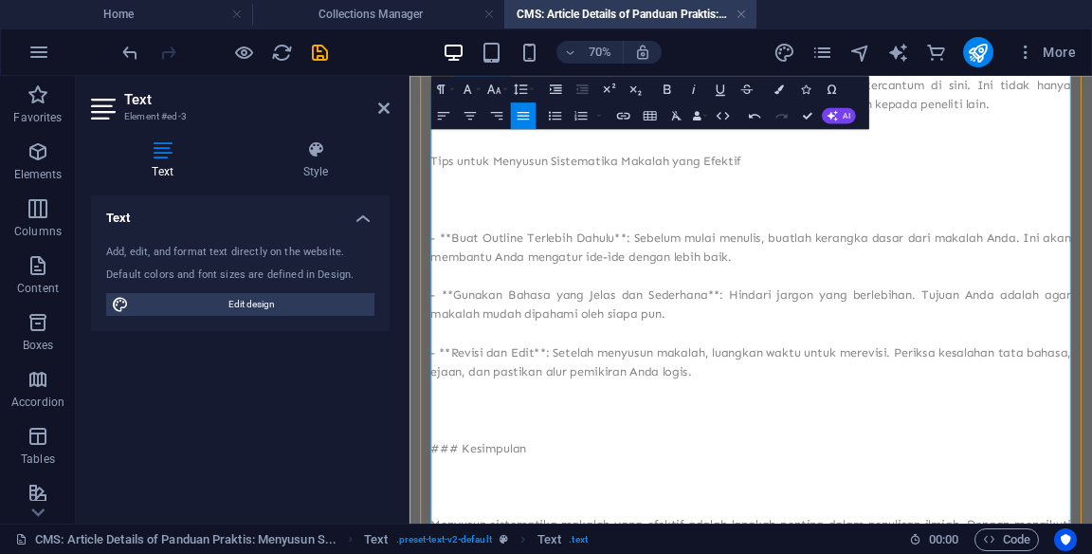
scroll to position [969, 0]
click at [460, 196] on p "Tips untuk Menyusun Sistematika Makalah yang Efektif" at bounding box center [897, 197] width 915 height 27
click at [470, 206] on p "Tips untuk Menyusun Sistematika Makalah yang Efektif" at bounding box center [897, 197] width 915 height 27
click at [470, 205] on p "Tips untuk Menyusun Sistematika Makalah yang Efektif" at bounding box center [897, 197] width 915 height 27
click at [450, 214] on p at bounding box center [897, 224] width 915 height 27
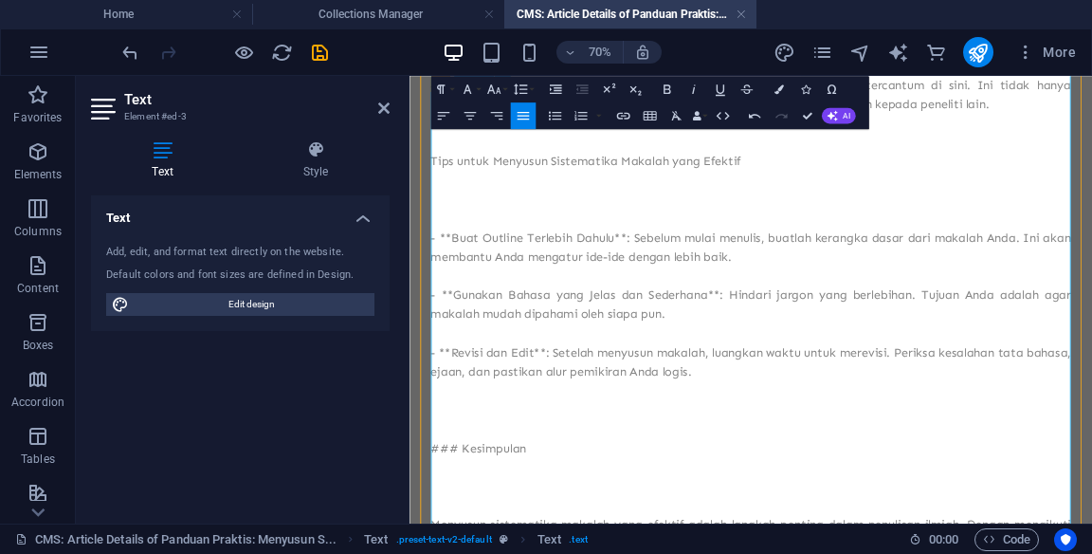
click at [450, 203] on p "Tips untuk Menyusun Sistematika Makalah yang Efektif" at bounding box center [897, 197] width 915 height 27
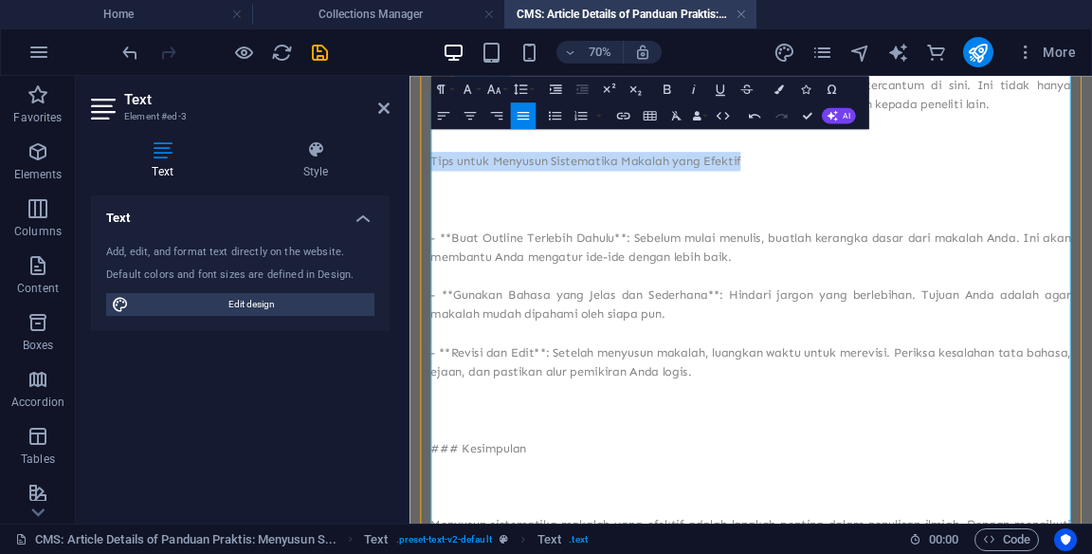
click at [666, 89] on icon "button" at bounding box center [667, 88] width 7 height 9
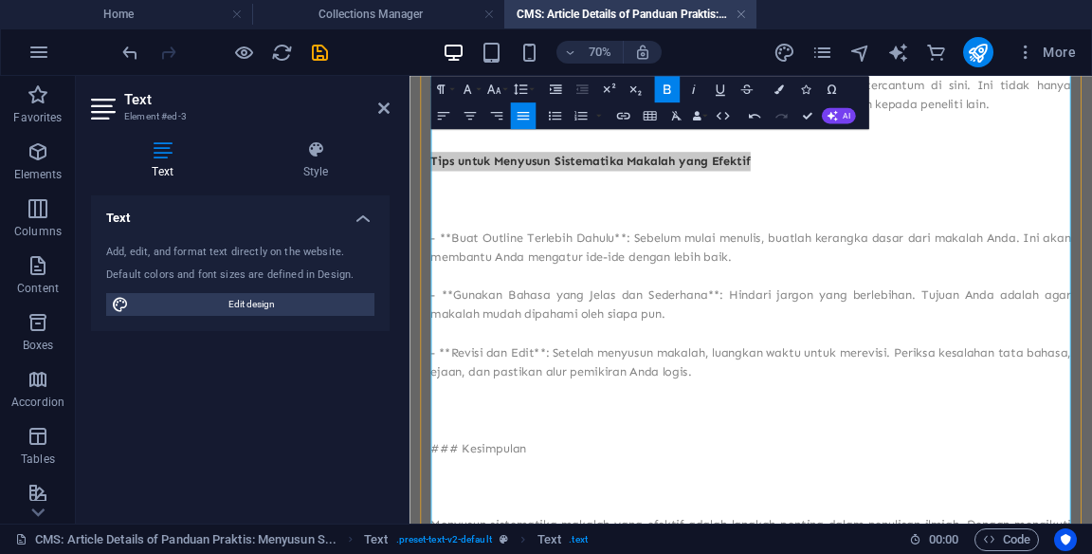
click at [491, 93] on icon "button" at bounding box center [494, 90] width 16 height 16
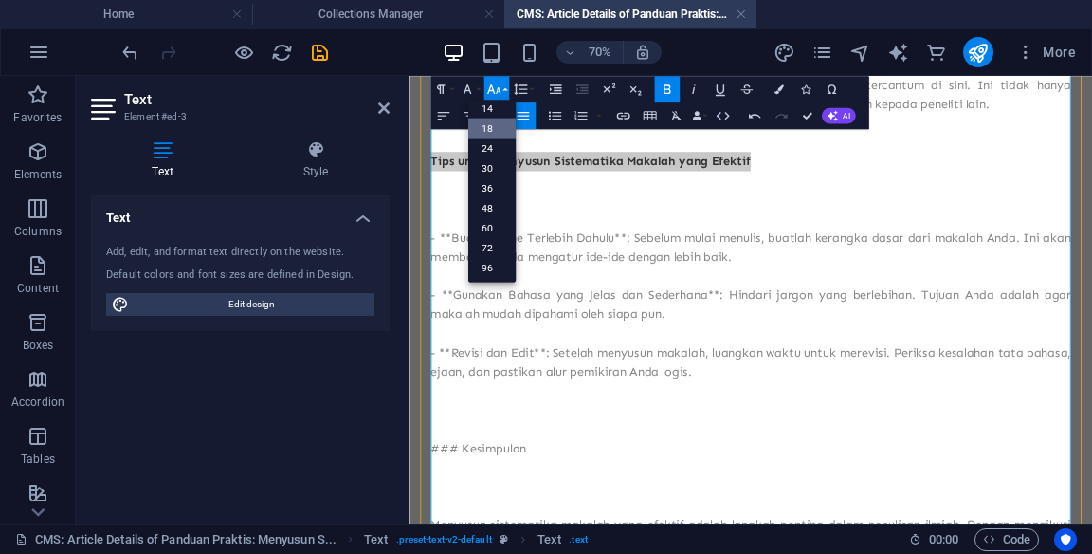
scroll to position [152, 0]
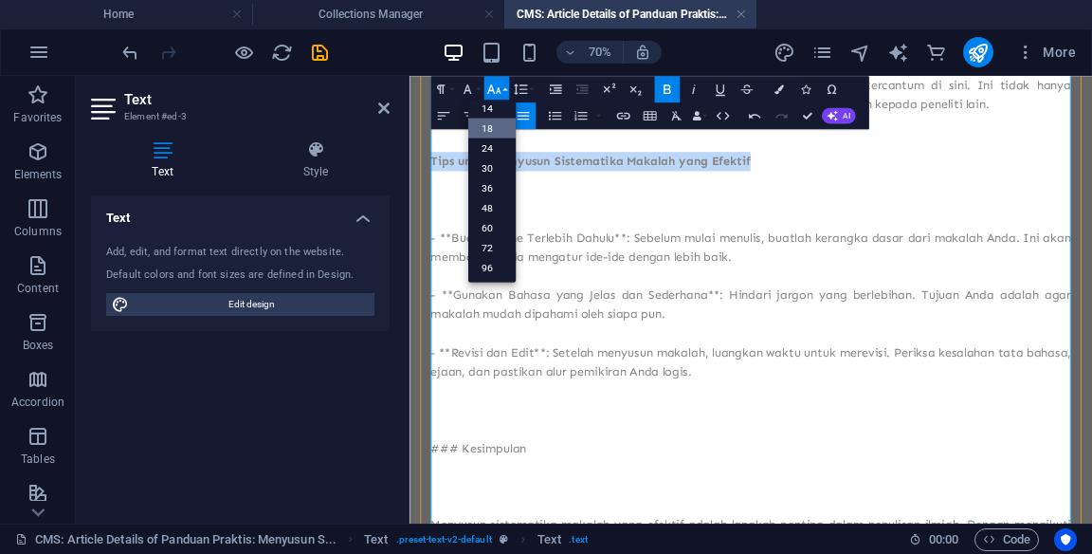
click at [495, 192] on link "36" at bounding box center [491, 188] width 47 height 20
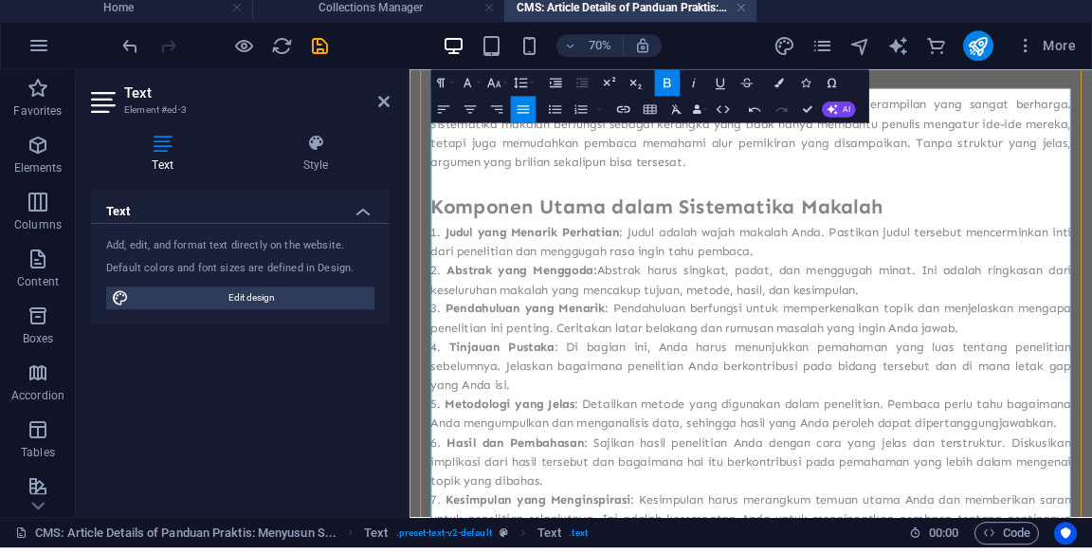
scroll to position [353, 0]
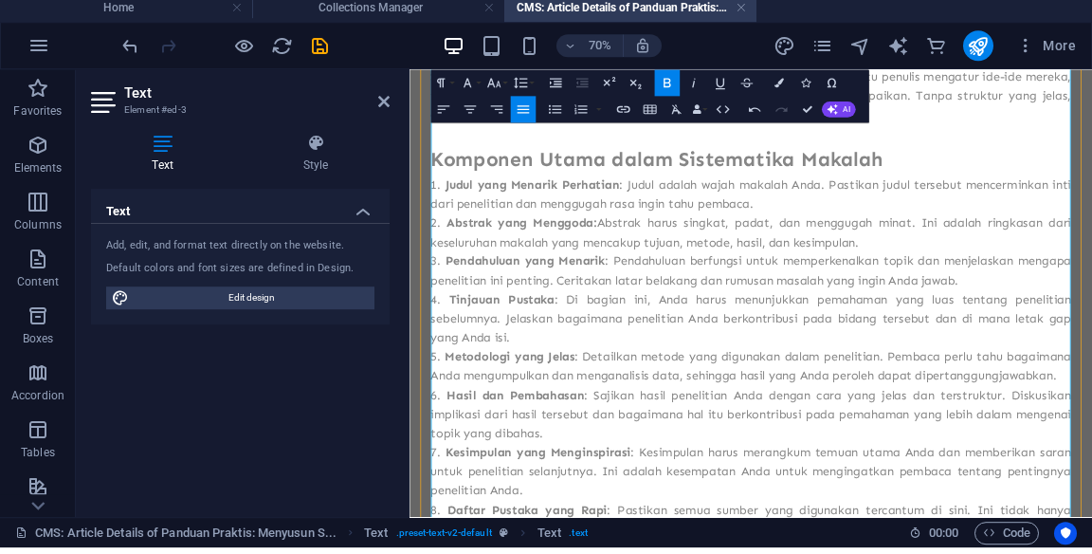
click at [1069, 204] on span "Komponen Utama dalam Sistematika Makalah" at bounding box center [763, 197] width 647 height 34
click at [530, 192] on span "Komponen Utama dalam Sistematika Makalah" at bounding box center [763, 197] width 647 height 34
click at [538, 185] on span "Komponen Utama dalam Sistematika Makalah" at bounding box center [763, 197] width 647 height 34
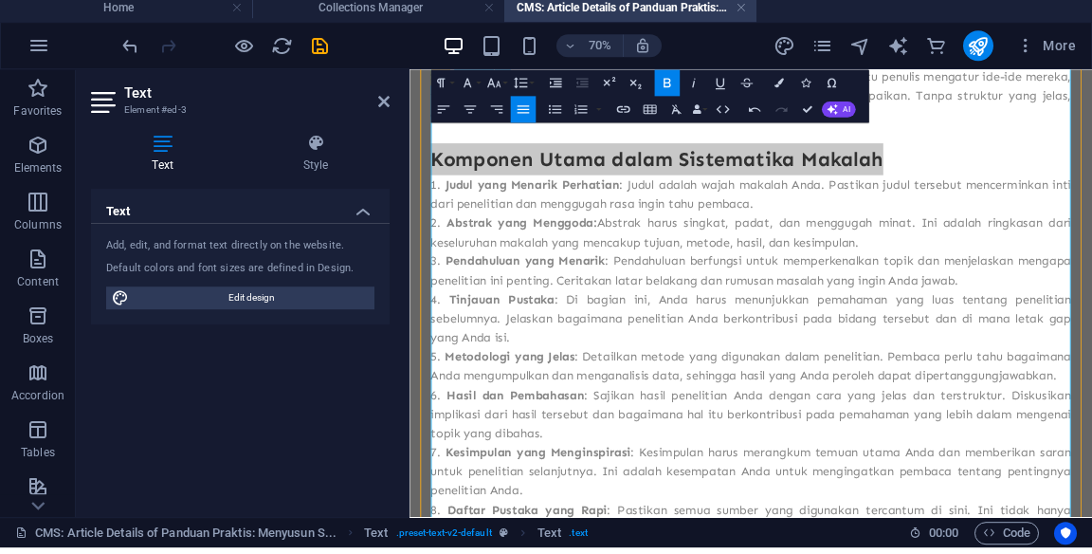
click at [504, 89] on button "Font Size" at bounding box center [497, 89] width 26 height 27
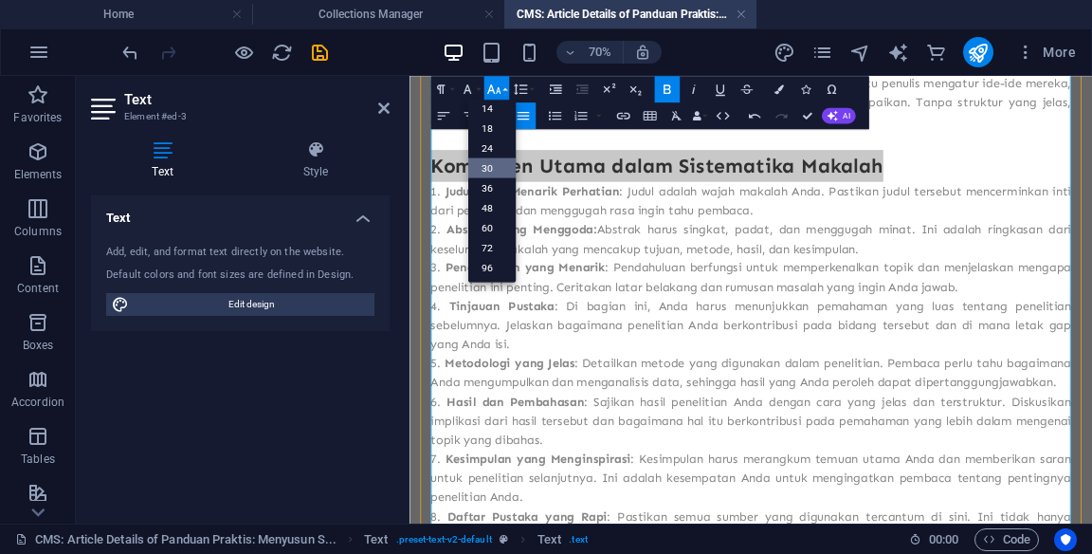
scroll to position [152, 0]
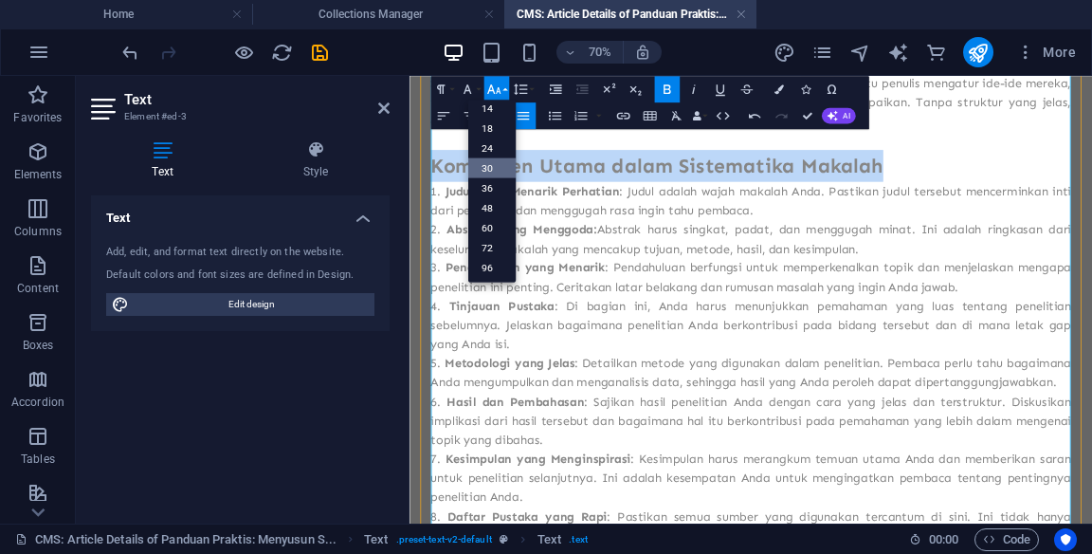
click at [499, 188] on link "36" at bounding box center [491, 188] width 47 height 20
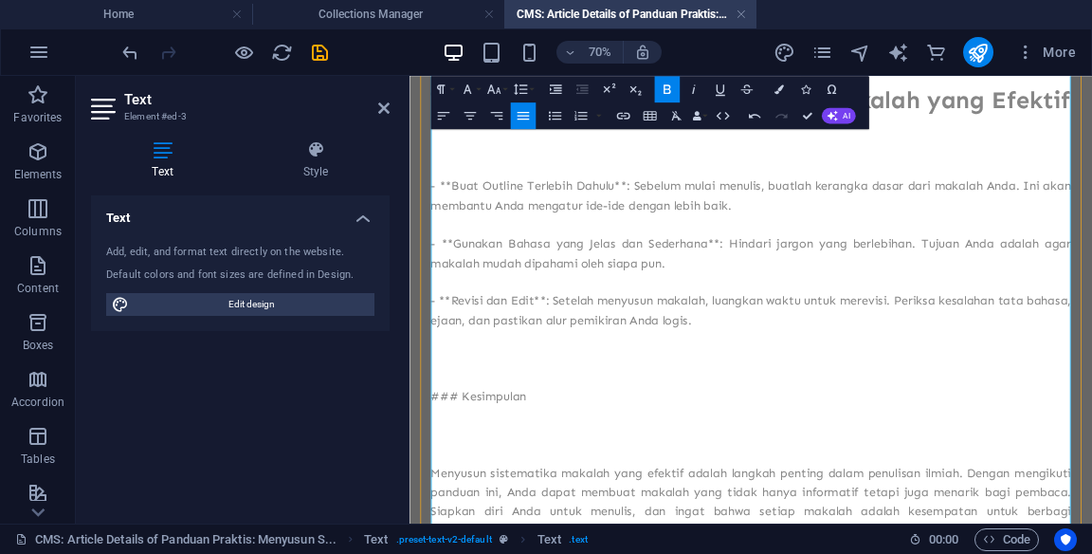
scroll to position [1156, 0]
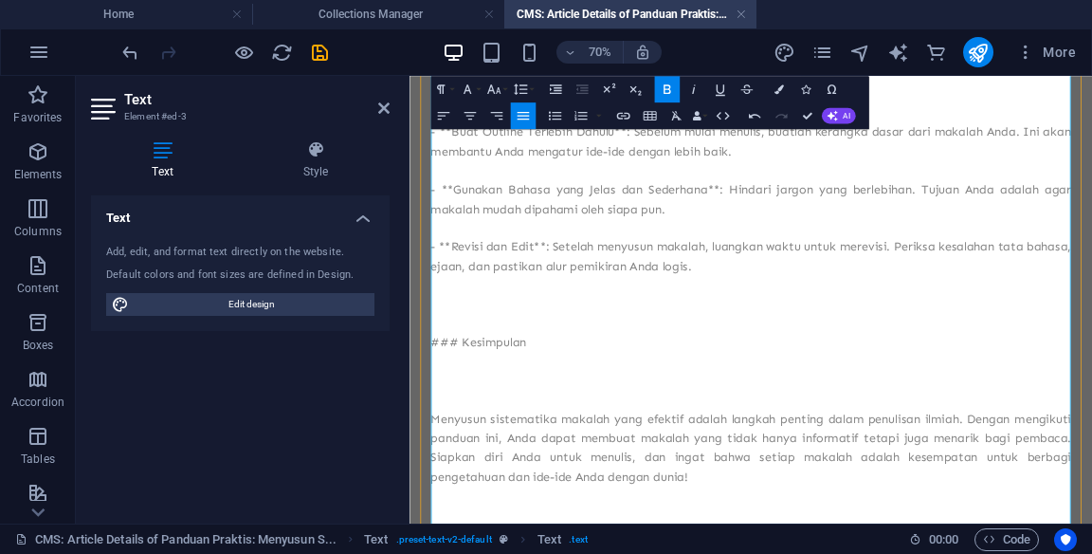
click at [1091, 143] on p at bounding box center [897, 129] width 915 height 27
click at [476, 197] on p "- **Buat Outline Terlebih Dahulu**: Sebelum mulai menulis, buatlah kerangka das…" at bounding box center [897, 169] width 915 height 55
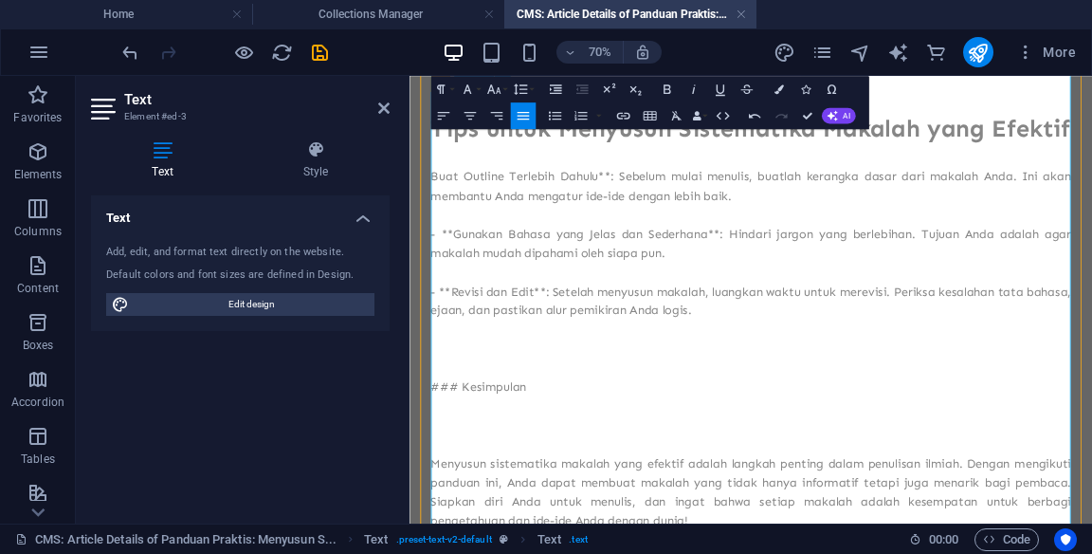
scroll to position [1035, 0]
click at [546, 173] on span "Tips untuk Menyusun Sistematika Makalah yang Efektif" at bounding box center [897, 153] width 914 height 41
click at [537, 173] on span "Tips untuk Menyusun Sistematika Makalah yang Efektif" at bounding box center [897, 153] width 914 height 41
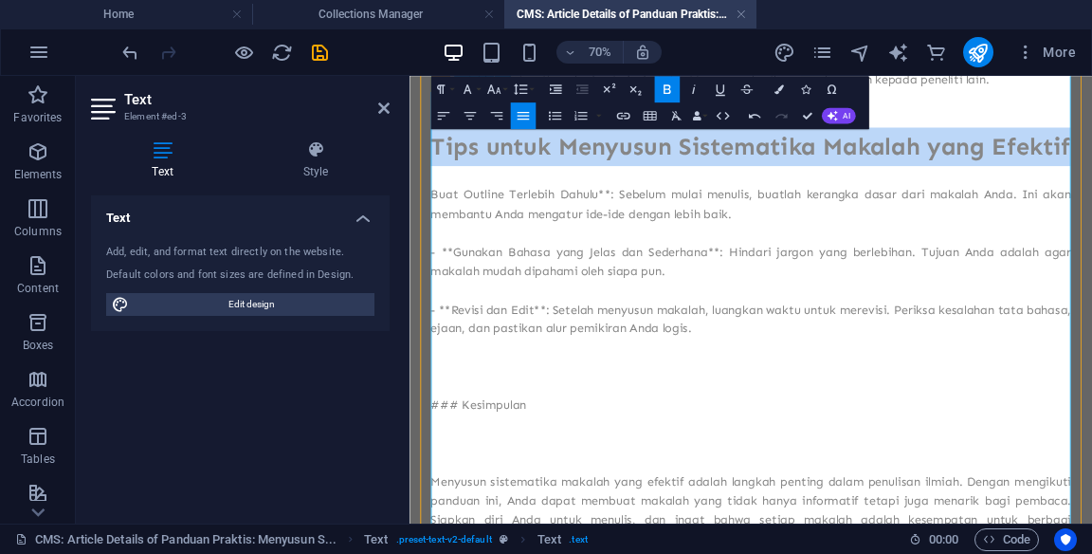
scroll to position [1012, 0]
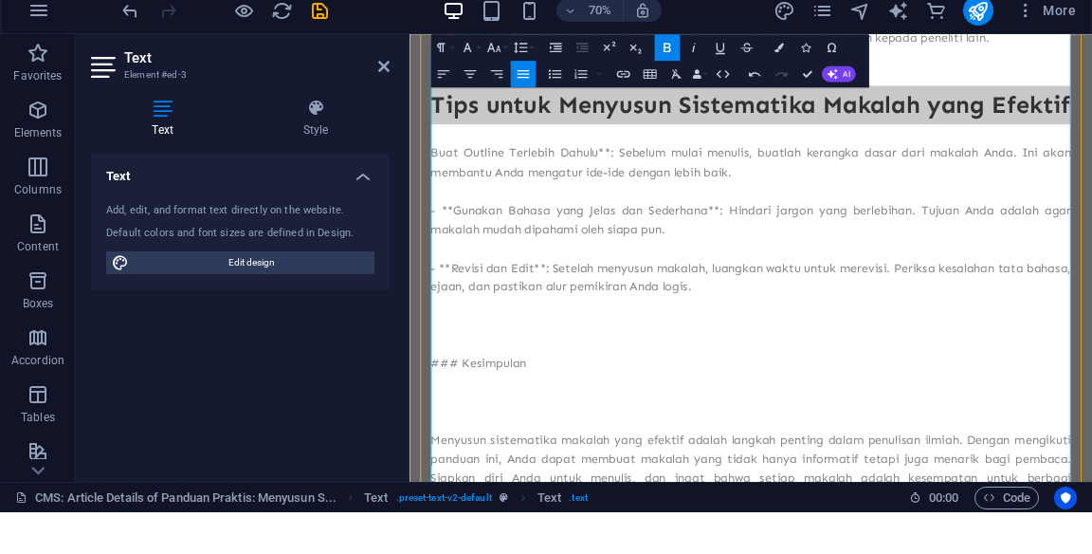
click at [479, 89] on button "Font Family" at bounding box center [470, 89] width 26 height 27
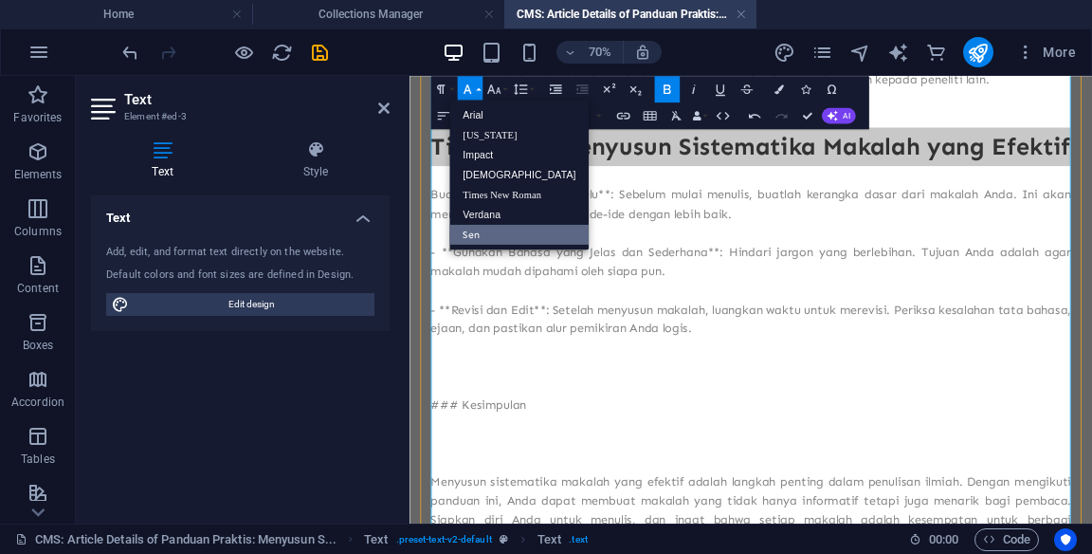
scroll to position [0, 0]
click at [504, 89] on button "Font Size" at bounding box center [497, 89] width 26 height 27
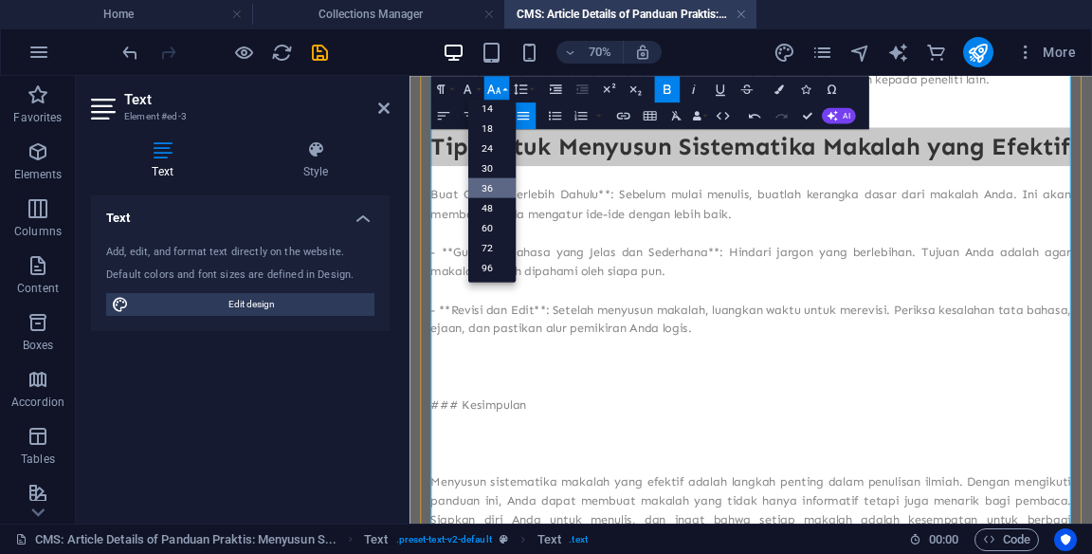
scroll to position [152, 0]
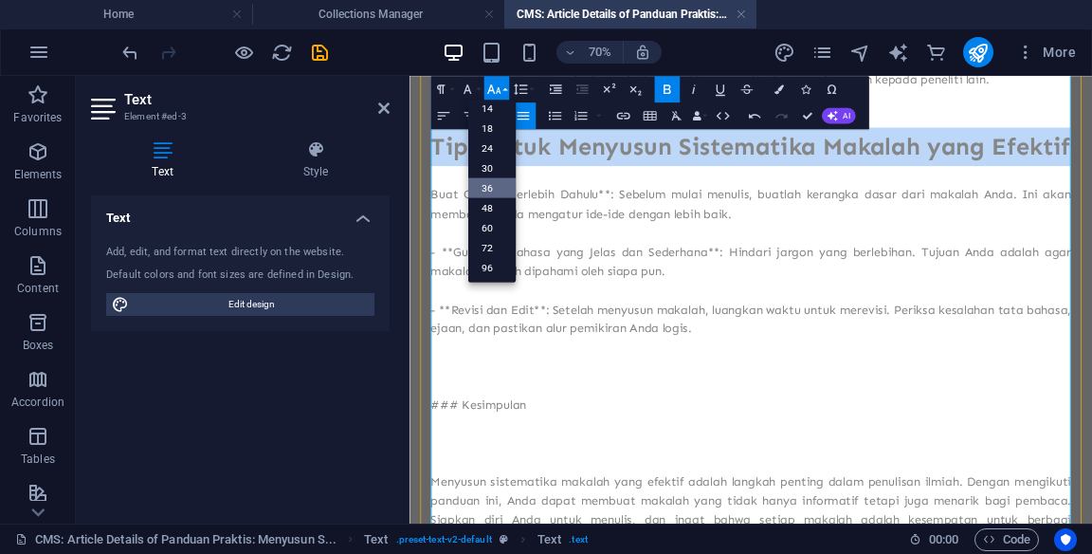
click at [494, 148] on link "24" at bounding box center [491, 148] width 47 height 20
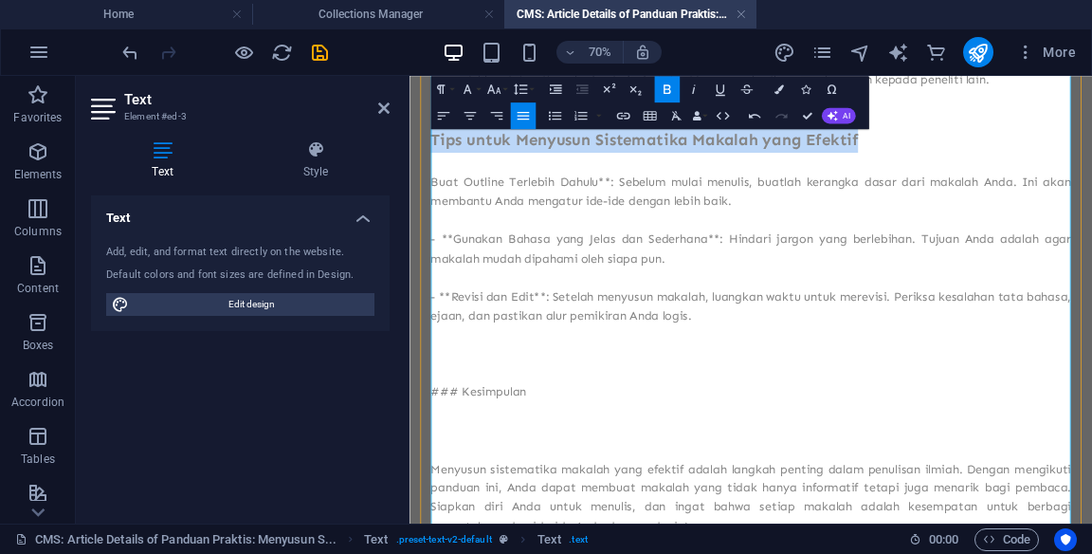
click at [452, 228] on p "Buat Outline Terlebih Dahulu**: Sebelum mulai menulis, buatlah kerangka dasar d…" at bounding box center [897, 241] width 915 height 55
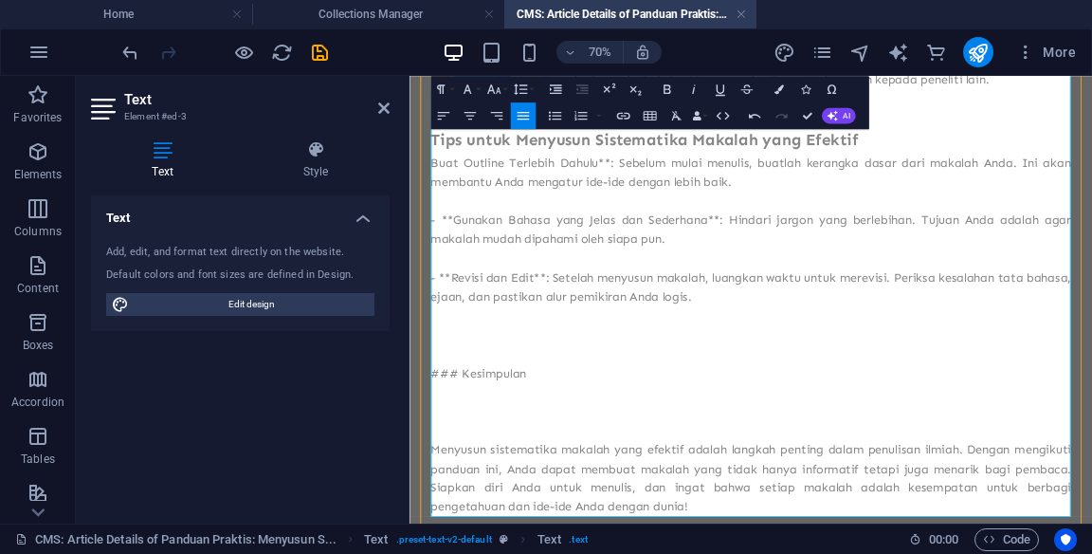
click at [548, 108] on icon "button" at bounding box center [555, 116] width 16 height 16
click at [704, 192] on li "Buat Outline Terlebih Dahulu**: Sebelum mulai menulis, buatlah kerangka dasar d…" at bounding box center [905, 214] width 900 height 55
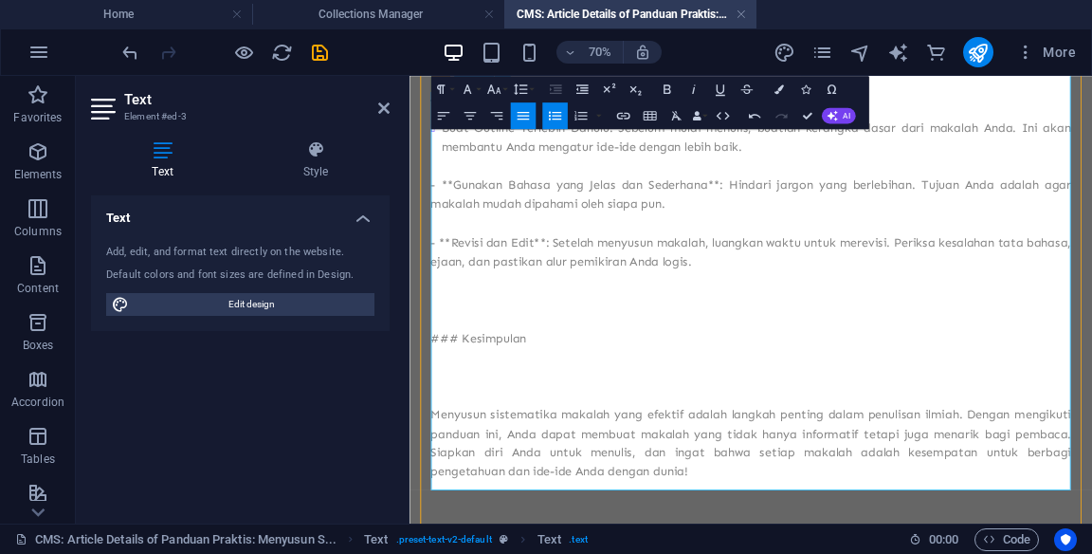
scroll to position [1073, 0]
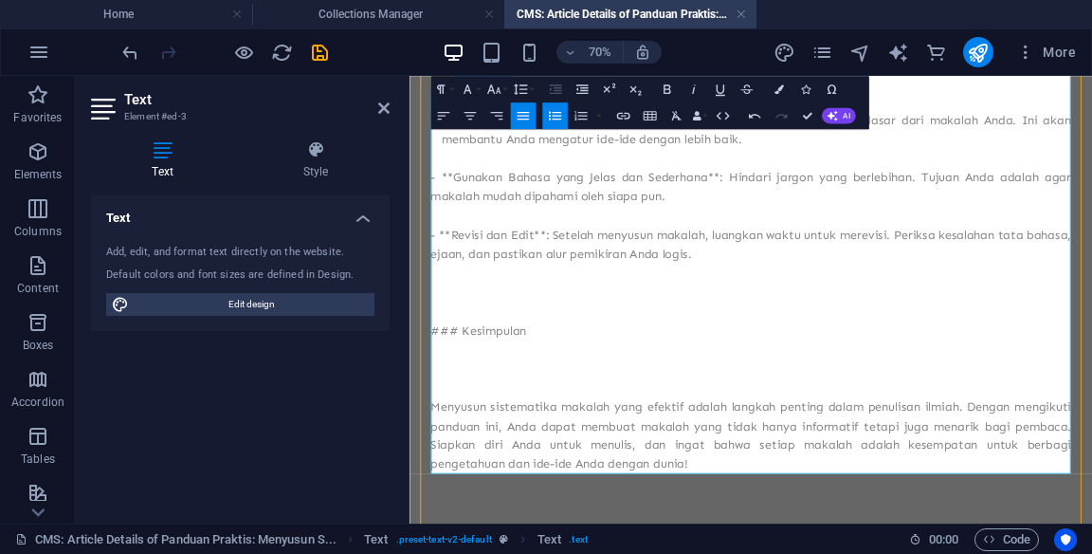
click at [477, 219] on p "- **Gunakan Bahasa yang Jelas dan Sederhana**: Hindari jargon yang berlebihan. …" at bounding box center [897, 234] width 915 height 55
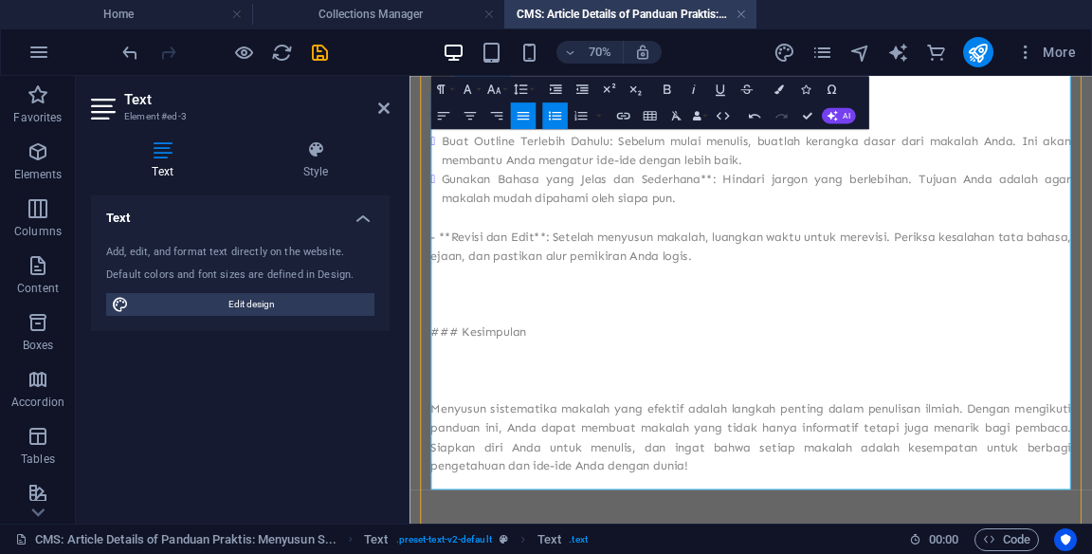
scroll to position [1115, 0]
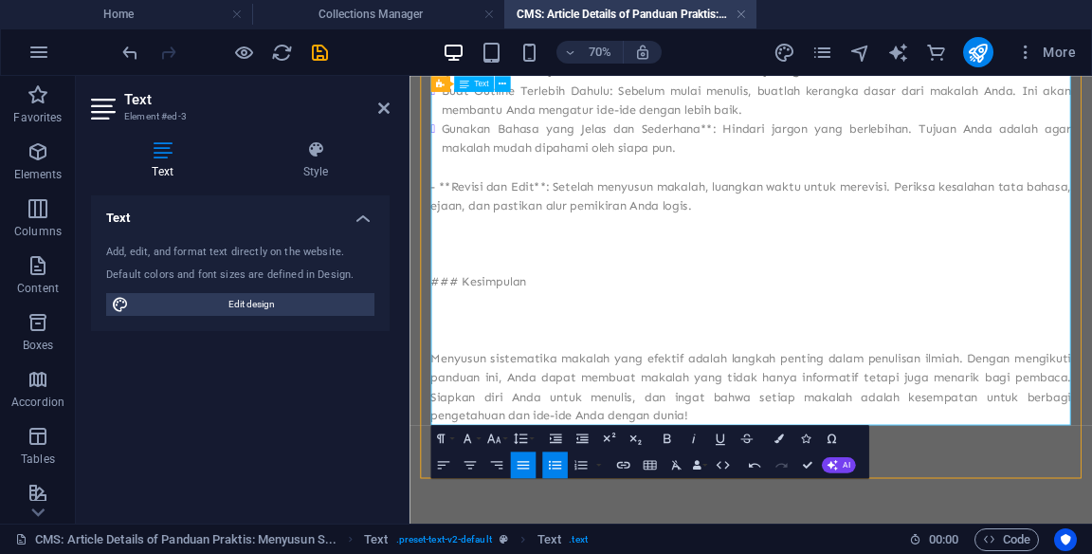
click at [477, 221] on p "- **Revisi dan Edit**: Setelah menyusun makalah, luangkan waktu untuk merevisi.…" at bounding box center [897, 247] width 915 height 55
click at [833, 158] on li "Gunakan Bahasa yang Jelas dan Sederhana**: Hindari jargon yang berlebihan. Tuju…" at bounding box center [905, 164] width 900 height 55
click at [443, 230] on p "Revisi dan Edit**: Setelah menyusun makalah, luangkan waktu untuk merevisi. Per…" at bounding box center [897, 247] width 915 height 55
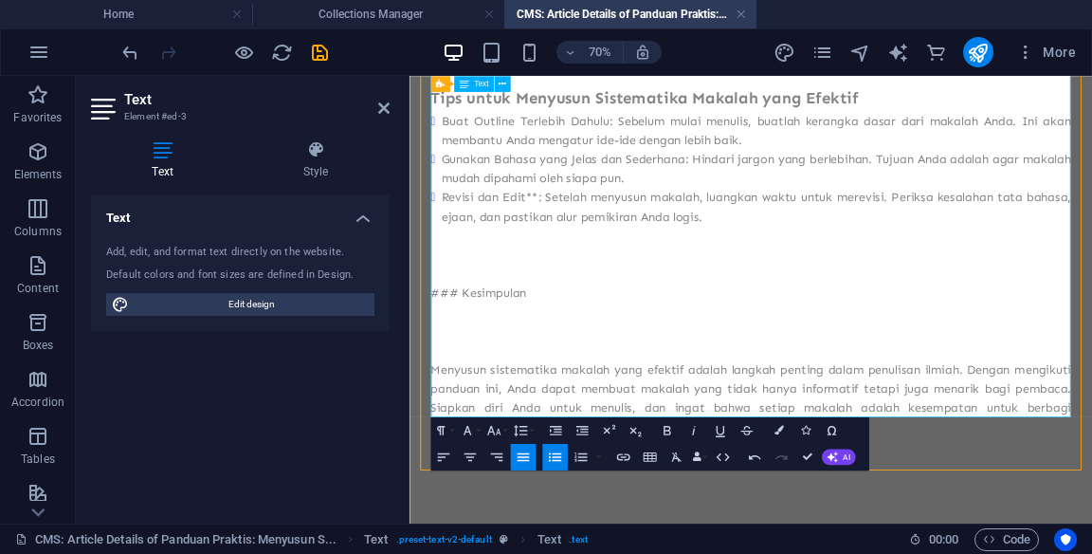
scroll to position [1099, 0]
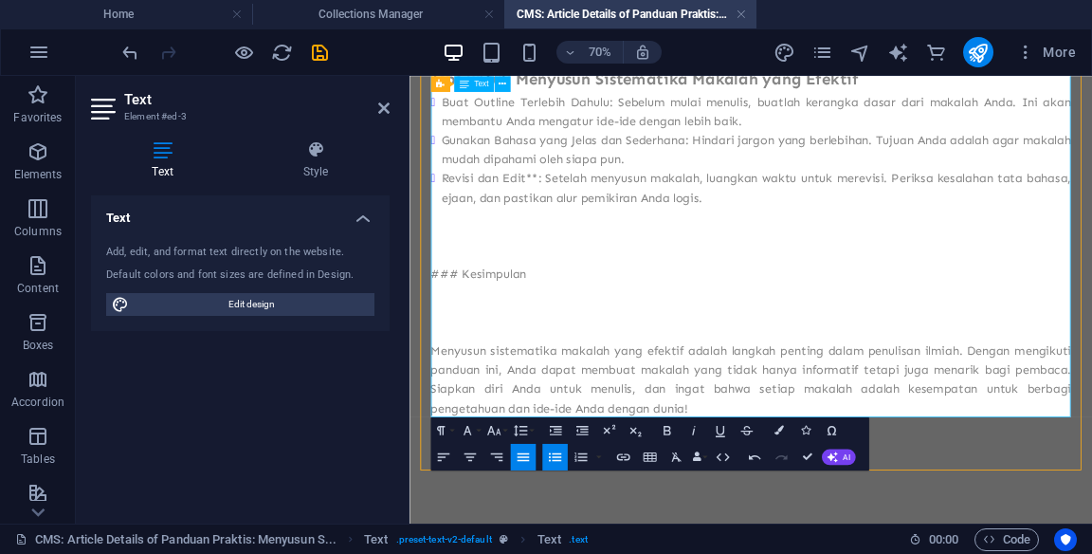
click at [582, 222] on li "Revisi dan Edit**: Setelah menyusun makalah, luangkan waktu untuk merevisi. Per…" at bounding box center [905, 236] width 900 height 55
click at [752, 351] on p "### Kesimpulan" at bounding box center [897, 358] width 915 height 27
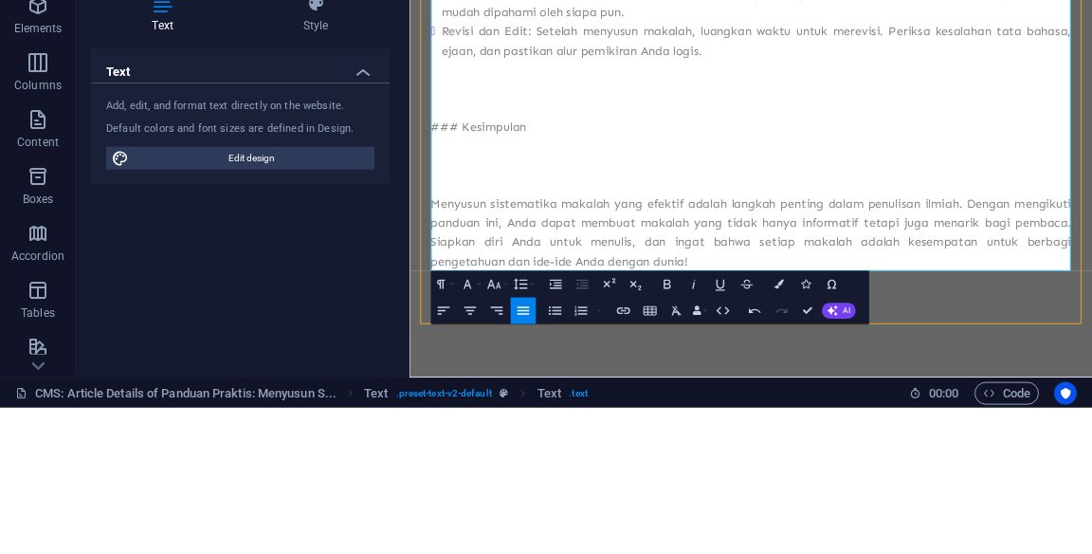
click at [466, 222] on p "### Kesimpulan" at bounding box center [897, 212] width 915 height 27
click at [522, 219] on p "### Kesimpulan" at bounding box center [897, 212] width 915 height 27
click at [530, 223] on p "### Kesimpulan" at bounding box center [897, 212] width 915 height 27
click at [824, 271] on p at bounding box center [897, 267] width 915 height 27
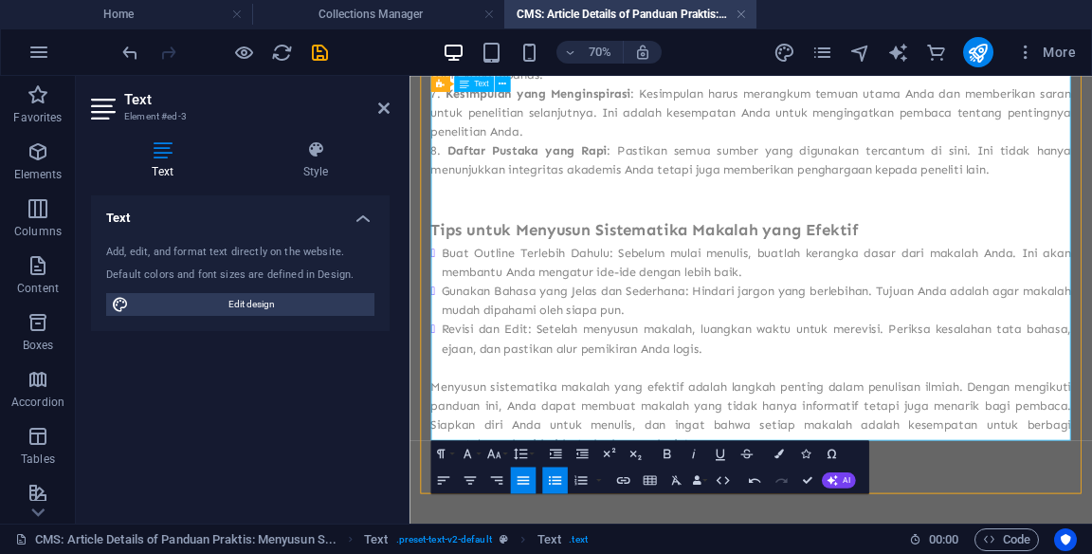
scroll to position [886, 0]
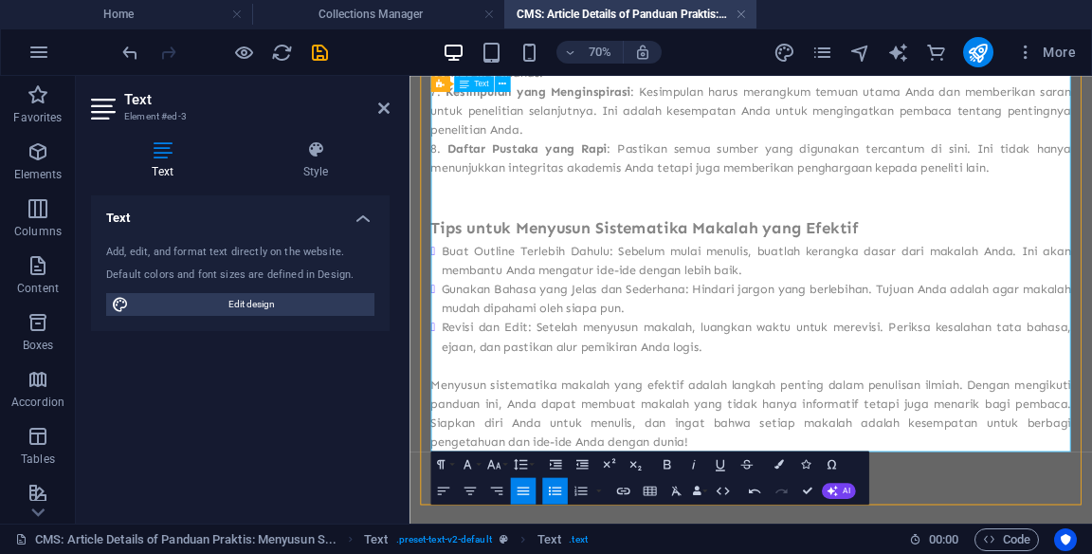
click at [1091, 245] on p at bounding box center [897, 234] width 915 height 27
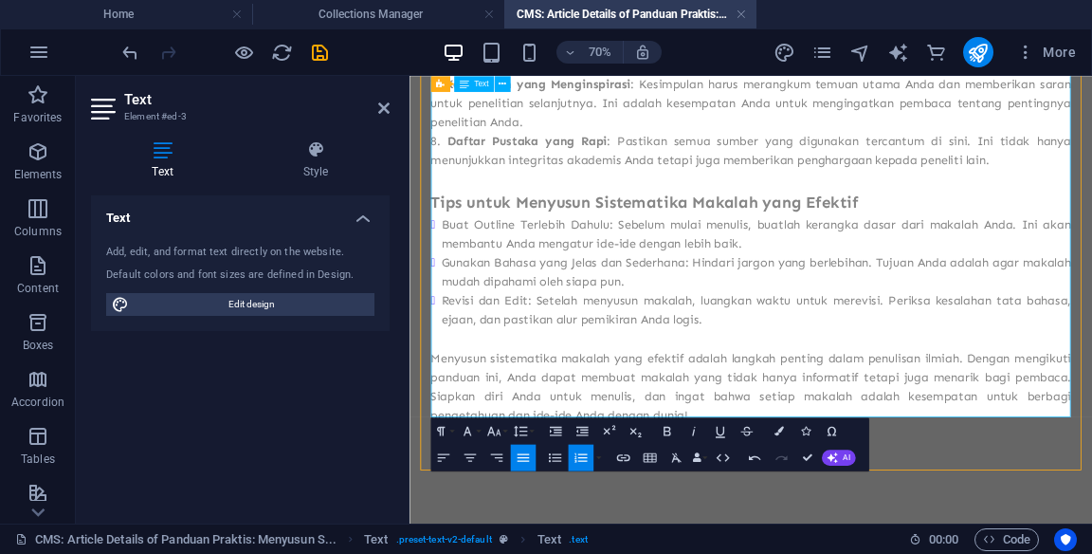
scroll to position [857, 0]
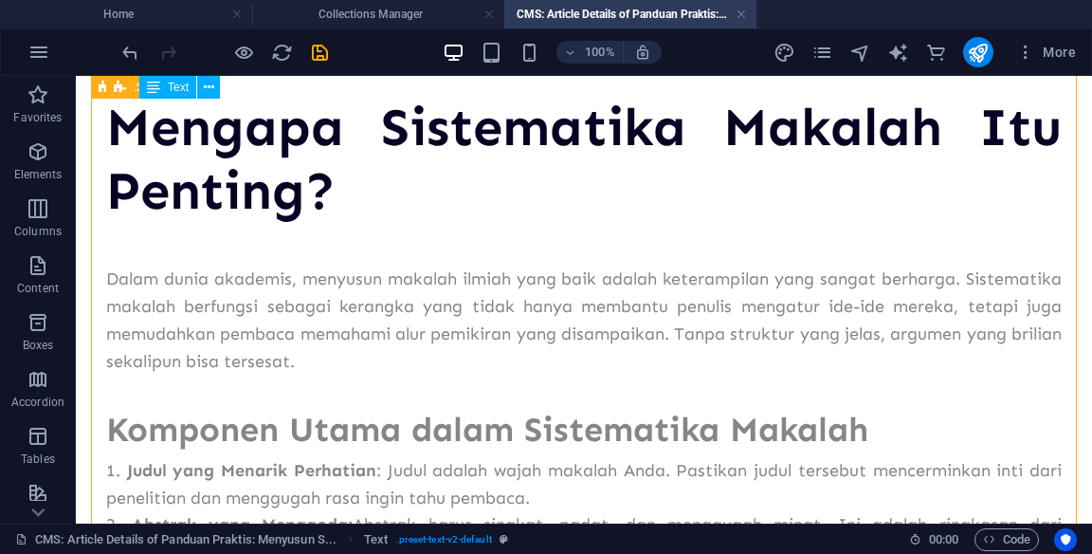
scroll to position [0, 0]
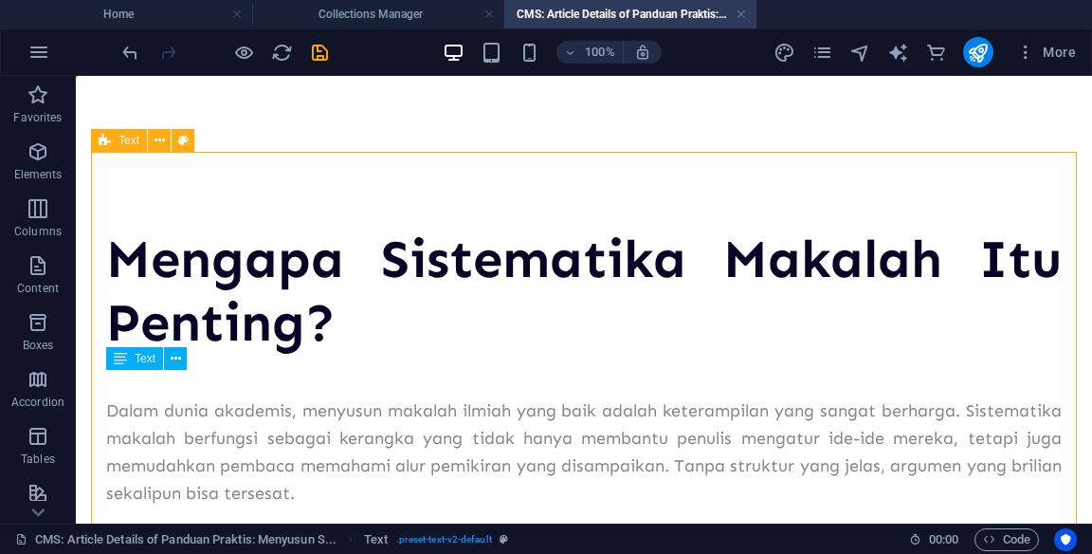
click at [979, 51] on icon "publish" at bounding box center [978, 53] width 22 height 22
click at [1020, 44] on icon "button" at bounding box center [1025, 52] width 19 height 19
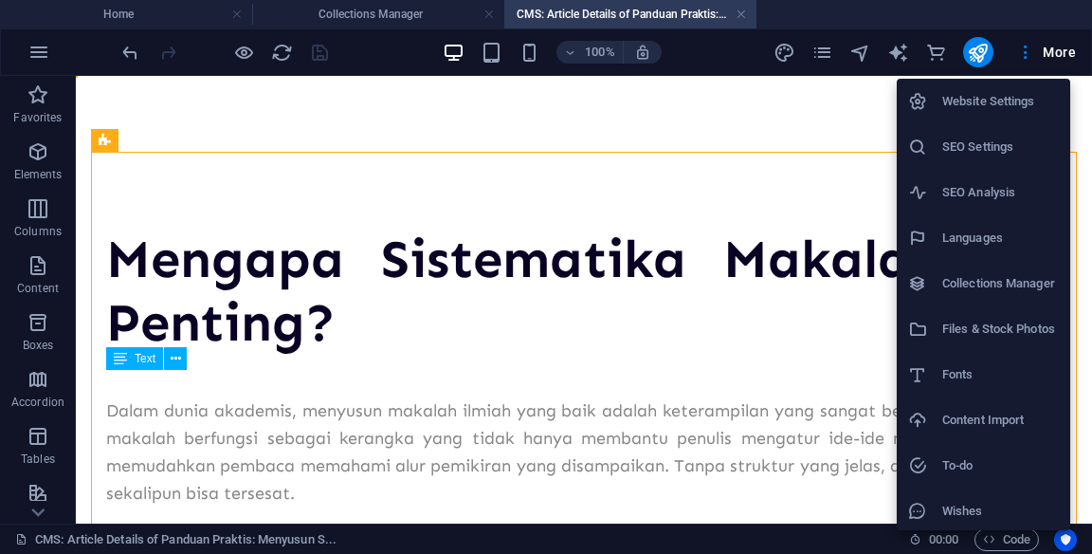
click at [159, 208] on div at bounding box center [546, 277] width 1092 height 554
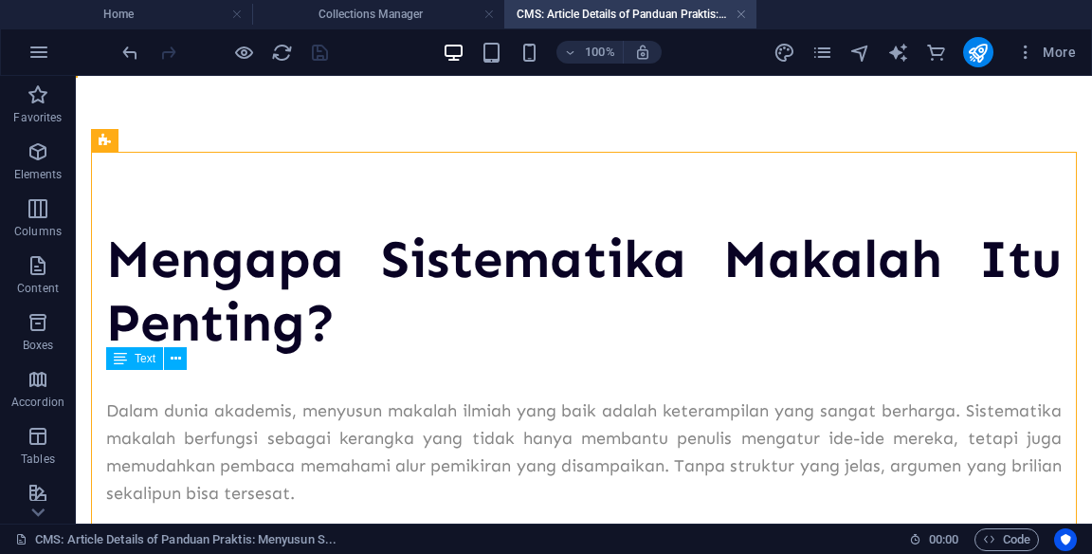
click at [984, 60] on icon "publish" at bounding box center [978, 53] width 22 height 22
click at [835, 309] on div "Mengapa Sistematika Makalah Itu Penting?" at bounding box center [584, 291] width 956 height 127
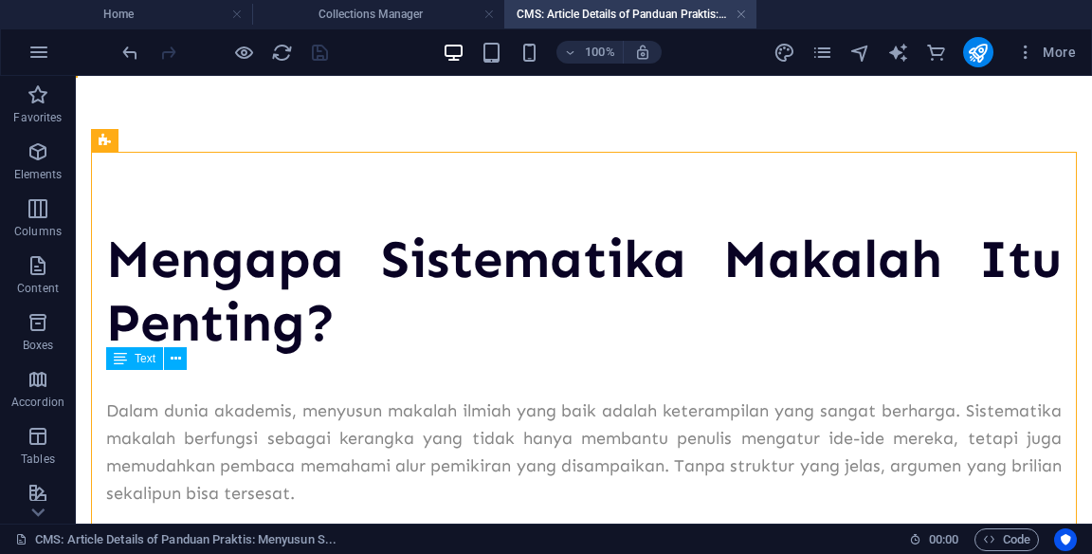
click at [100, 135] on icon at bounding box center [105, 140] width 12 height 23
click at [153, 152] on div "Text" at bounding box center [149, 141] width 116 height 24
click at [164, 140] on icon at bounding box center [160, 141] width 10 height 20
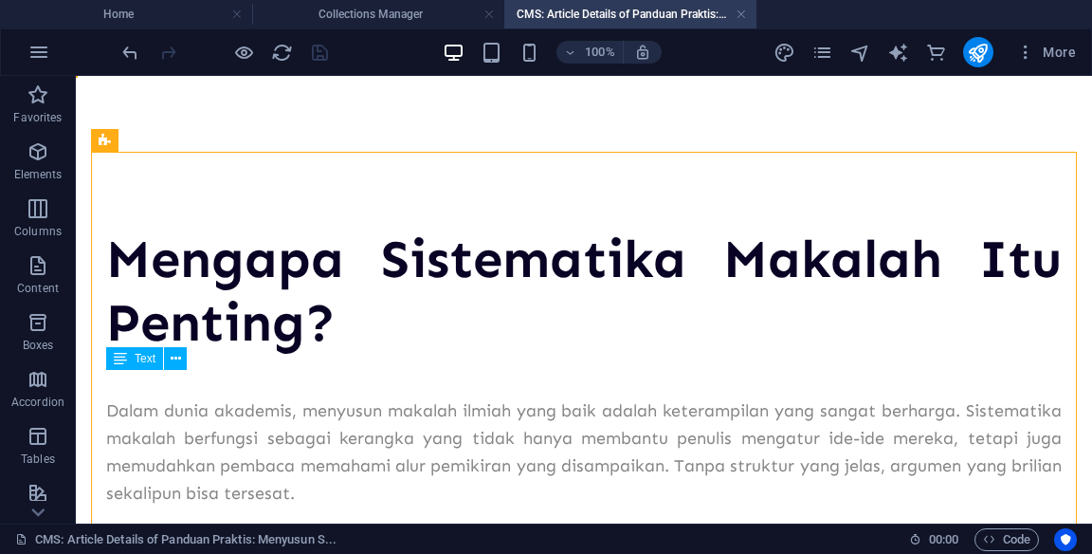
click at [975, 61] on icon "publish" at bounding box center [978, 53] width 22 height 22
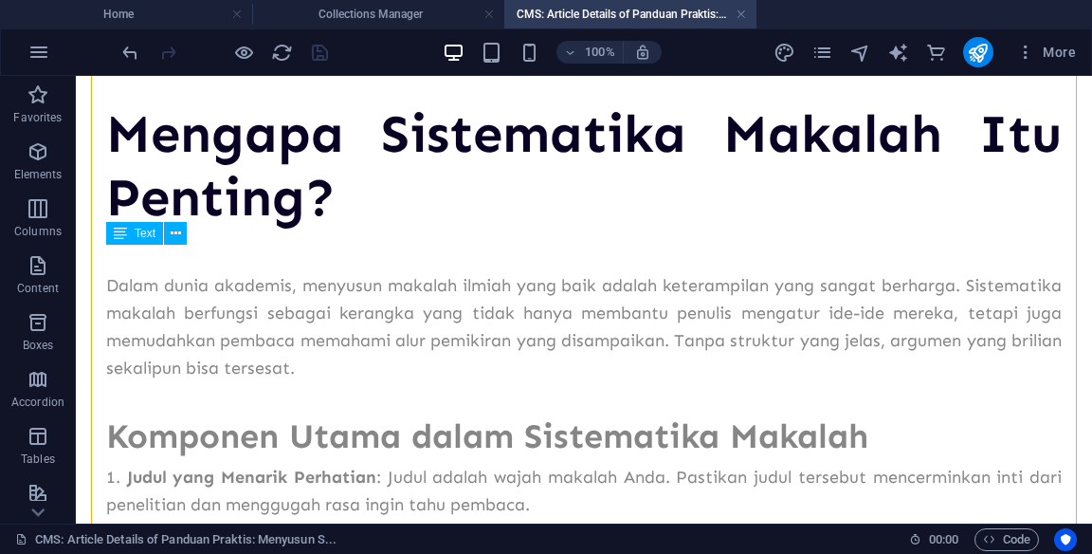
scroll to position [232, 0]
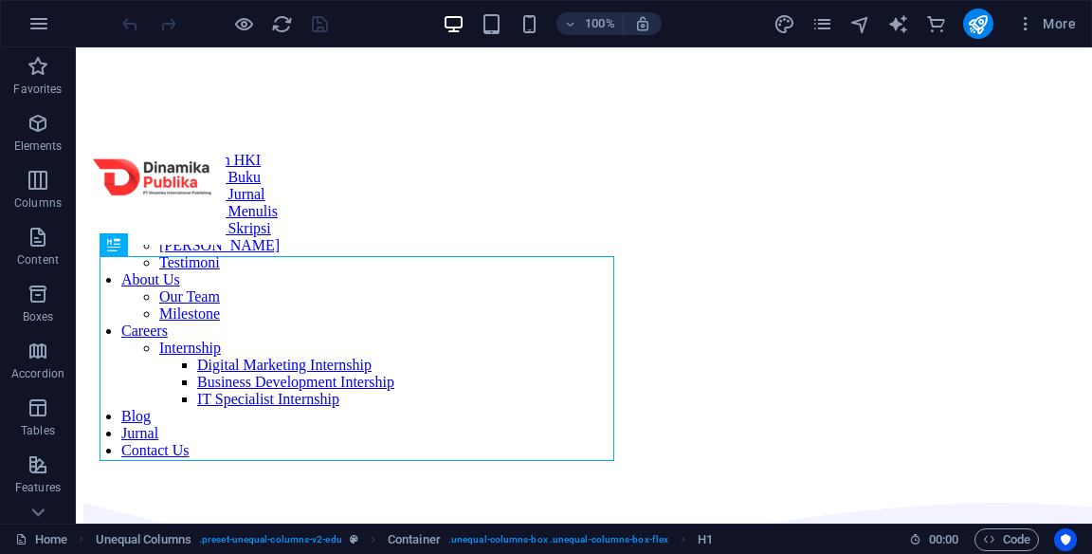
click at [1033, 22] on icon "button" at bounding box center [1025, 23] width 19 height 19
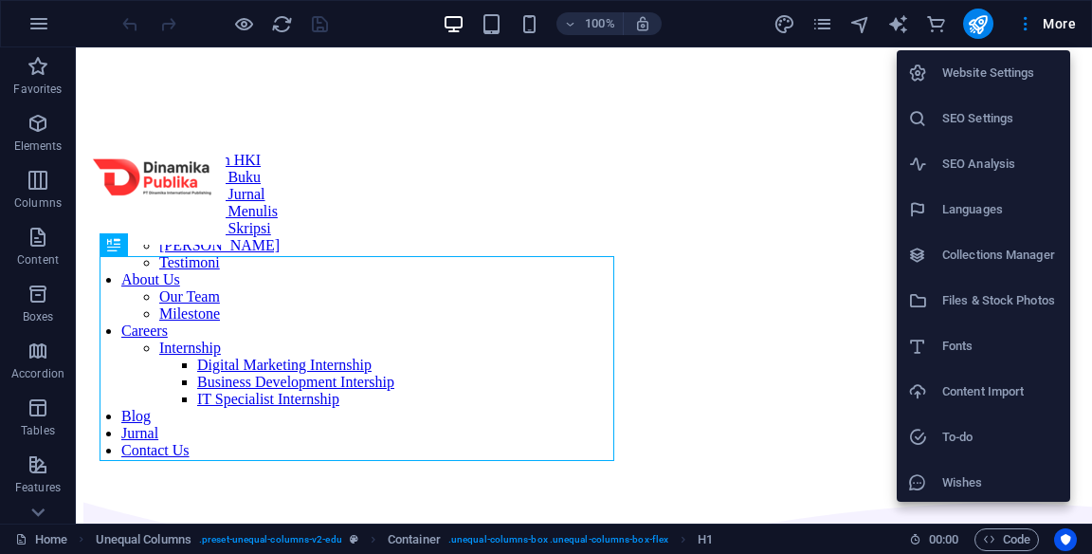
click at [1004, 265] on h6 "Collections Manager" at bounding box center [1000, 255] width 117 height 23
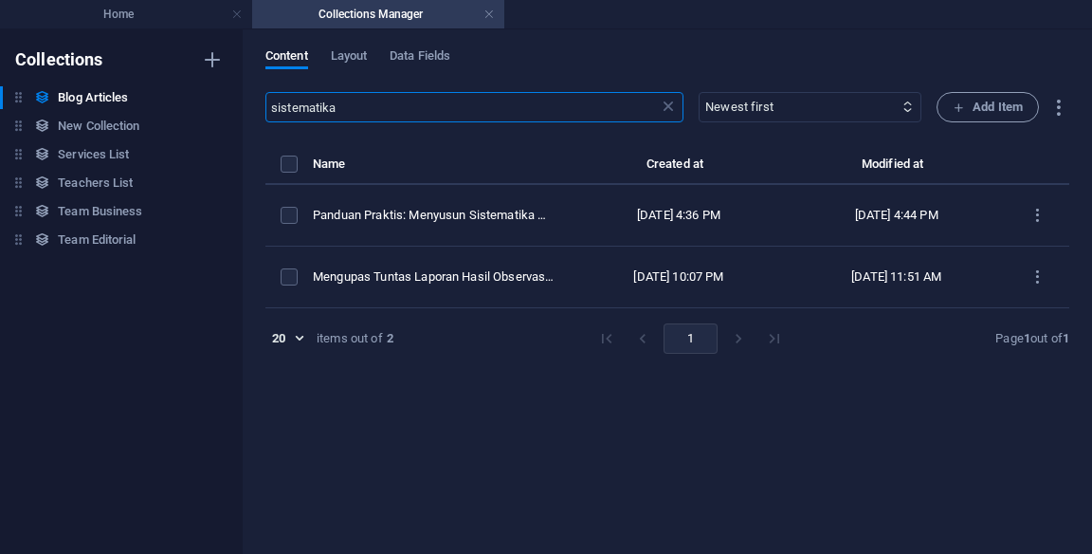
click at [1008, 215] on td "items list" at bounding box center [1038, 216] width 64 height 62
click at [1031, 213] on icon "items list" at bounding box center [1038, 216] width 18 height 18
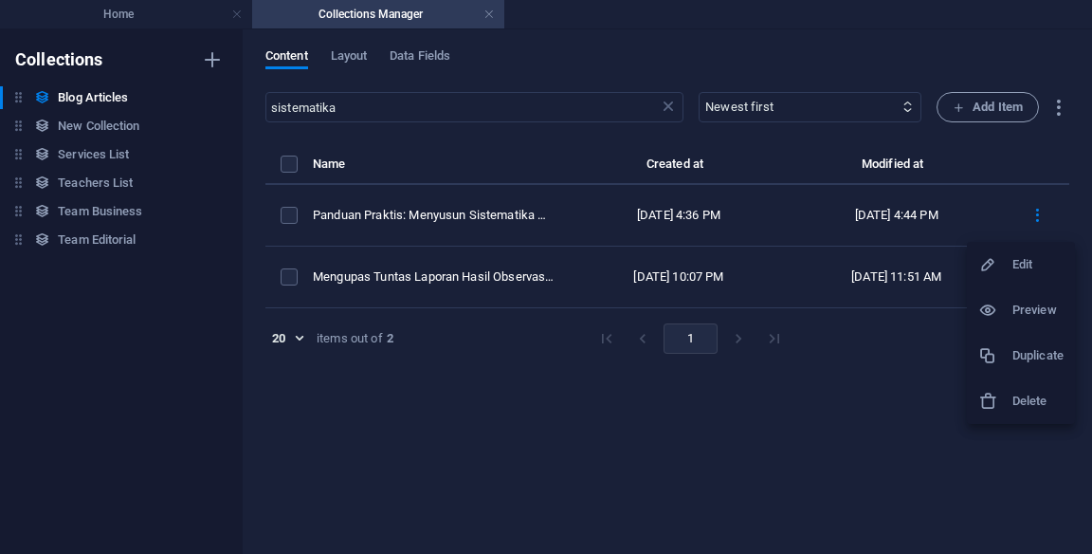
click at [1028, 274] on h6 "Edit" at bounding box center [1038, 264] width 51 height 23
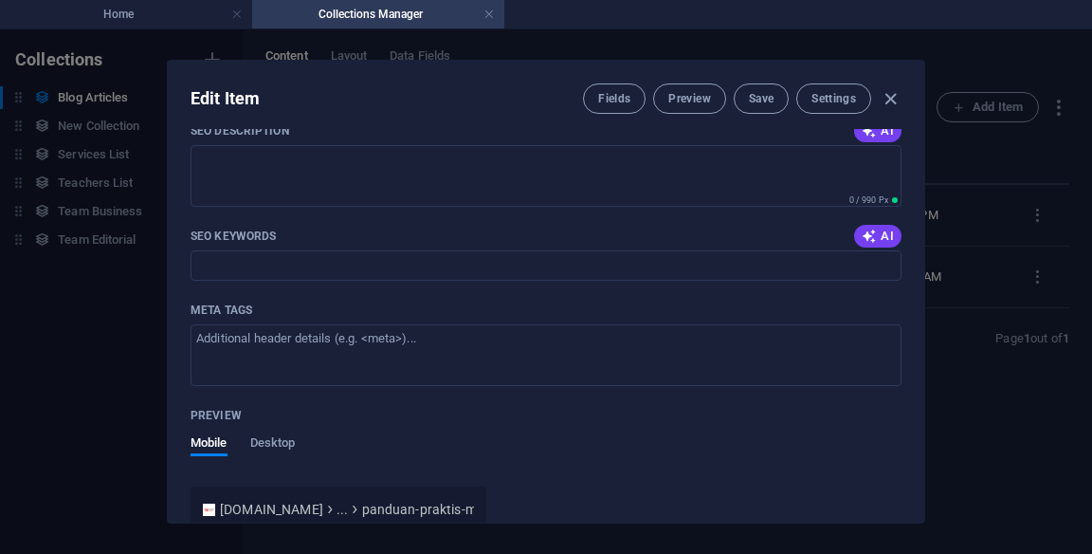
scroll to position [1522, 0]
click at [882, 240] on span "AI" at bounding box center [878, 236] width 32 height 15
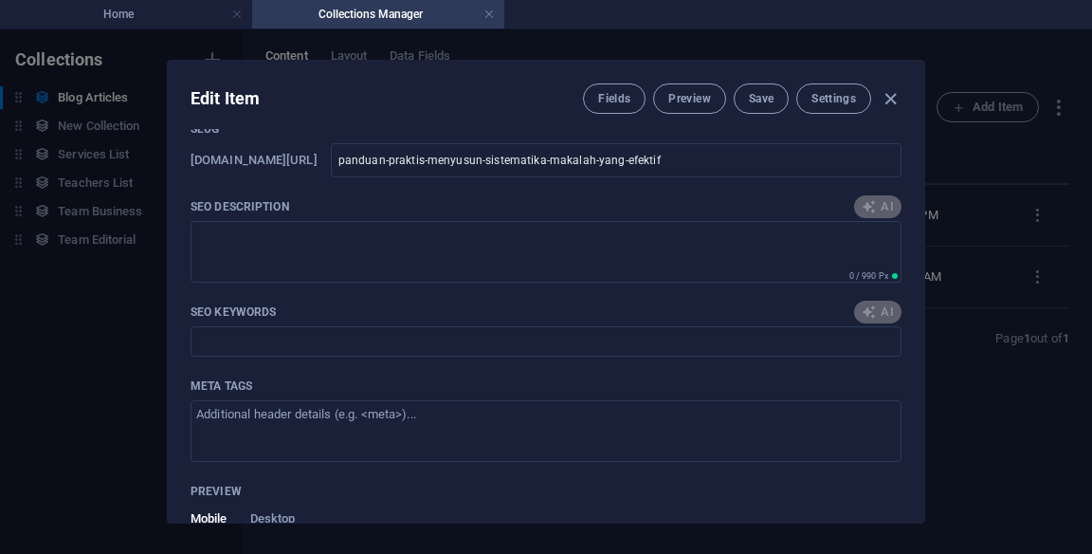
scroll to position [1434, 0]
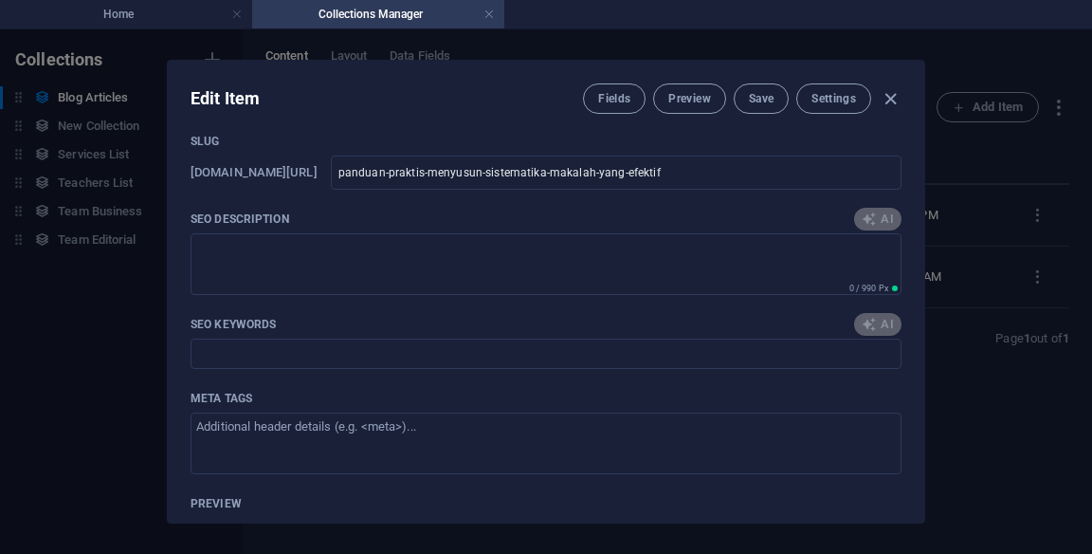
click at [880, 233] on textarea "SEO Description" at bounding box center [546, 264] width 711 height 62
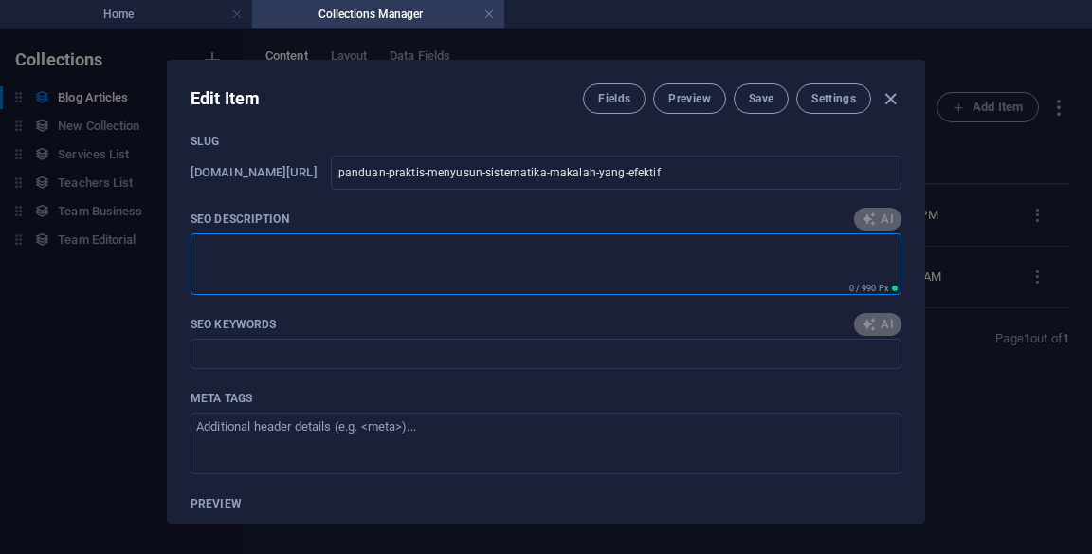
type input "sistematika makalah, panduan menyusun makalah, komponen makalah ilmiah, tips pe…"
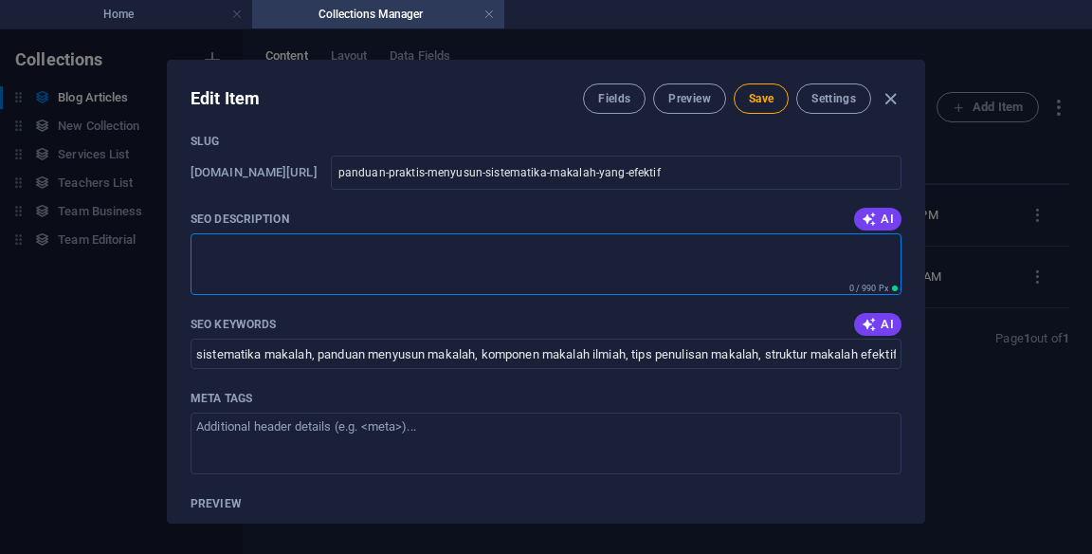
click at [879, 226] on button "AI" at bounding box center [877, 219] width 47 height 23
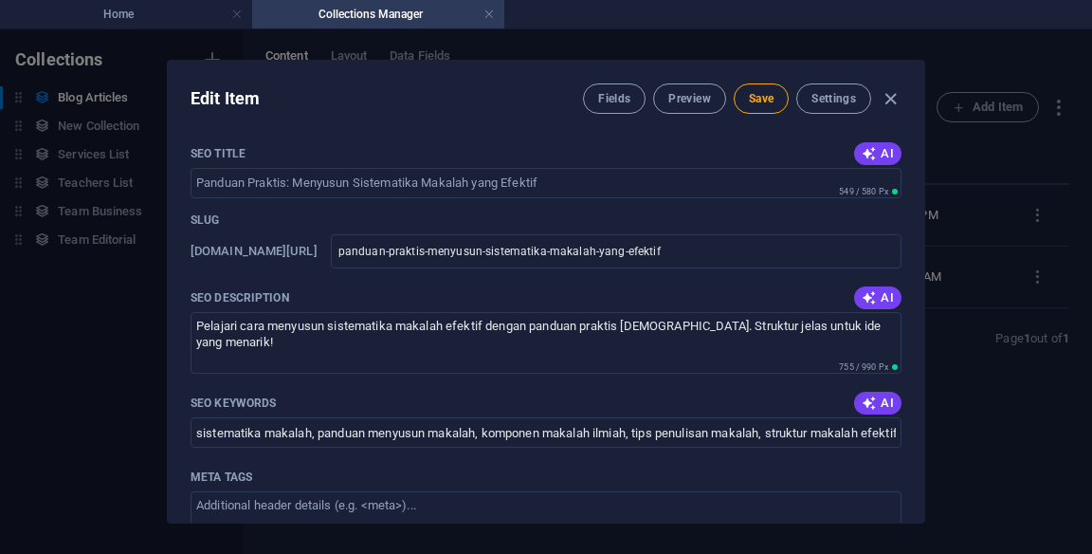
scroll to position [1355, 0]
click at [874, 298] on span "AI" at bounding box center [878, 298] width 32 height 15
type textarea "Panduan lengkap menyusun sistematika makalah ilmiah yang efektif untuk penulisa…"
click at [881, 156] on span "AI" at bounding box center [878, 154] width 32 height 15
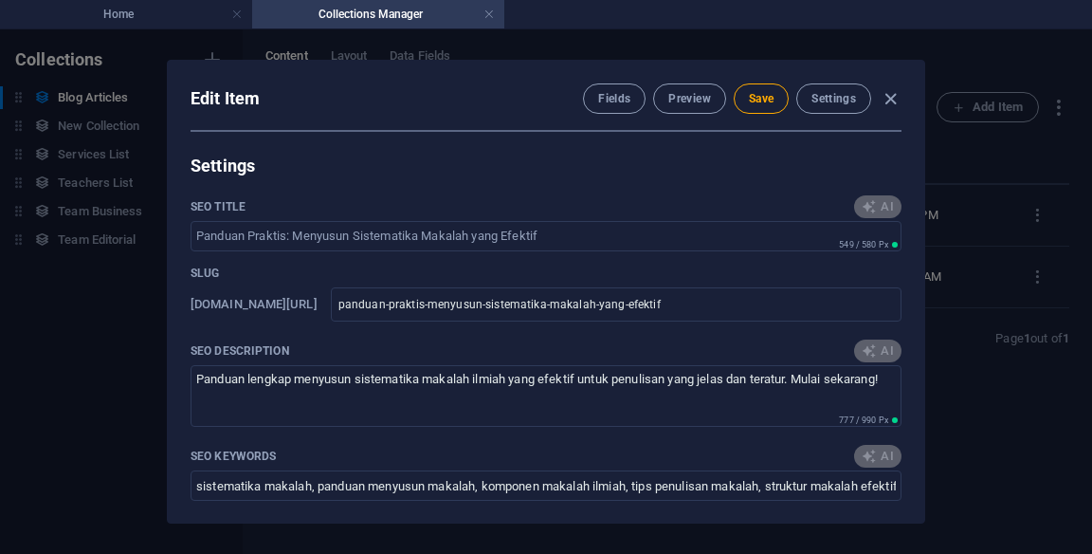
type input "Panduan Sistematika Makalah"
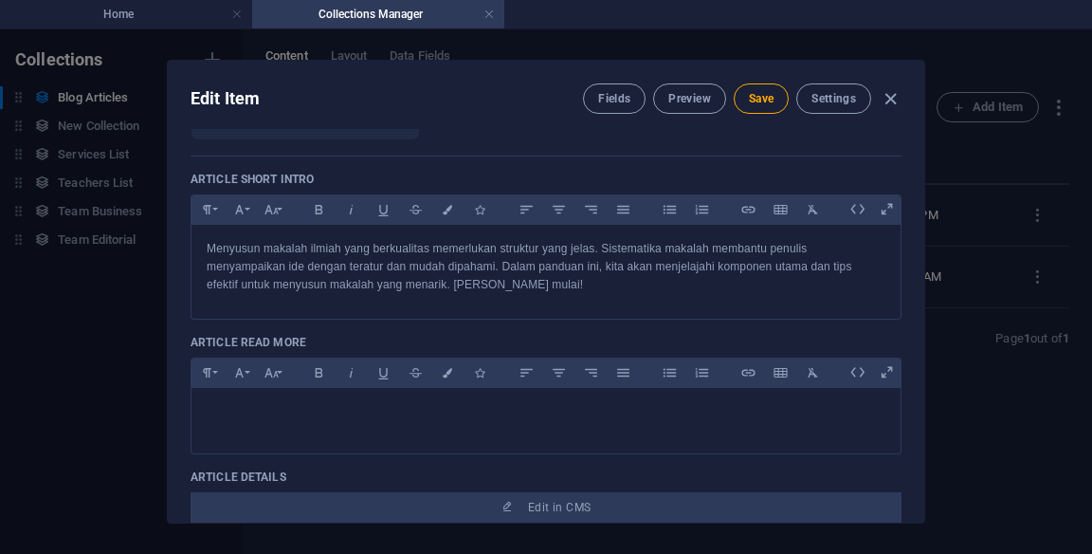
scroll to position [0, 0]
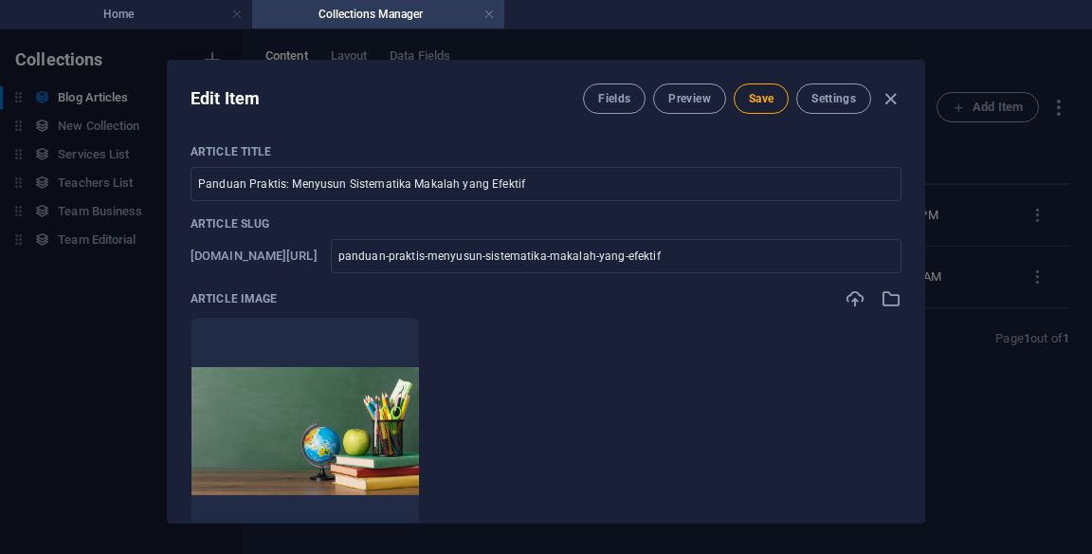
click at [229, 179] on input "Panduan Praktis: Menyusun Sistematika Makalah yang Efektif" at bounding box center [546, 184] width 711 height 34
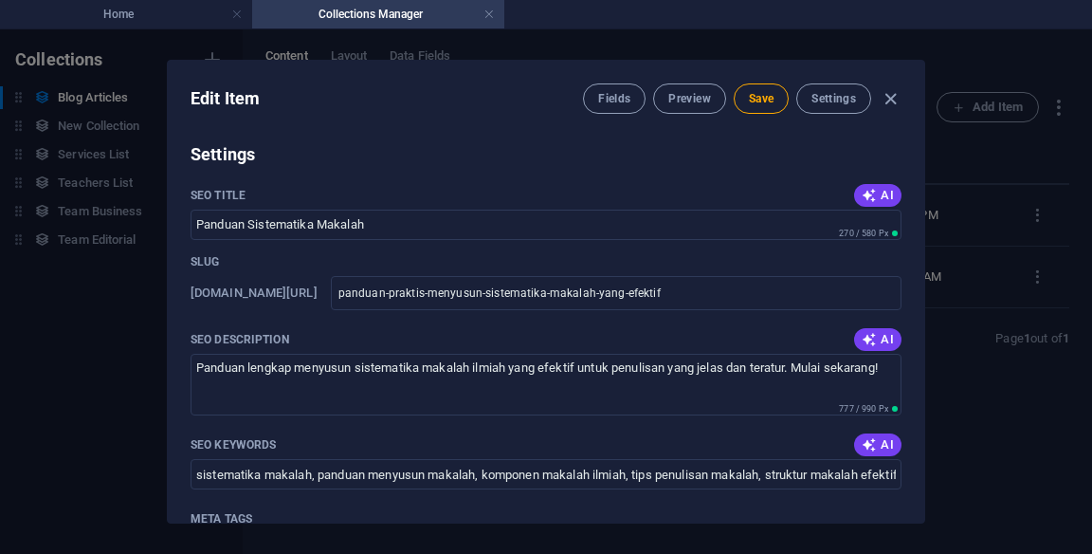
scroll to position [1315, 0]
click at [223, 220] on input "Panduan Sistematika Makalah" at bounding box center [546, 224] width 711 height 30
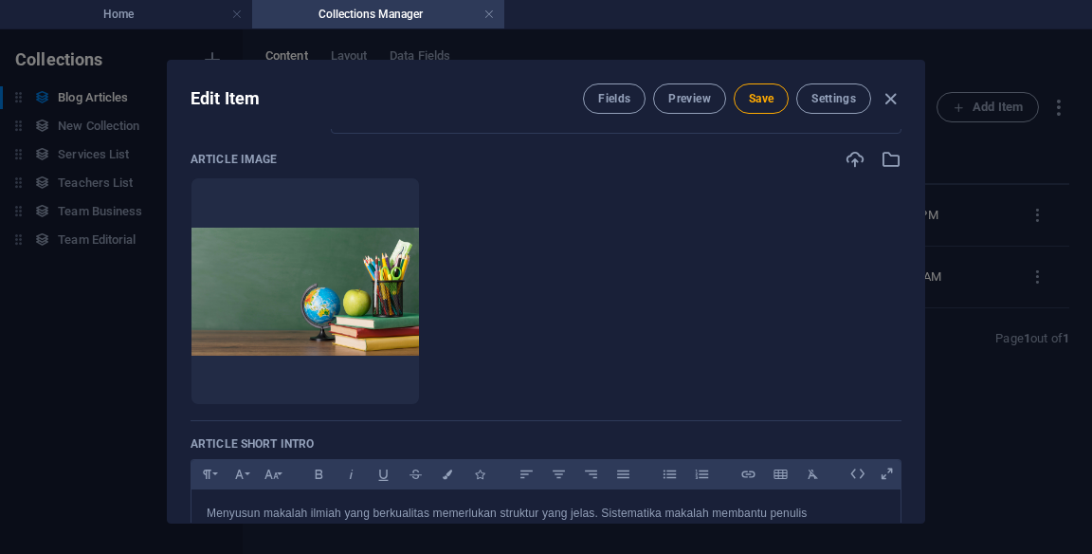
scroll to position [0, 0]
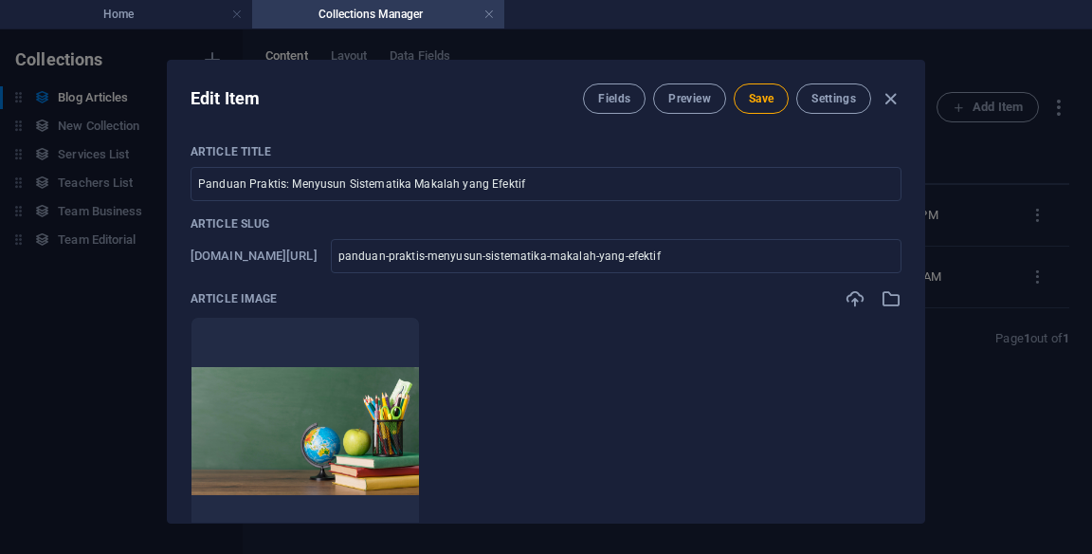
click at [756, 110] on button "Save" at bounding box center [761, 98] width 55 height 30
click at [899, 99] on icon "button" at bounding box center [891, 99] width 22 height 22
checkbox input "false"
type input "panduan-praktis-menyusun-sistematika-makalah-yang-efektif"
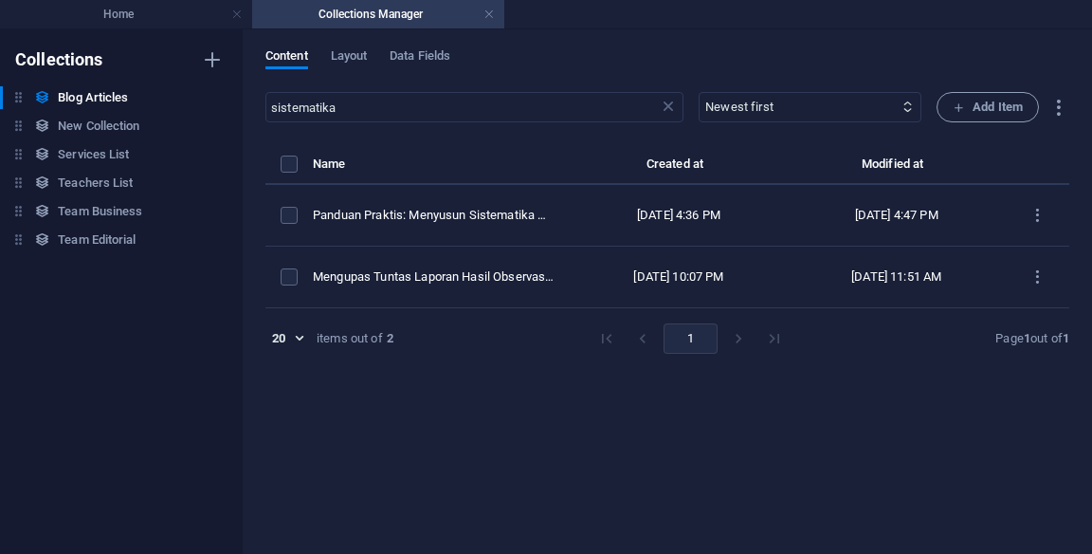
click at [332, 114] on input "sistematika" at bounding box center [461, 107] width 393 height 30
click at [305, 108] on input "sistematika" at bounding box center [461, 107] width 393 height 30
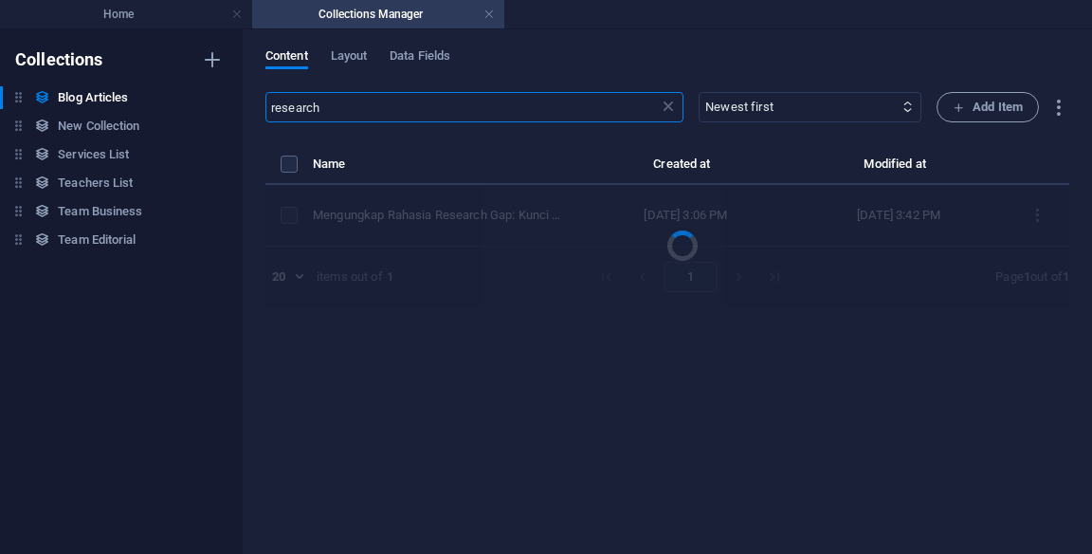
type input "research"
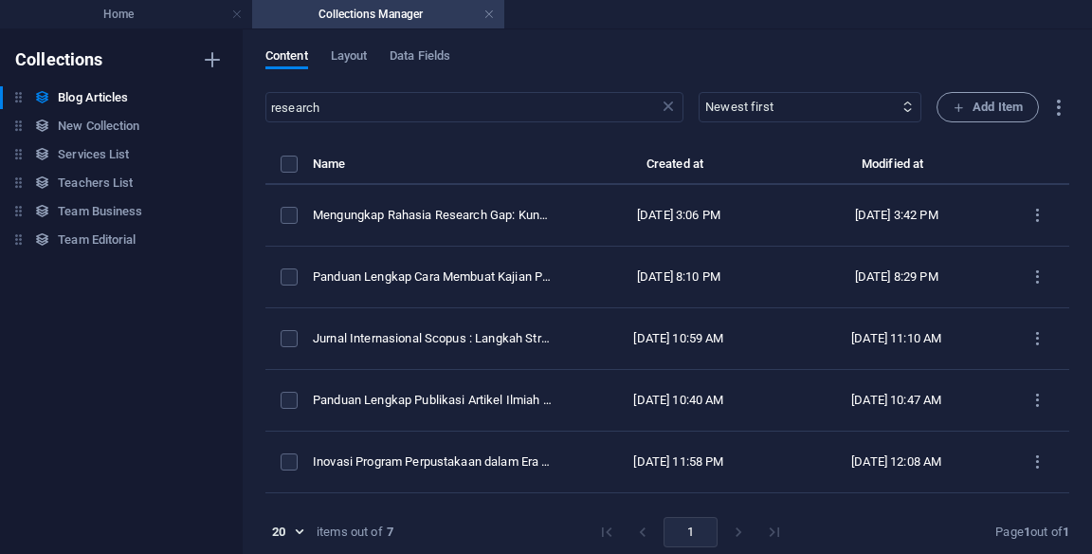
click at [1031, 208] on icon "items list" at bounding box center [1038, 216] width 18 height 18
click at [1050, 206] on div at bounding box center [546, 277] width 1092 height 554
click at [1043, 207] on button "items list" at bounding box center [1037, 215] width 33 height 30
click at [1026, 260] on h6 "Edit" at bounding box center [1038, 264] width 51 height 23
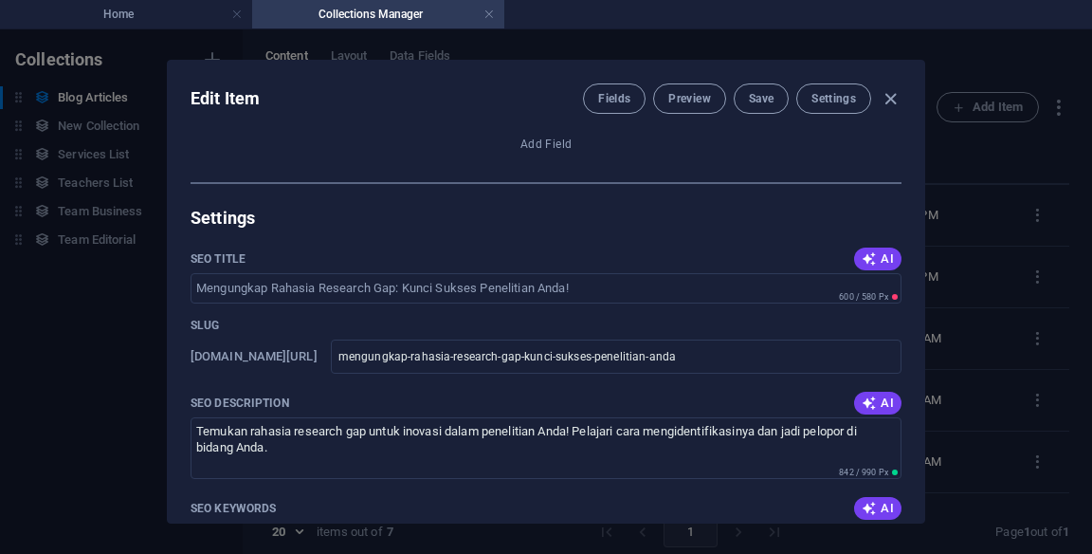
scroll to position [1250, 0]
click at [876, 255] on span "AI" at bounding box center [878, 259] width 32 height 15
click at [876, 256] on span "AI" at bounding box center [878, 259] width 32 height 15
click at [873, 248] on button "AI" at bounding box center [877, 259] width 47 height 23
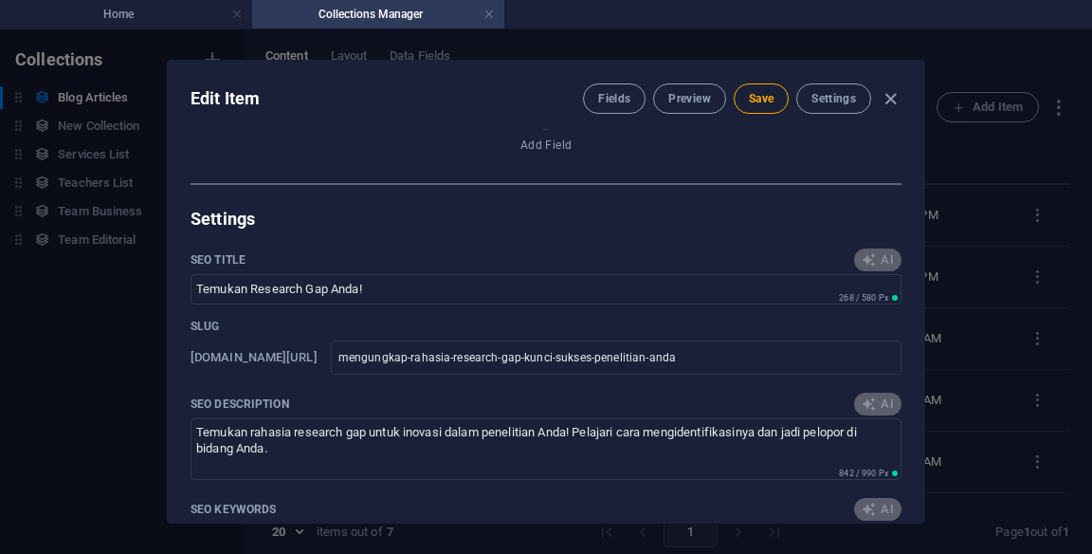
type input "Rahasia Research Gap untuk Sukses"
click at [770, 102] on span "Save" at bounding box center [761, 98] width 25 height 15
click at [895, 90] on icon "button" at bounding box center [891, 99] width 22 height 22
checkbox input "false"
type input "mengungkap-rahasia-research-gap-kunci-sukses-penelitian-anda"
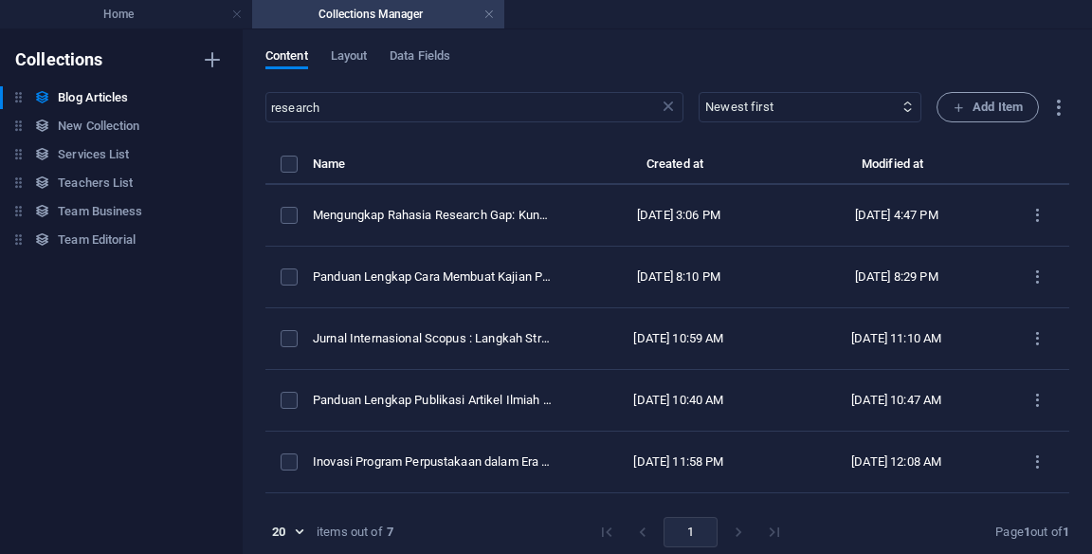
scroll to position [1062, 0]
